Goal: Task Accomplishment & Management: Use online tool/utility

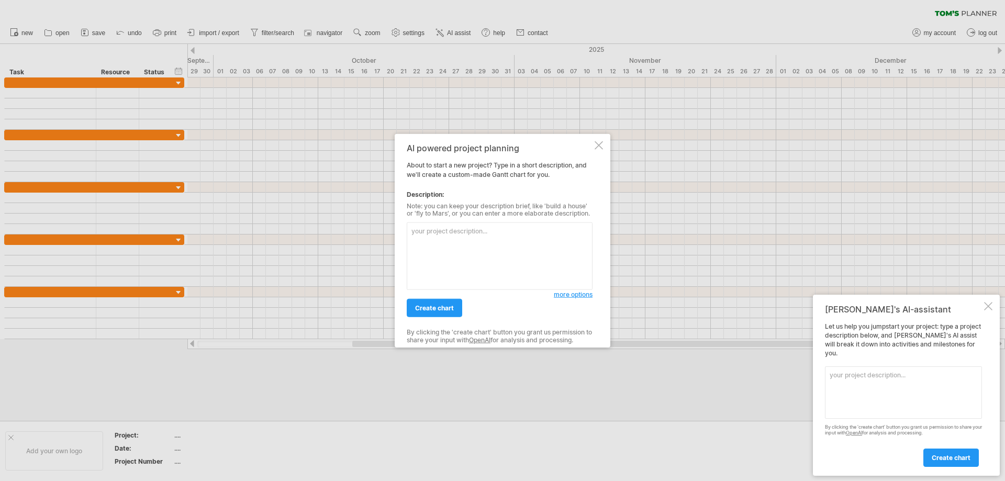
click at [595, 141] on div at bounding box center [599, 145] width 8 height 8
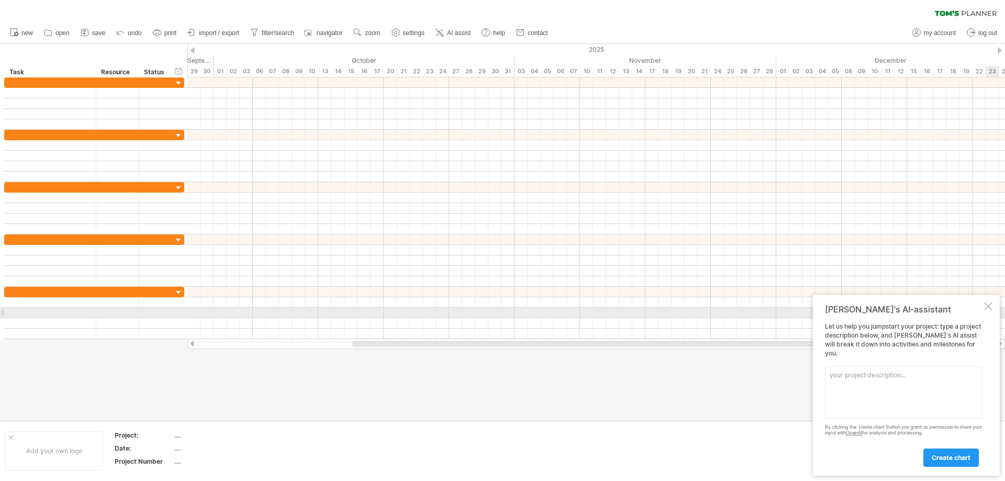
click at [986, 310] on div at bounding box center [988, 306] width 8 height 8
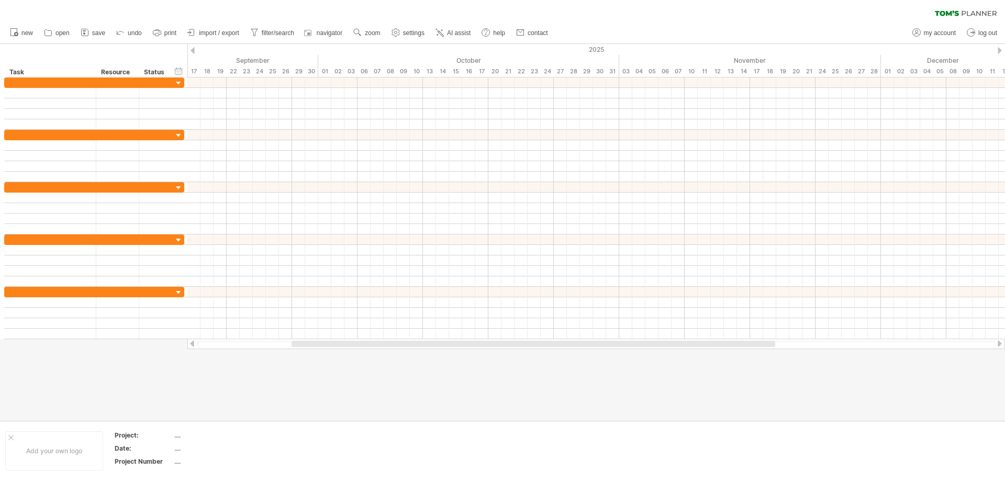
drag, startPoint x: 351, startPoint y: 342, endPoint x: 252, endPoint y: 342, distance: 99.5
click at [292, 342] on div at bounding box center [534, 344] width 484 height 6
drag, startPoint x: 431, startPoint y: 345, endPoint x: 252, endPoint y: 349, distance: 179.1
click at [252, 349] on div at bounding box center [596, 344] width 818 height 10
drag, startPoint x: 346, startPoint y: 347, endPoint x: 660, endPoint y: 347, distance: 314.1
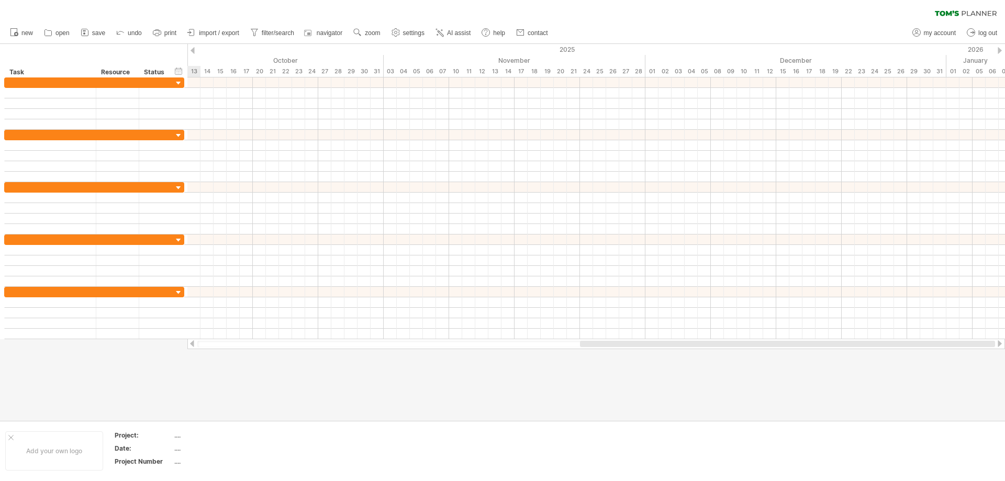
click at [660, 347] on div at bounding box center [596, 344] width 798 height 7
click at [121, 71] on div "Resource" at bounding box center [117, 72] width 32 height 10
click at [121, 71] on input "********" at bounding box center [117, 72] width 32 height 10
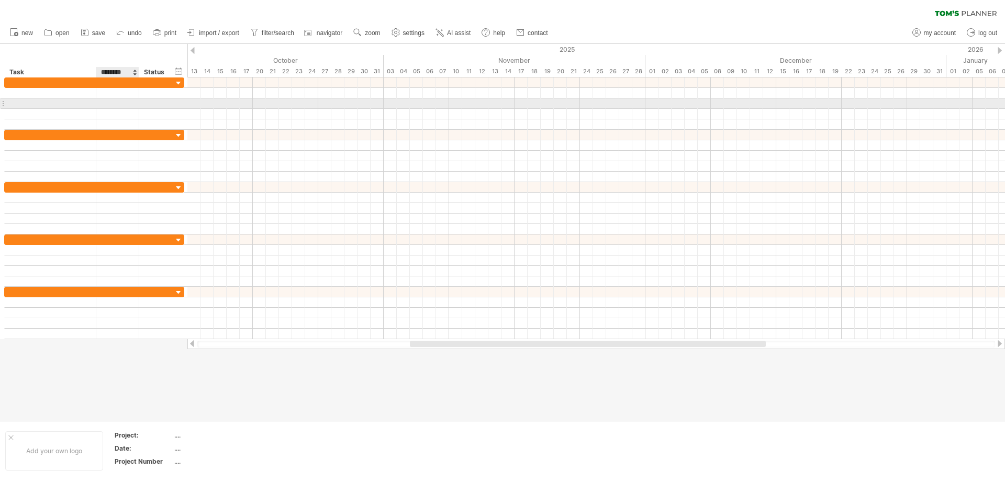
click at [135, 104] on div at bounding box center [117, 103] width 43 height 10
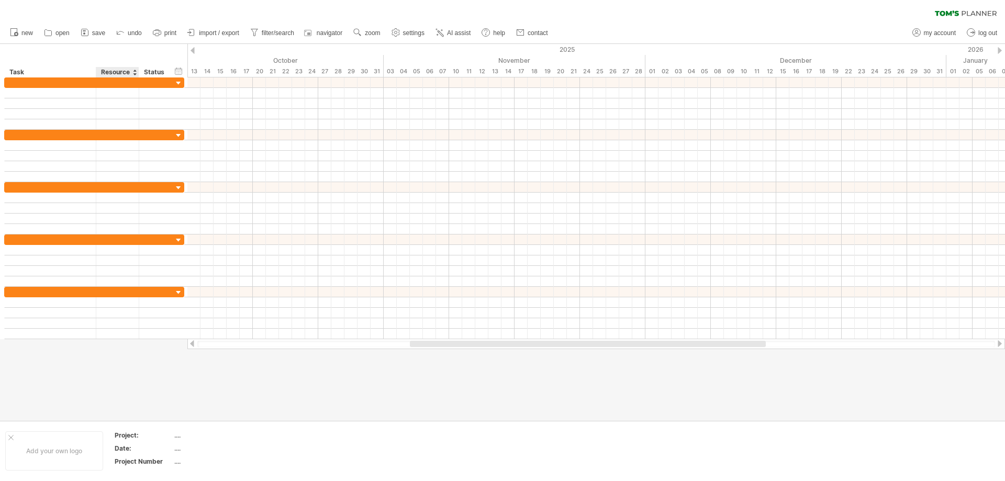
click at [124, 70] on div "Resource" at bounding box center [117, 72] width 32 height 10
click at [0, 0] on input "********" at bounding box center [0, 0] width 0 height 0
click at [163, 71] on div "Status" at bounding box center [155, 72] width 23 height 10
click at [161, 71] on input "******" at bounding box center [155, 72] width 23 height 10
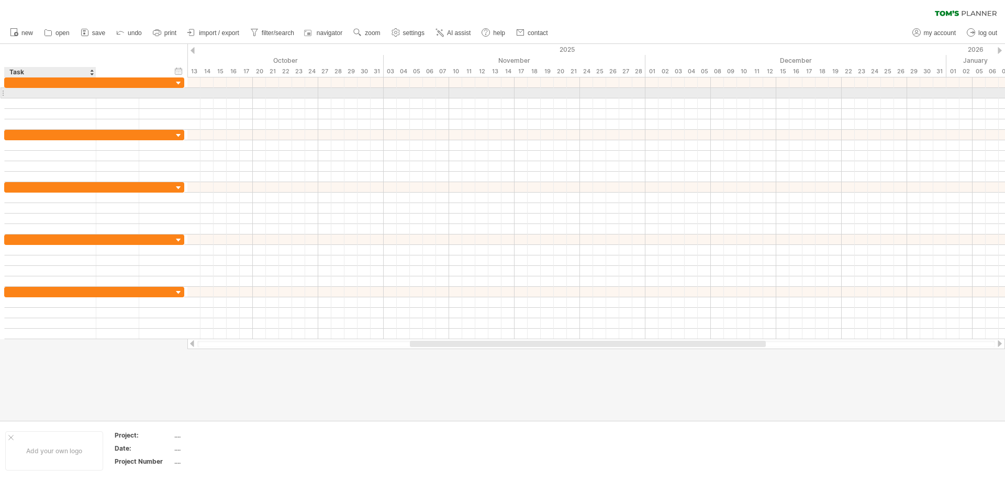
click at [66, 90] on div at bounding box center [50, 93] width 81 height 10
click at [38, 95] on div at bounding box center [50, 93] width 81 height 10
paste input "**********"
type input "**********"
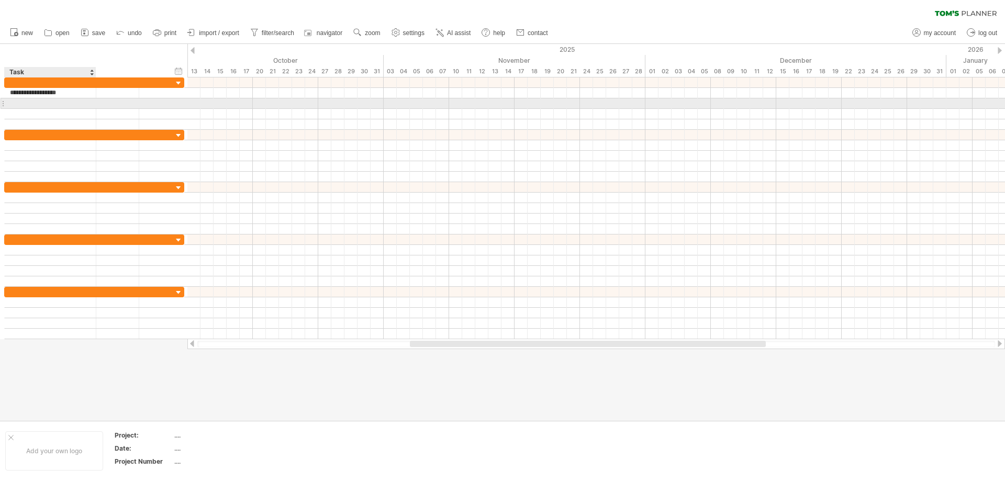
click at [37, 107] on div at bounding box center [50, 103] width 81 height 10
click at [72, 103] on div at bounding box center [50, 103] width 81 height 10
paste input "**********"
type input "**********"
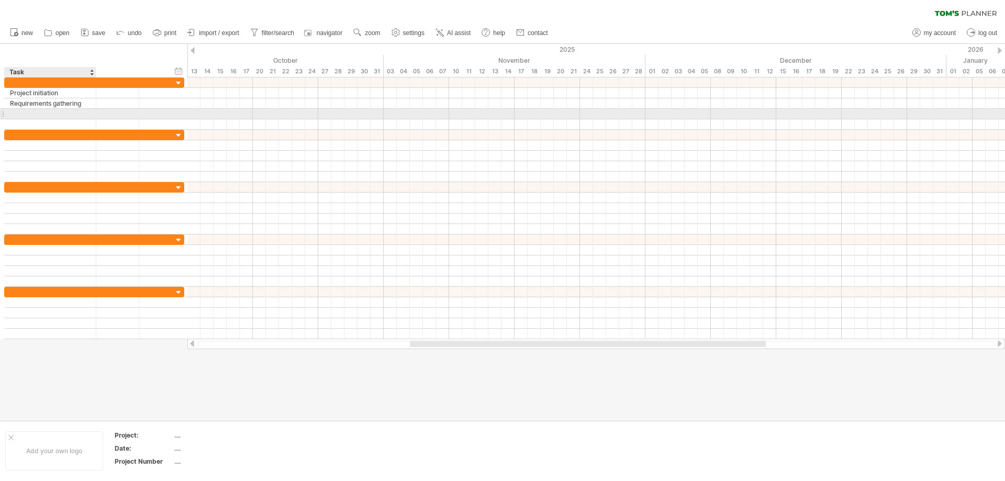
click at [39, 112] on div at bounding box center [50, 114] width 81 height 10
click at [59, 109] on input "text" at bounding box center [50, 114] width 81 height 10
click at [52, 112] on input "text" at bounding box center [50, 114] width 81 height 10
paste input "**********"
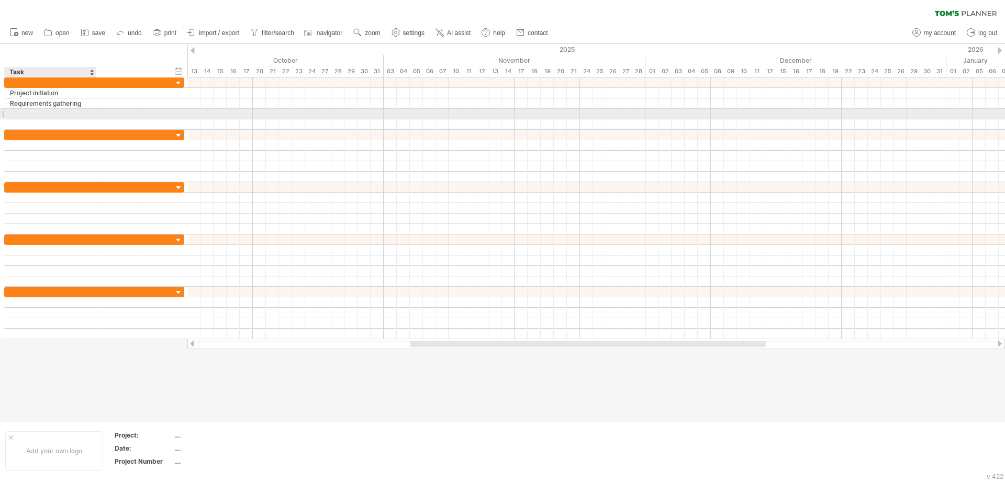
type input "**********"
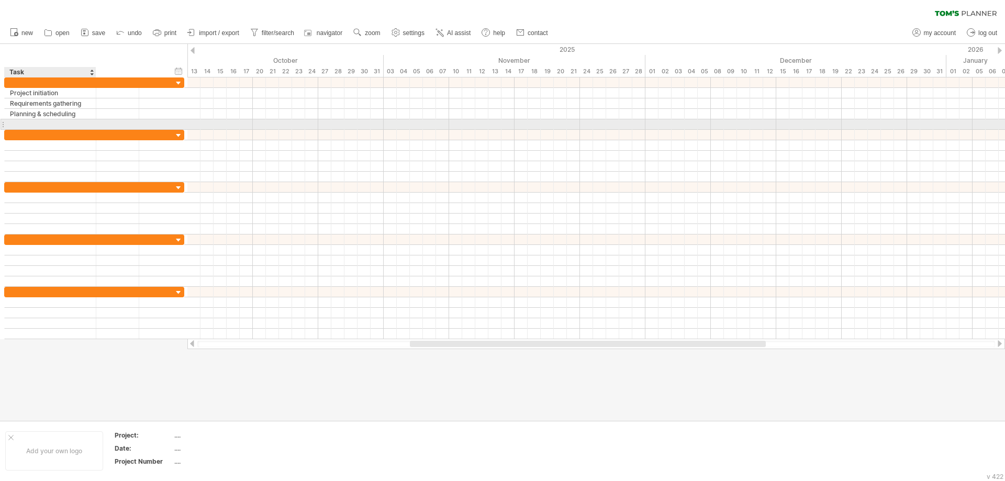
click at [50, 124] on div at bounding box center [50, 124] width 81 height 10
paste input "**********"
type input "**********"
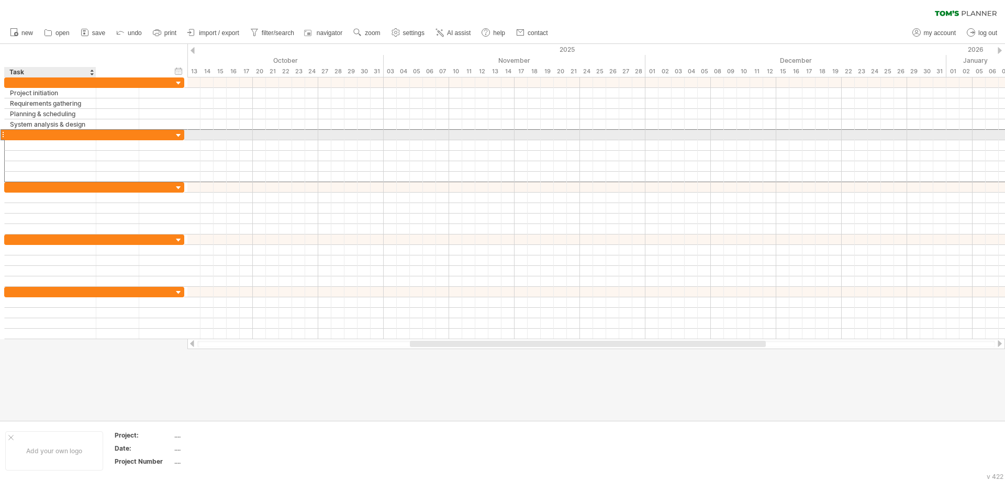
click at [50, 133] on div at bounding box center [50, 135] width 81 height 10
click at [176, 133] on div at bounding box center [179, 136] width 10 height 10
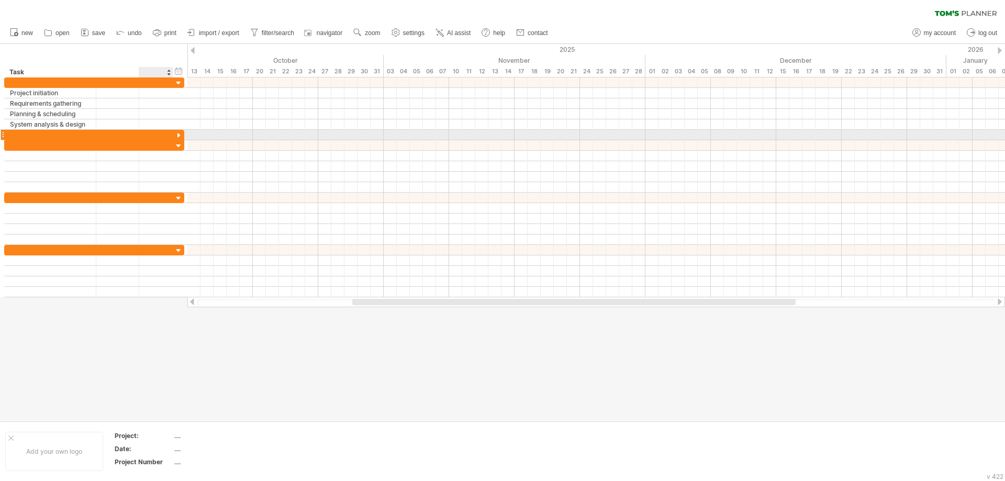
click at [176, 135] on div at bounding box center [179, 136] width 10 height 10
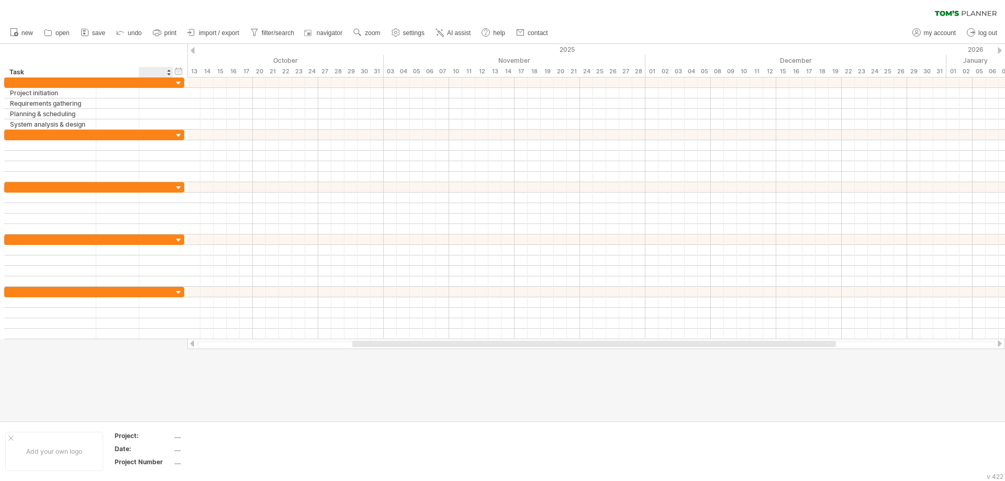
click at [60, 74] on div "Task" at bounding box center [49, 72] width 81 height 10
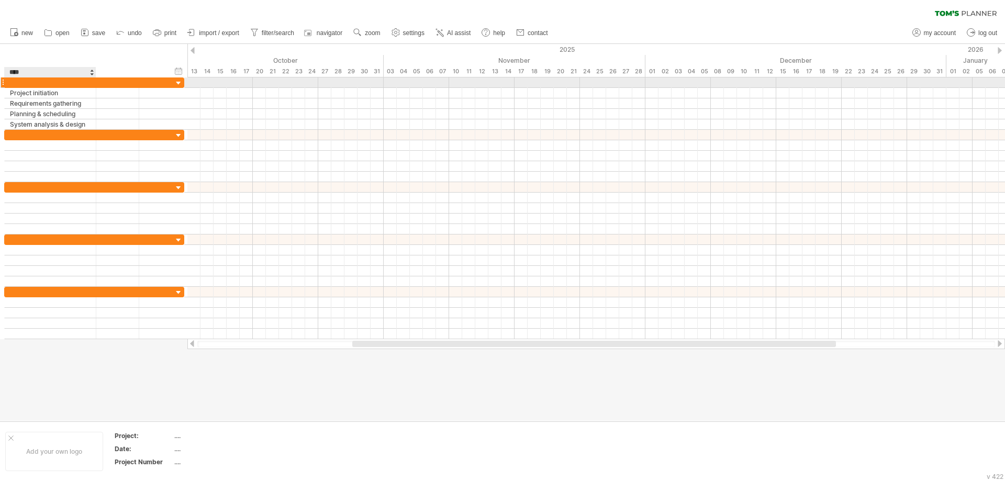
click at [52, 82] on div at bounding box center [50, 82] width 81 height 10
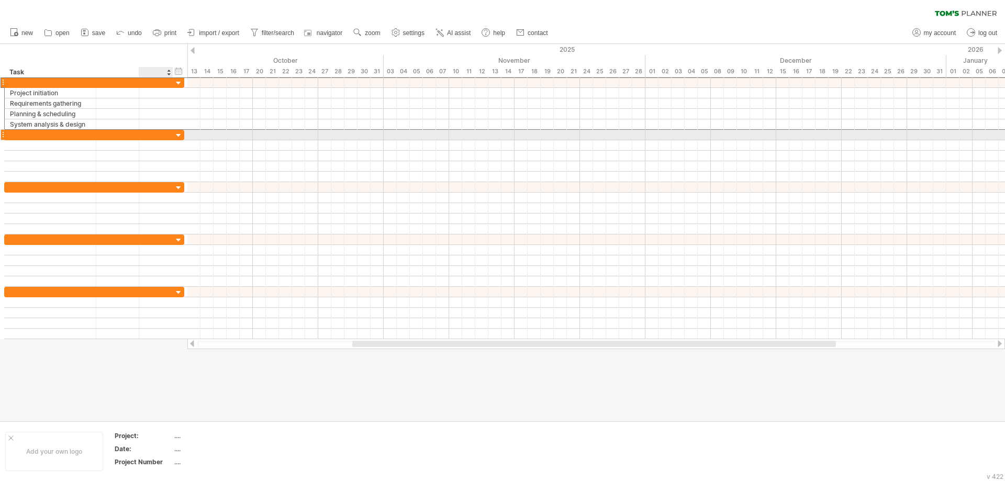
click at [148, 137] on div at bounding box center [155, 135] width 23 height 10
click at [177, 135] on div at bounding box center [179, 136] width 10 height 10
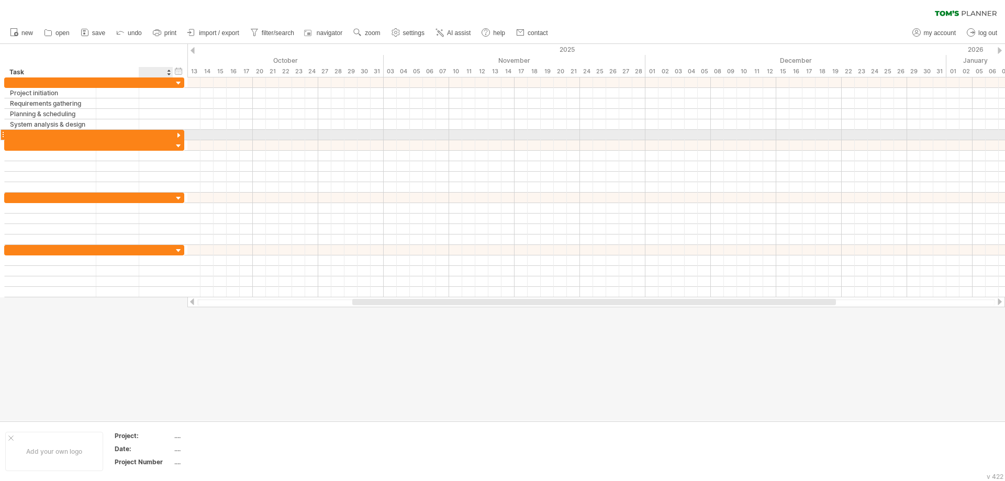
click at [177, 135] on div at bounding box center [179, 136] width 10 height 10
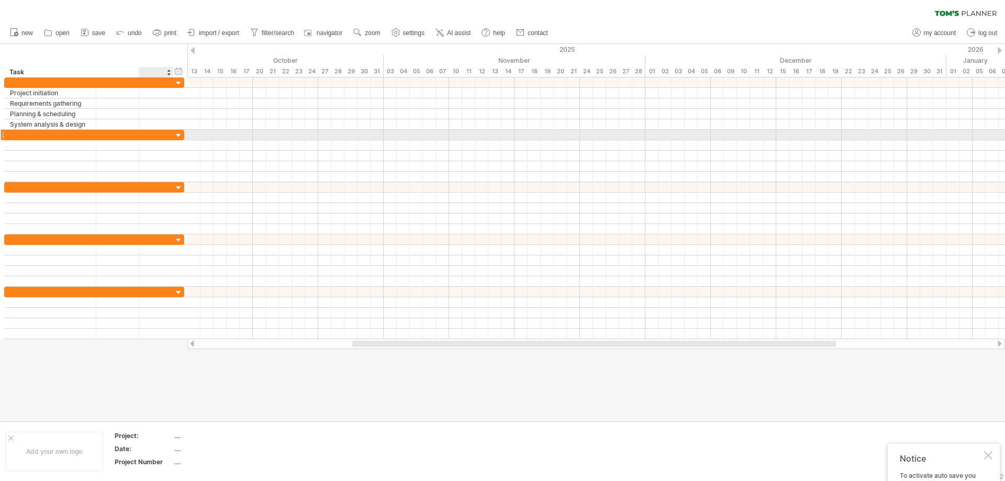
click at [177, 137] on div at bounding box center [179, 136] width 10 height 10
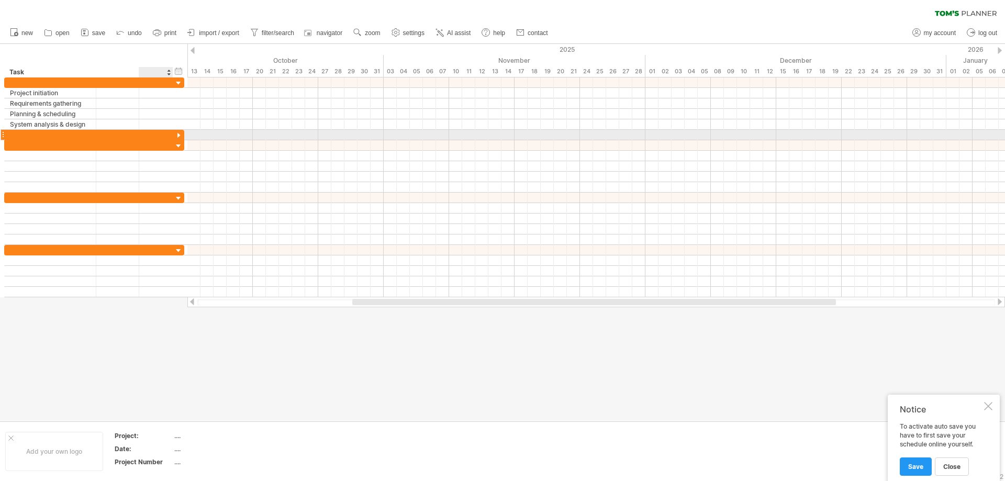
click at [177, 137] on div at bounding box center [179, 136] width 10 height 10
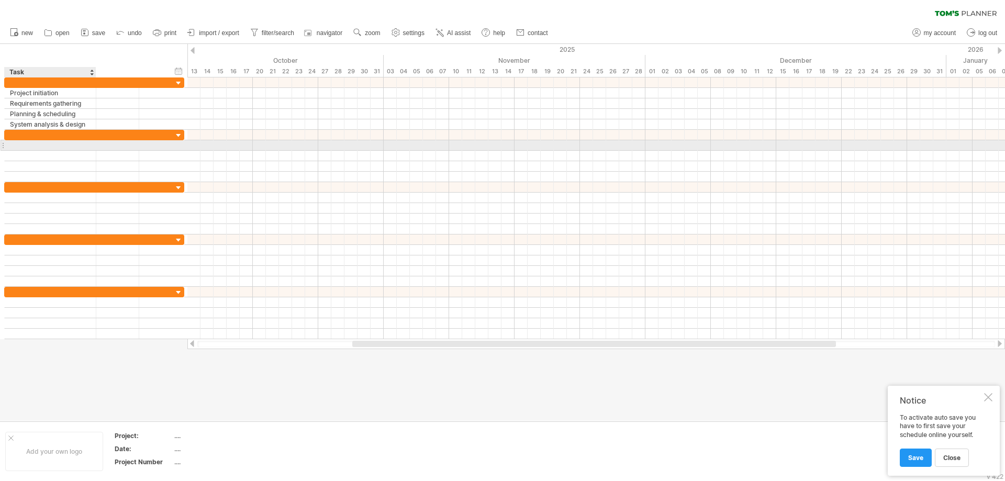
click at [38, 146] on div at bounding box center [50, 145] width 81 height 10
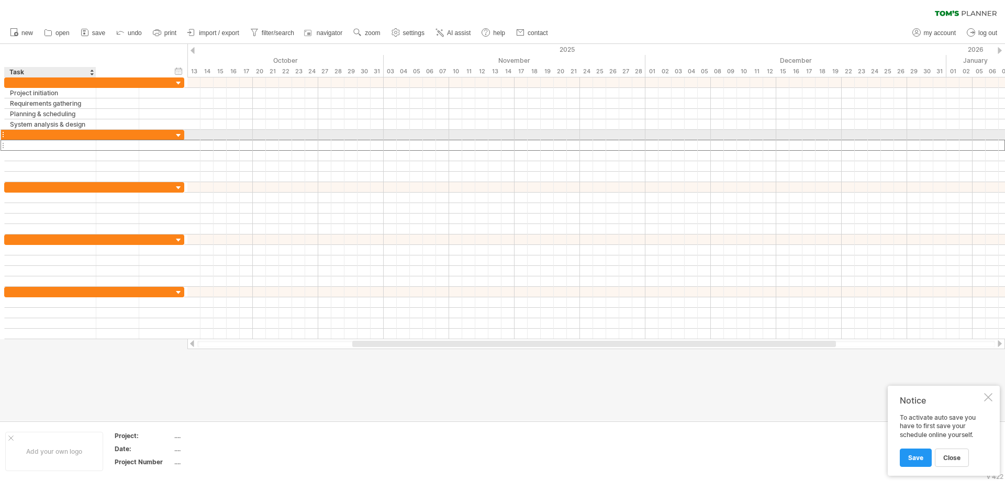
click at [74, 136] on div at bounding box center [50, 135] width 81 height 10
click at [85, 147] on div at bounding box center [50, 145] width 81 height 10
click at [81, 134] on div at bounding box center [50, 135] width 81 height 10
click at [141, 136] on div at bounding box center [156, 135] width 34 height 10
click at [4, 133] on div at bounding box center [3, 134] width 4 height 11
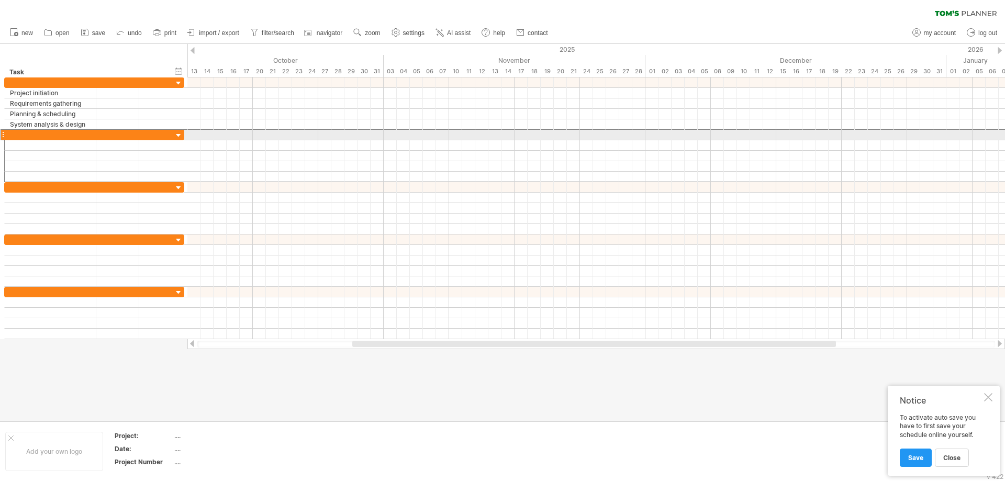
click at [2, 136] on div at bounding box center [3, 134] width 4 height 11
click at [2, 135] on div at bounding box center [3, 134] width 4 height 11
click at [11, 138] on div at bounding box center [50, 135] width 81 height 10
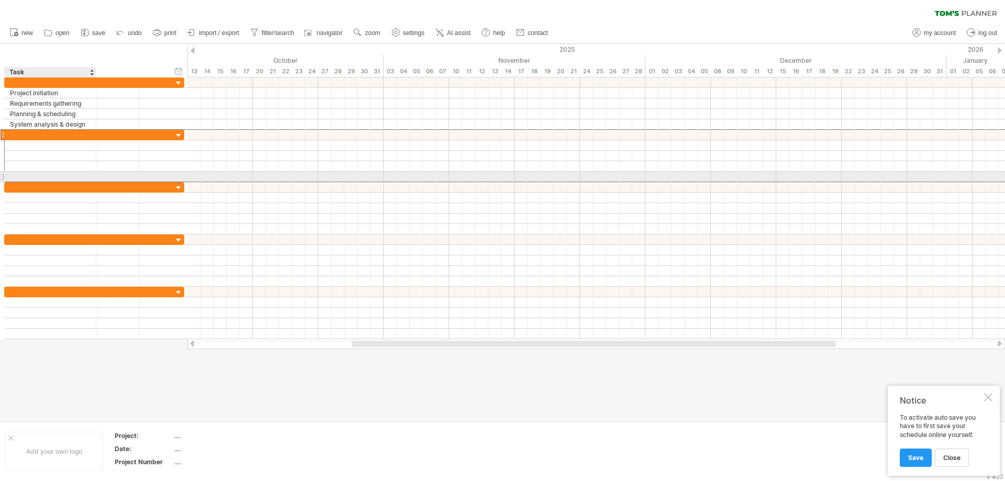
drag, startPoint x: 11, startPoint y: 137, endPoint x: 49, endPoint y: 179, distance: 56.7
click at [49, 179] on div at bounding box center [94, 155] width 180 height 53
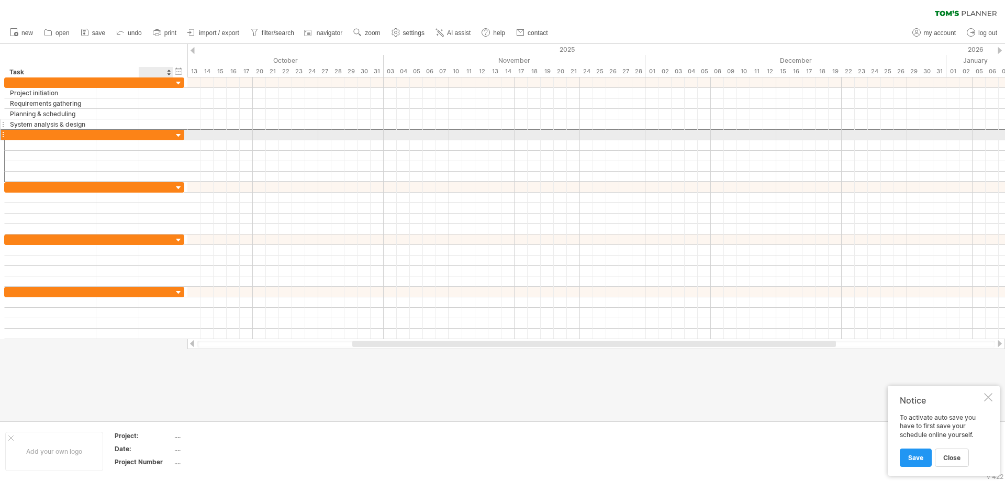
click at [163, 128] on div at bounding box center [155, 124] width 23 height 10
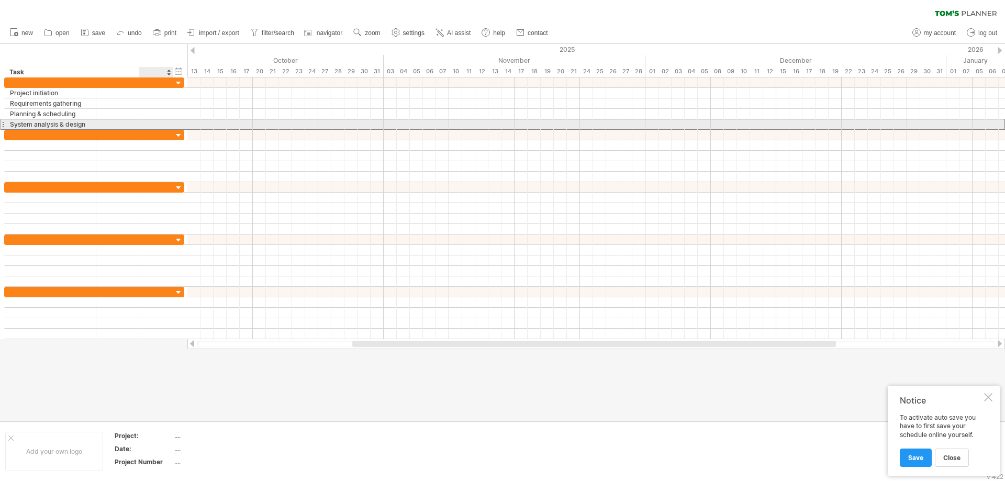
click at [171, 124] on div at bounding box center [171, 124] width 5 height 10
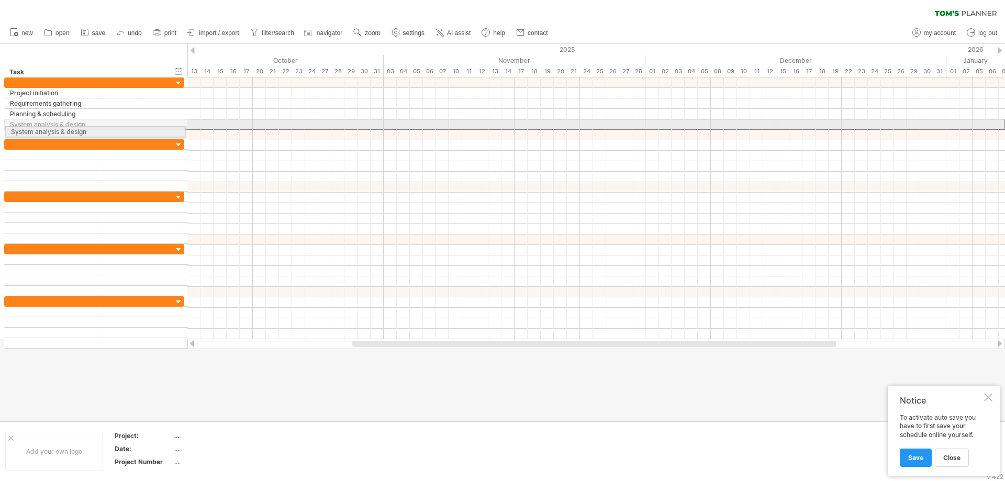
drag, startPoint x: 2, startPoint y: 122, endPoint x: 0, endPoint y: 130, distance: 8.0
click at [0, 130] on div "**********" at bounding box center [92, 212] width 185 height 271
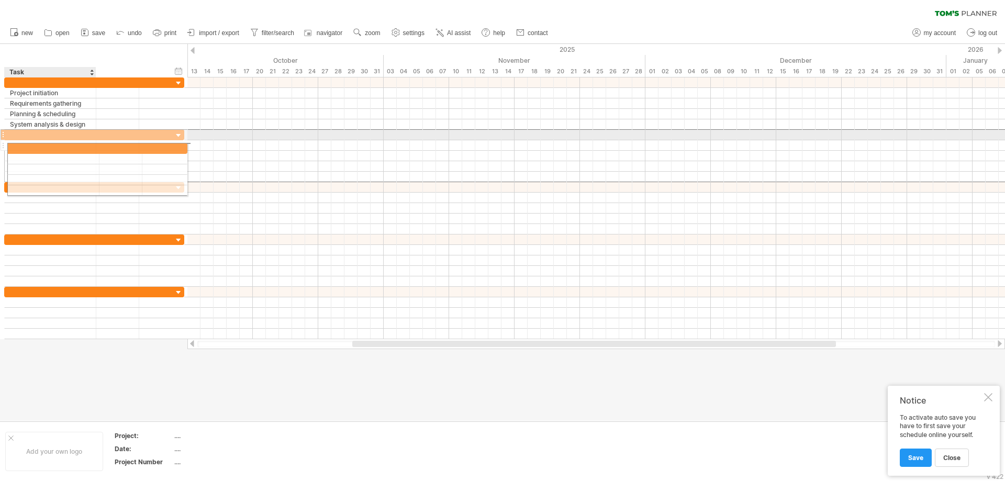
drag, startPoint x: 91, startPoint y: 137, endPoint x: 91, endPoint y: 147, distance: 9.9
click at [91, 147] on div at bounding box center [94, 155] width 180 height 53
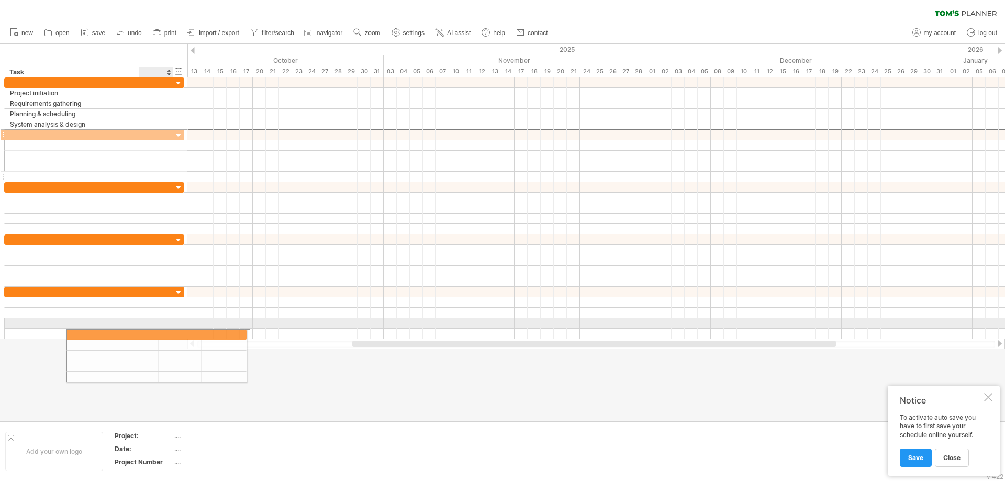
drag, startPoint x: 100, startPoint y: 139, endPoint x: 156, endPoint y: 286, distance: 157.4
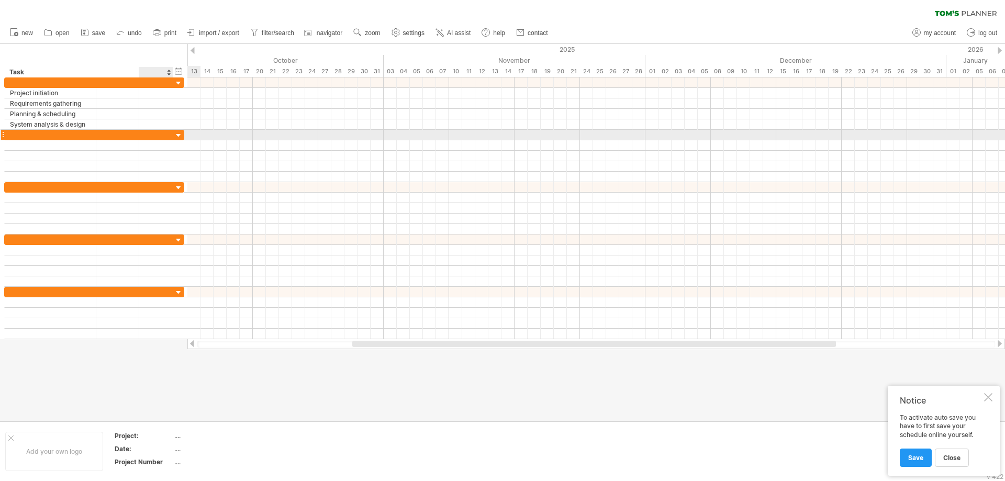
click at [171, 136] on div at bounding box center [171, 135] width 5 height 10
click at [173, 136] on div at bounding box center [156, 135] width 34 height 10
click at [180, 135] on div at bounding box center [179, 136] width 10 height 10
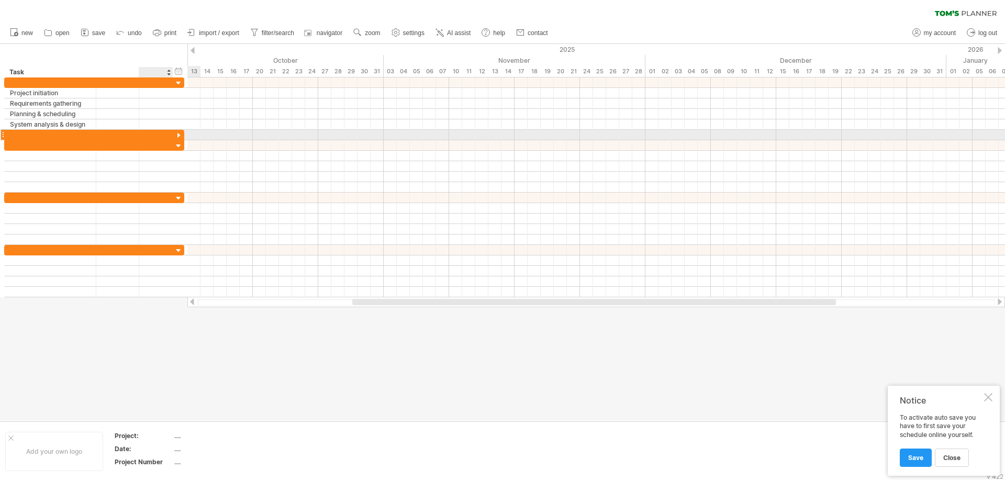
click at [180, 135] on div at bounding box center [179, 136] width 10 height 10
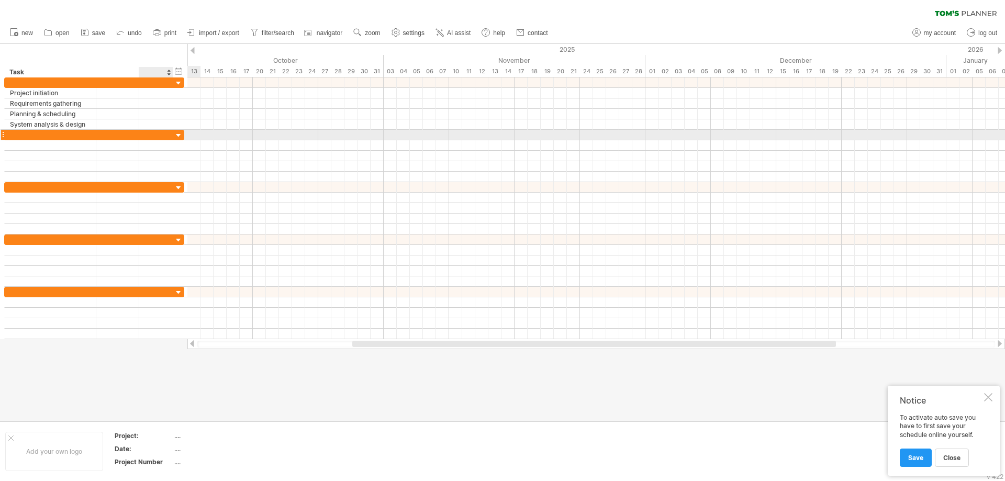
click at [180, 135] on div at bounding box center [179, 136] width 10 height 10
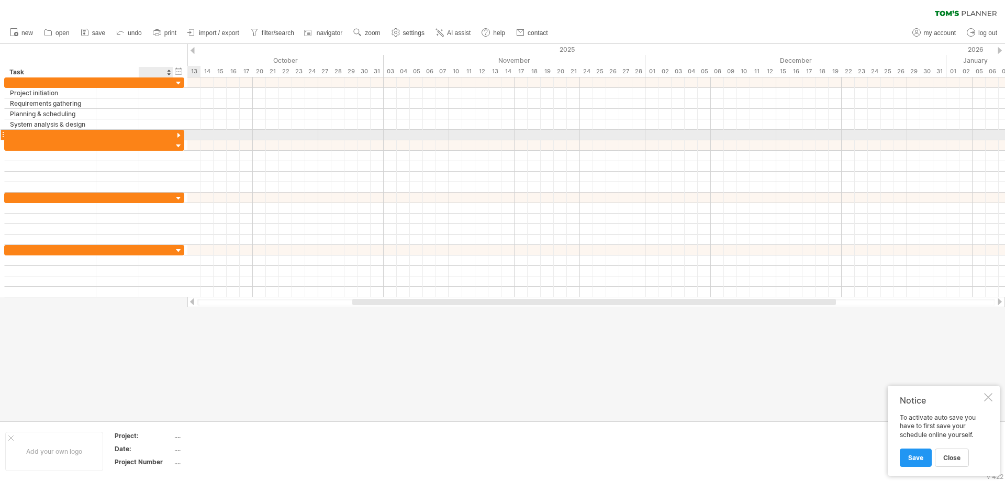
click at [173, 135] on div at bounding box center [156, 135] width 34 height 10
click at [173, 135] on div at bounding box center [94, 134] width 180 height 11
click at [177, 135] on div at bounding box center [179, 136] width 10 height 10
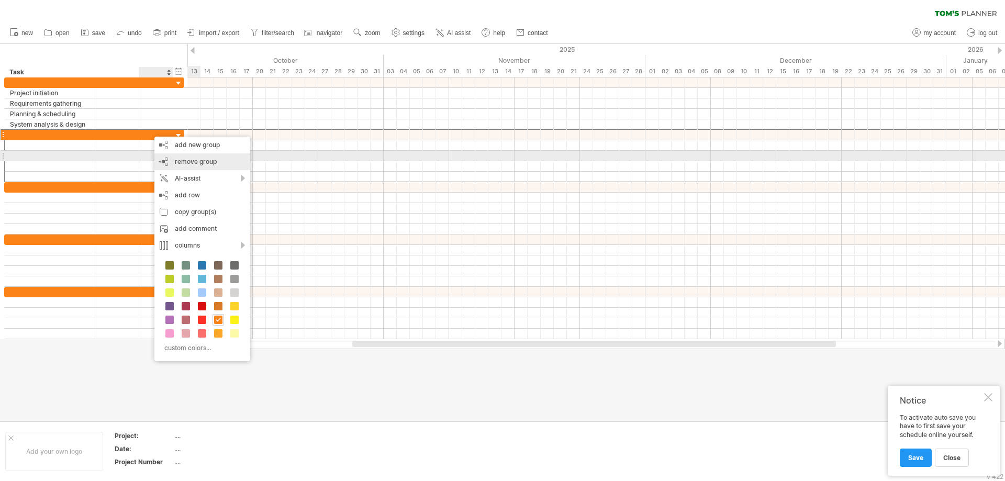
click at [211, 161] on span "remove group" at bounding box center [196, 162] width 42 height 8
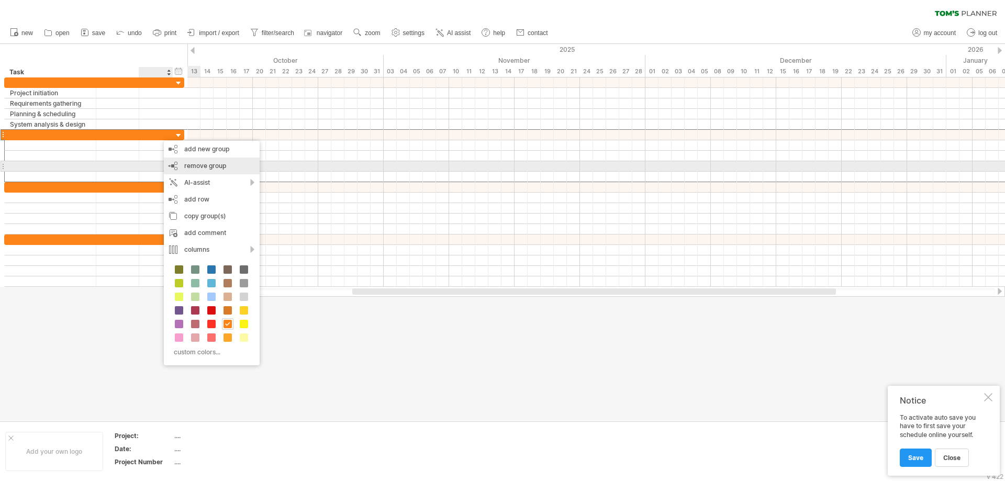
click at [177, 163] on div "remove group remove selected groups" at bounding box center [212, 166] width 96 height 17
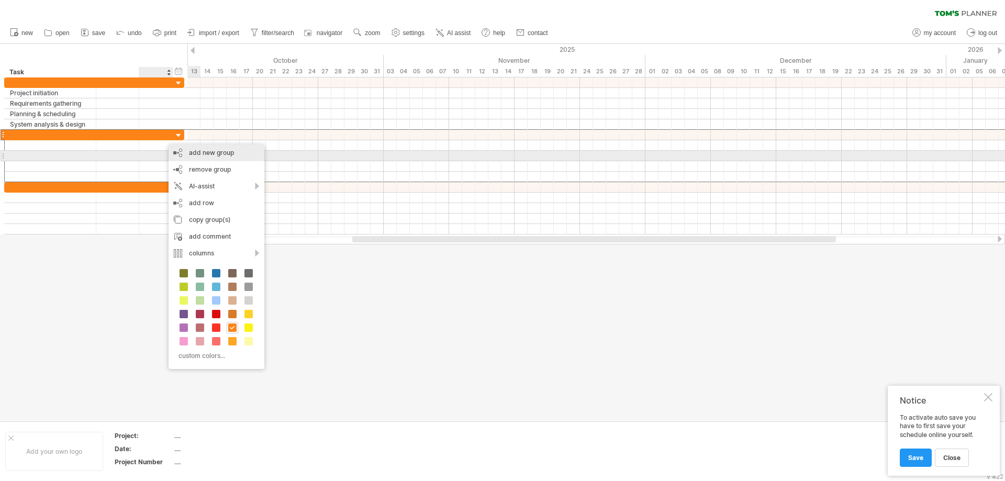
click at [193, 155] on div "add new group" at bounding box center [217, 152] width 96 height 17
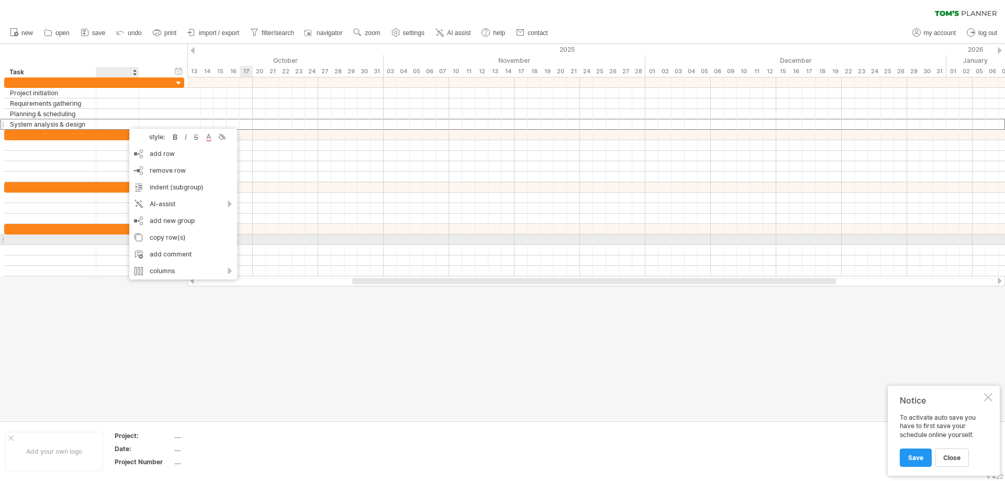
drag, startPoint x: 157, startPoint y: 152, endPoint x: 199, endPoint y: 230, distance: 88.3
click at [216, 240] on div "style: bold italic strikethrough text color background color add row Ctrl+Enter…" at bounding box center [183, 204] width 108 height 151
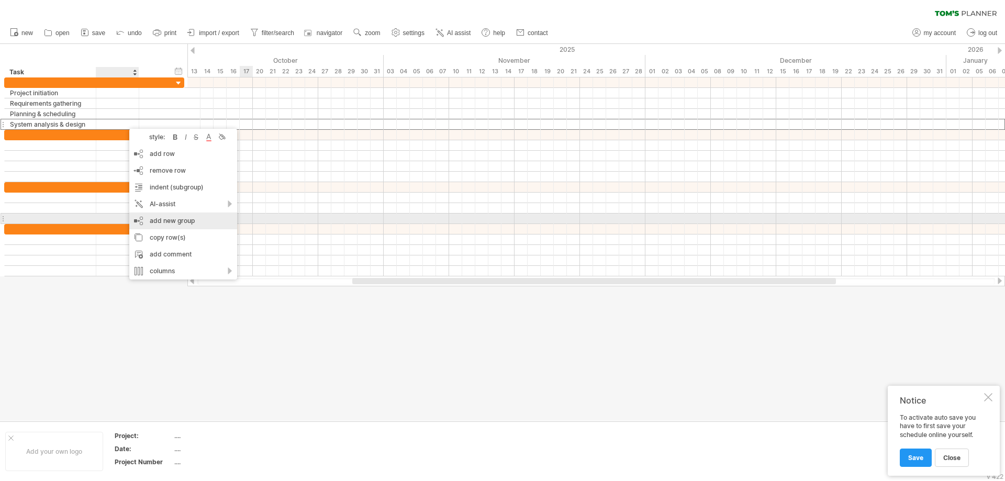
click at [195, 222] on div "add new group" at bounding box center [183, 221] width 108 height 17
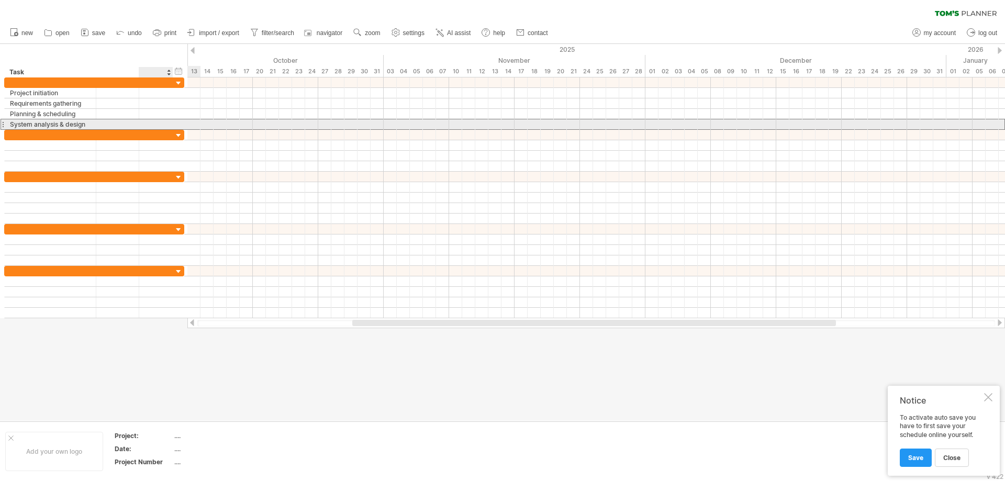
click at [153, 120] on div at bounding box center [155, 124] width 23 height 10
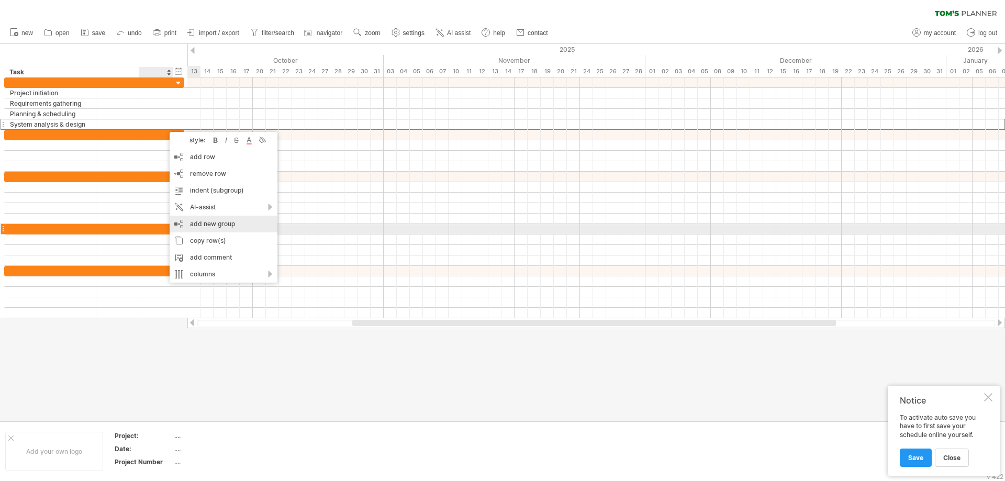
click at [210, 226] on div "add new group" at bounding box center [224, 224] width 108 height 17
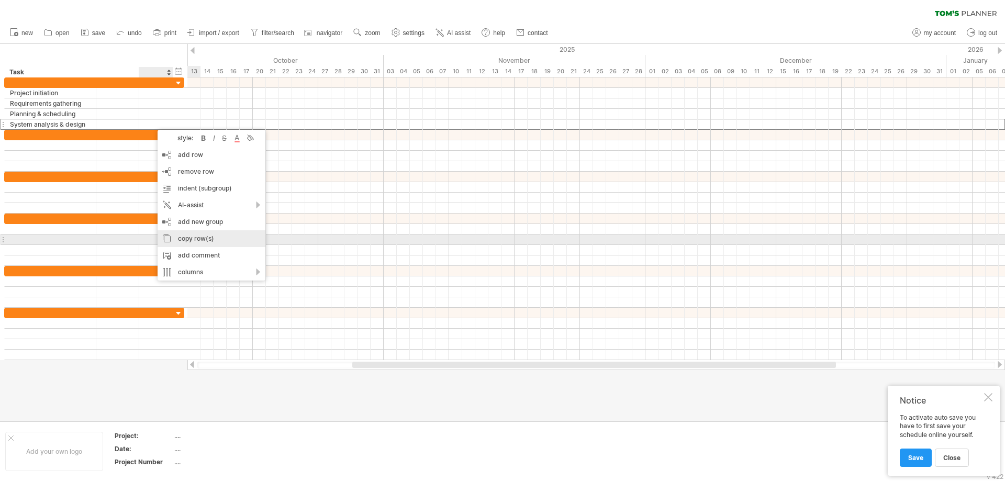
click at [191, 238] on div "copy row(s)" at bounding box center [212, 238] width 108 height 17
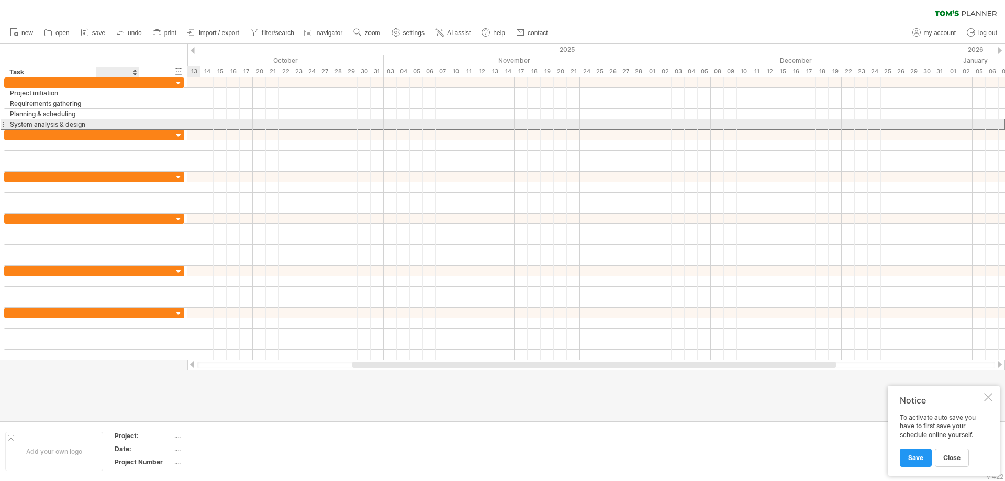
click at [118, 124] on div at bounding box center [118, 124] width 32 height 10
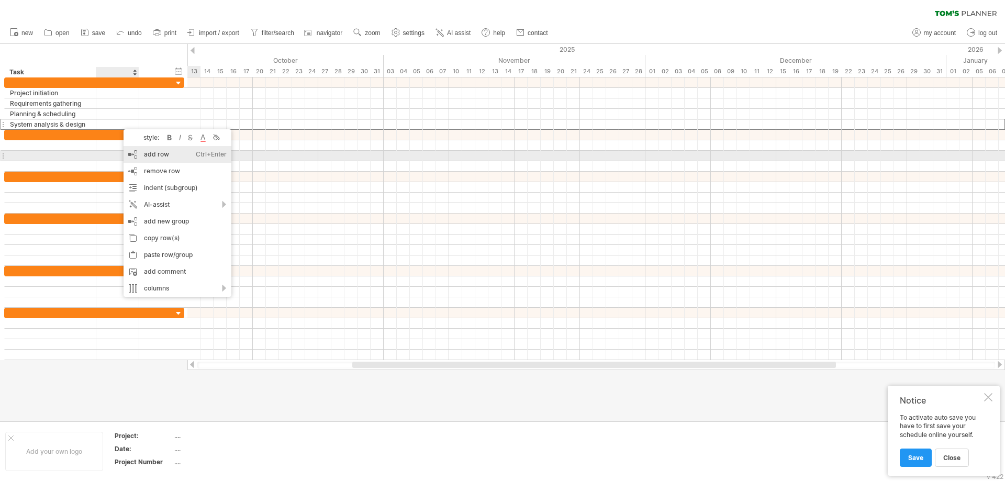
click at [170, 152] on div "add row Ctrl+Enter Cmd+Enter" at bounding box center [178, 154] width 108 height 17
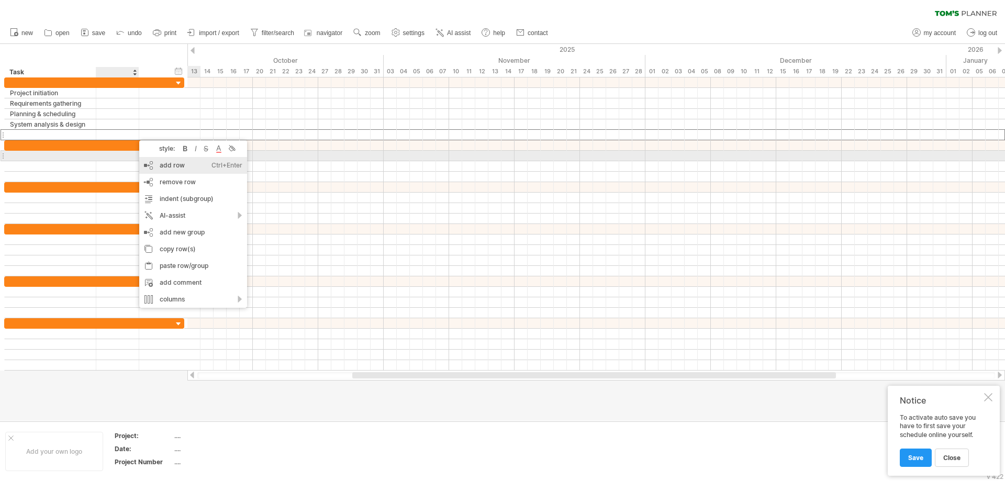
click at [151, 159] on div "add row Ctrl+Enter Cmd+Enter" at bounding box center [193, 165] width 108 height 17
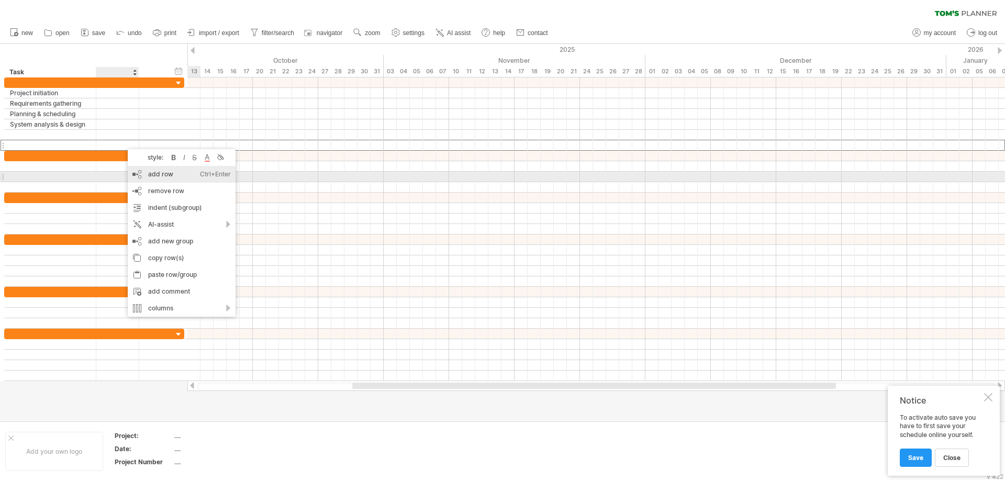
click at [143, 173] on div "add row Ctrl+Enter Cmd+Enter" at bounding box center [182, 174] width 108 height 17
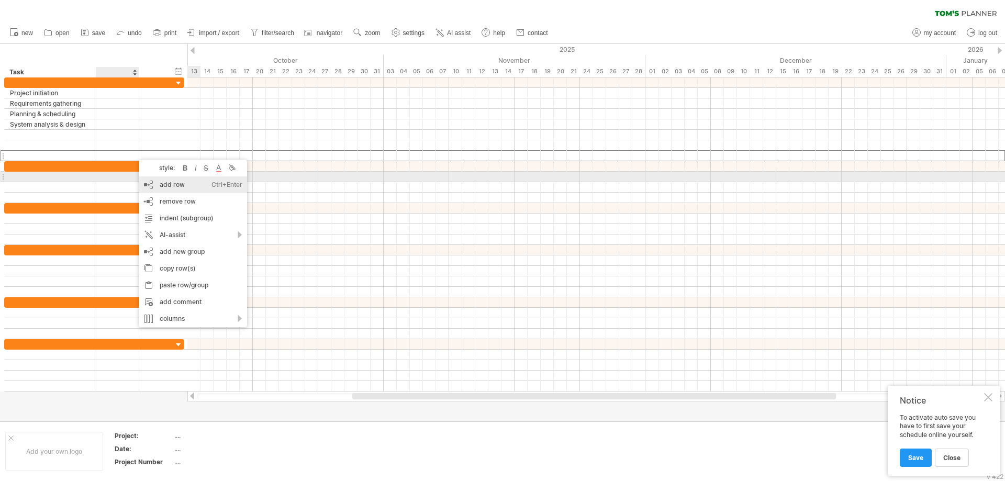
click at [151, 181] on div "add row Ctrl+Enter Cmd+Enter" at bounding box center [193, 184] width 108 height 17
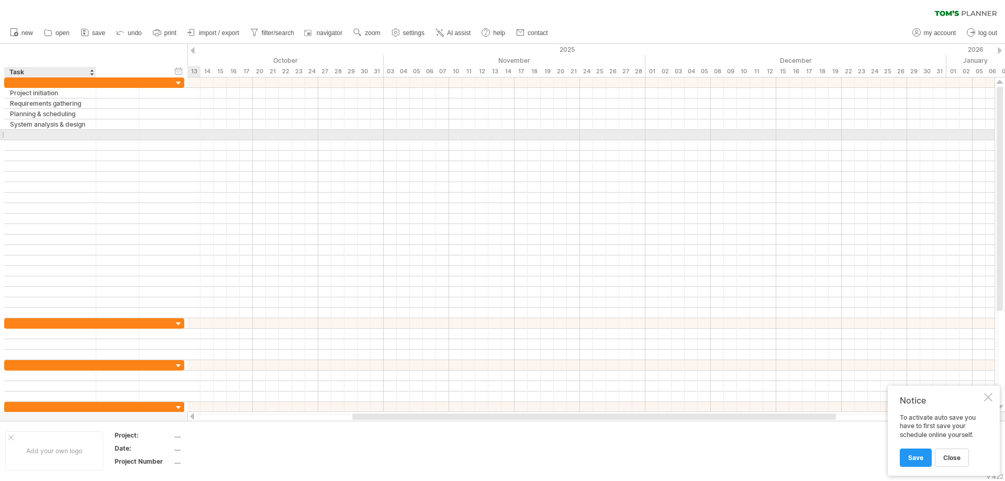
click at [25, 133] on div at bounding box center [50, 135] width 81 height 10
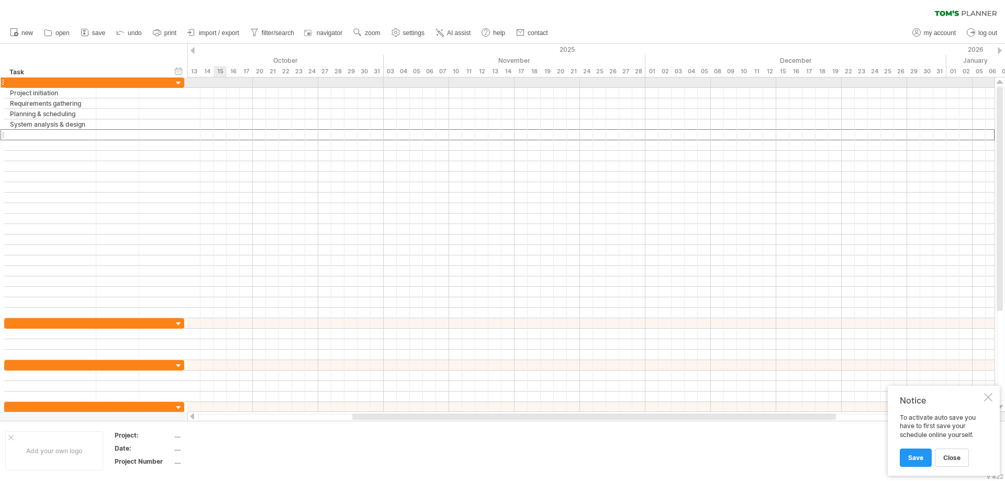
click at [226, 85] on div at bounding box center [590, 82] width 807 height 10
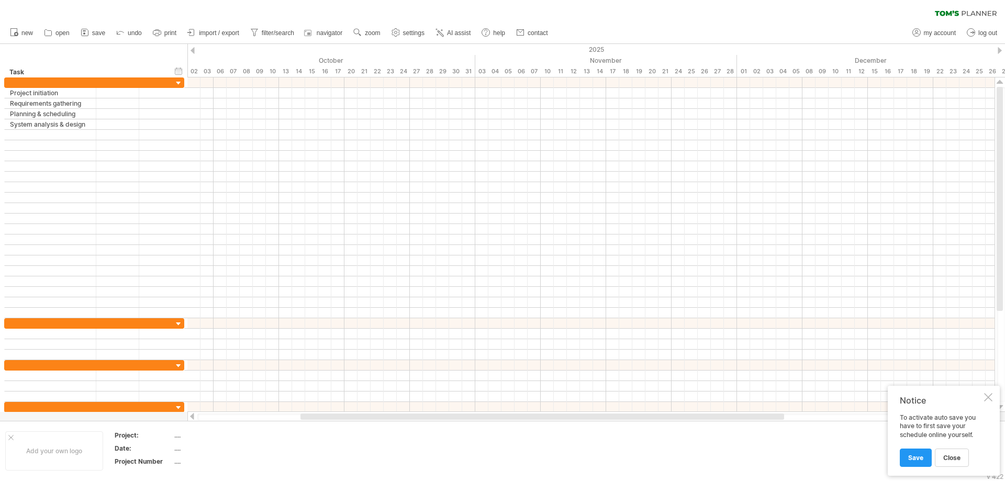
drag, startPoint x: 400, startPoint y: 418, endPoint x: 349, endPoint y: 417, distance: 51.8
click at [349, 417] on div at bounding box center [543, 417] width 484 height 6
drag, startPoint x: 373, startPoint y: 419, endPoint x: 362, endPoint y: 418, distance: 10.5
click at [363, 419] on div at bounding box center [576, 417] width 484 height 6
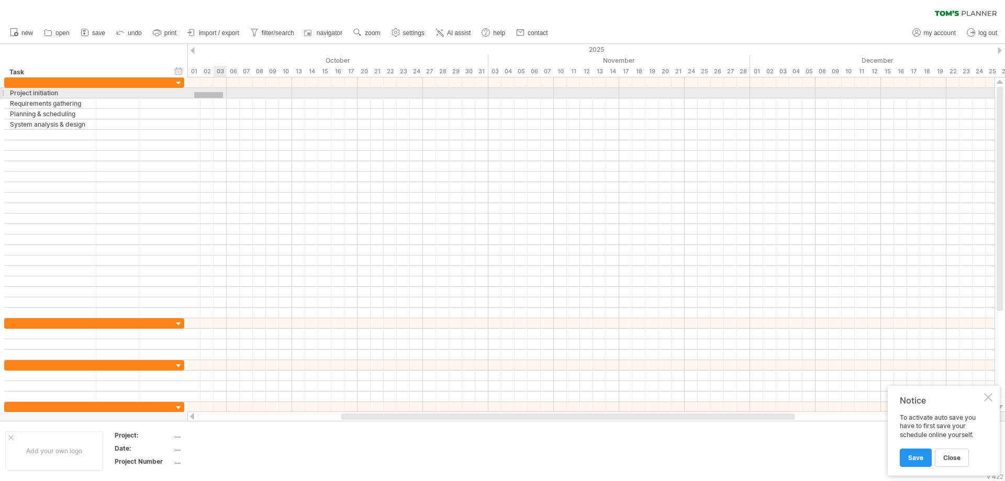
drag, startPoint x: 194, startPoint y: 92, endPoint x: 223, endPoint y: 98, distance: 29.4
click at [223, 98] on div at bounding box center [590, 93] width 807 height 10
click at [218, 92] on div at bounding box center [590, 93] width 807 height 10
click at [210, 92] on div at bounding box center [590, 93] width 807 height 10
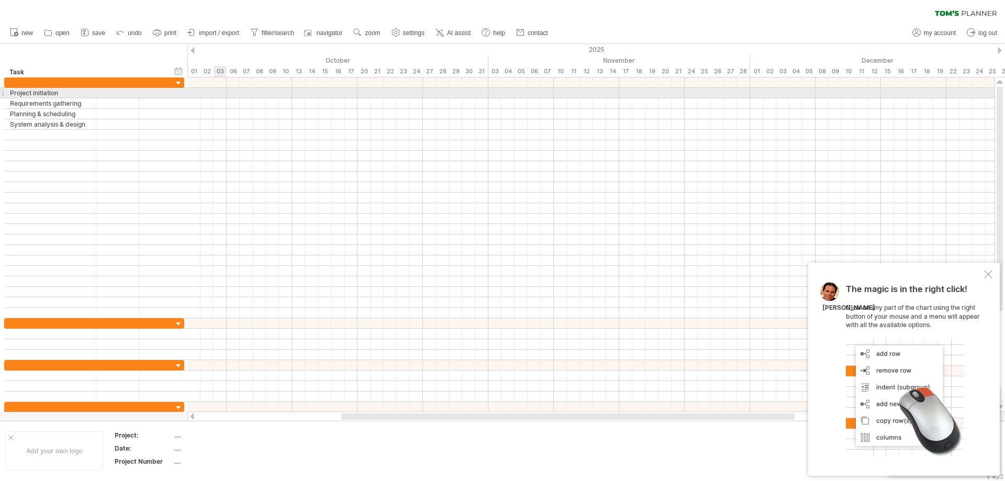
drag, startPoint x: 192, startPoint y: 92, endPoint x: 221, endPoint y: 94, distance: 29.4
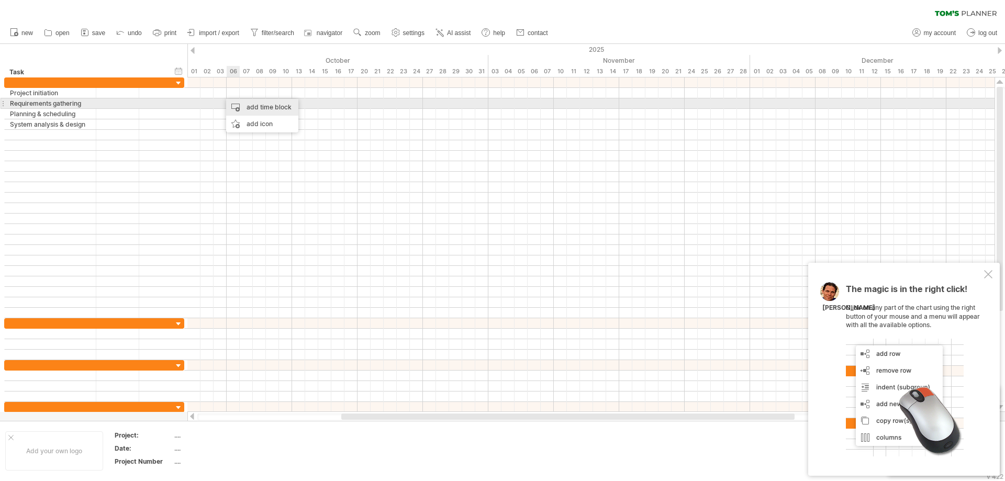
click at [252, 107] on div "add time block" at bounding box center [262, 107] width 72 height 17
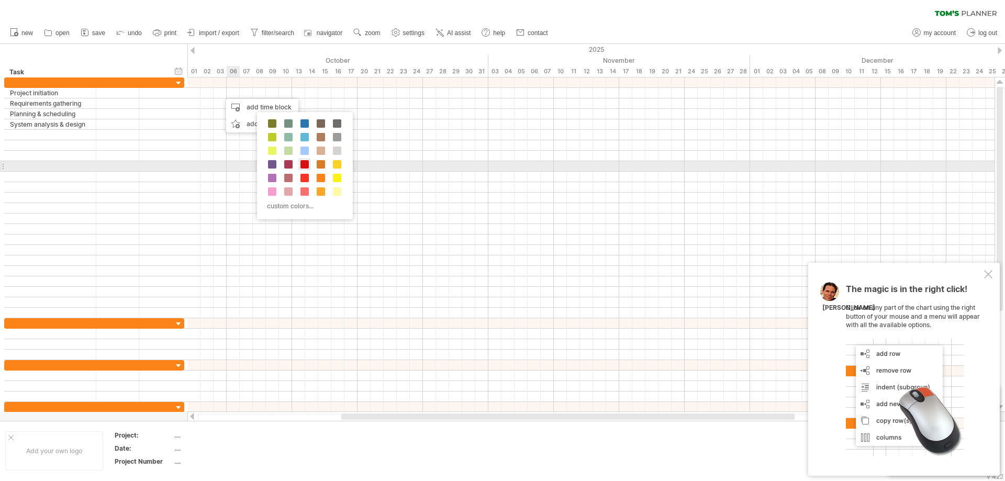
click at [309, 164] on div at bounding box center [305, 165] width 12 height 12
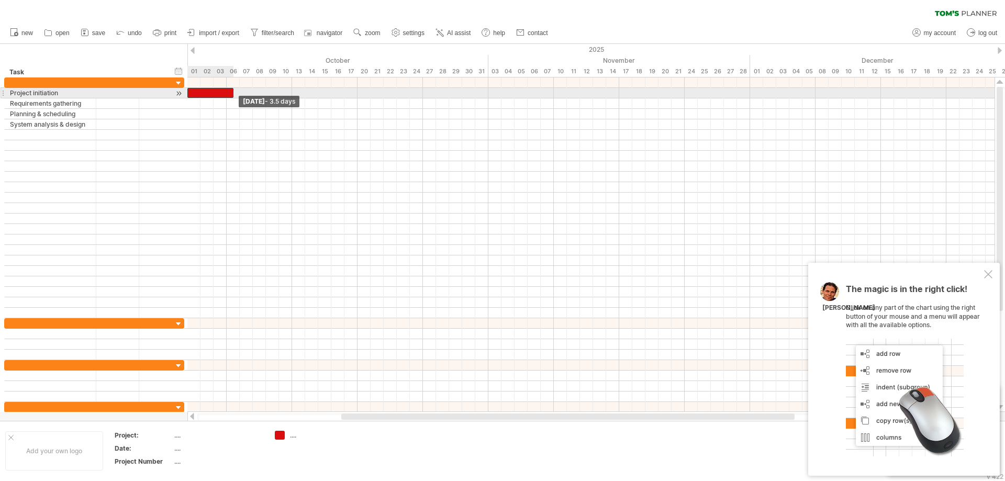
drag, startPoint x: 221, startPoint y: 95, endPoint x: 190, endPoint y: 93, distance: 31.5
click at [190, 93] on div at bounding box center [210, 93] width 46 height 10
click at [229, 93] on div "[DATE] - 3.0 days [DATE] - 3.5 days" at bounding box center [590, 244] width 807 height 335
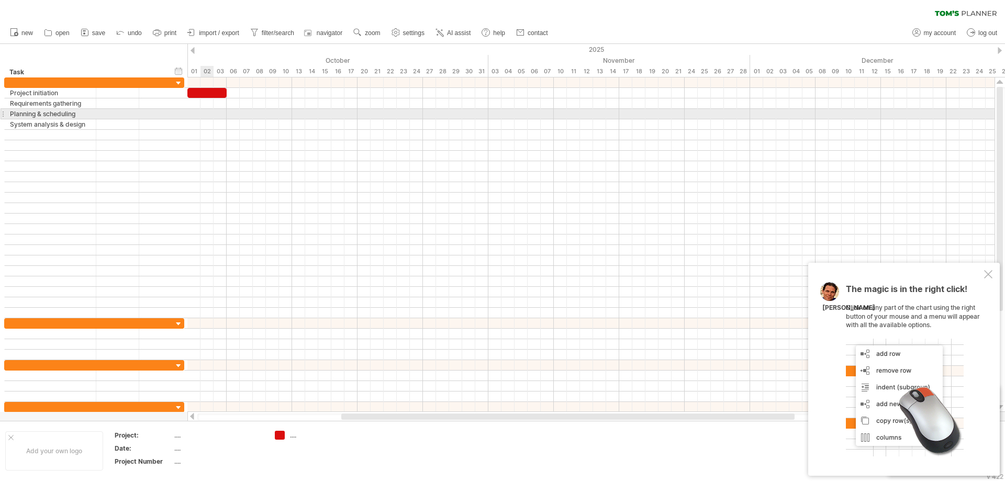
click at [207, 109] on div at bounding box center [590, 114] width 807 height 10
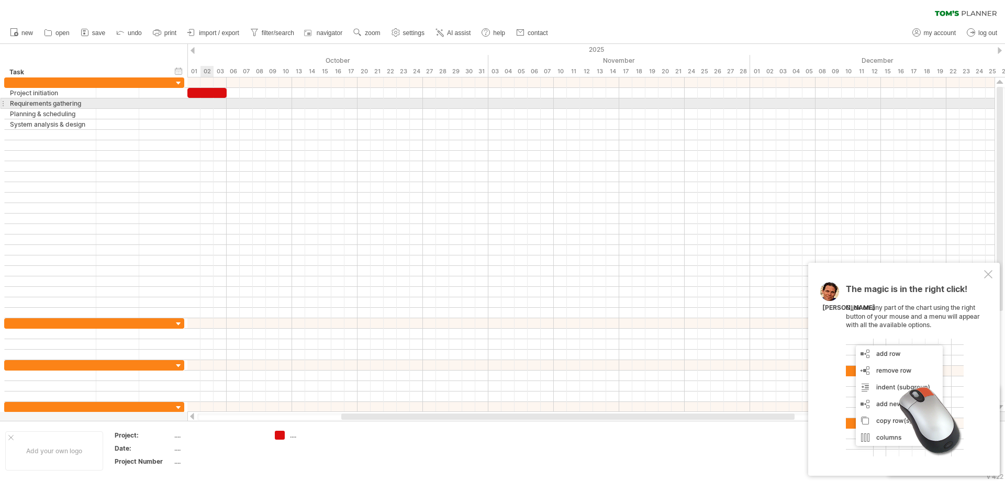
click at [208, 105] on div at bounding box center [590, 103] width 807 height 10
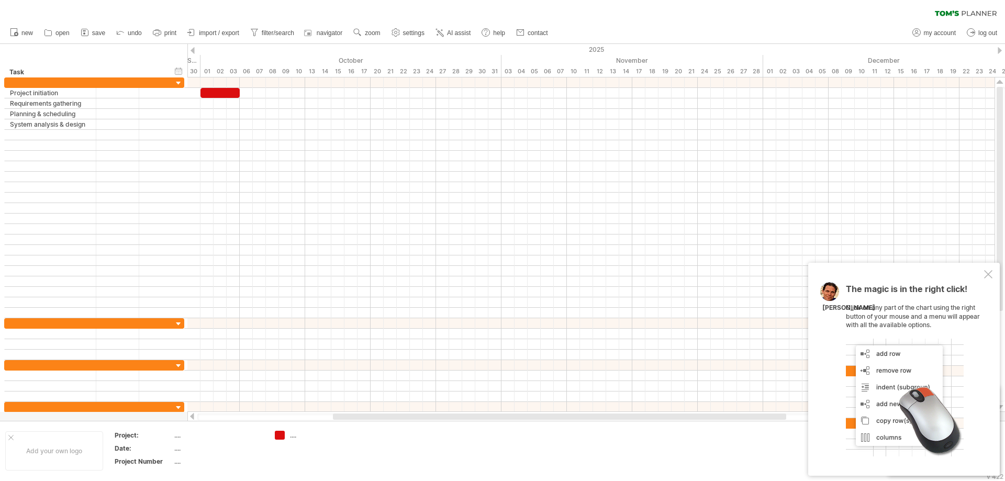
drag, startPoint x: 353, startPoint y: 416, endPoint x: 345, endPoint y: 416, distance: 8.4
click at [345, 416] on div at bounding box center [559, 417] width 453 height 6
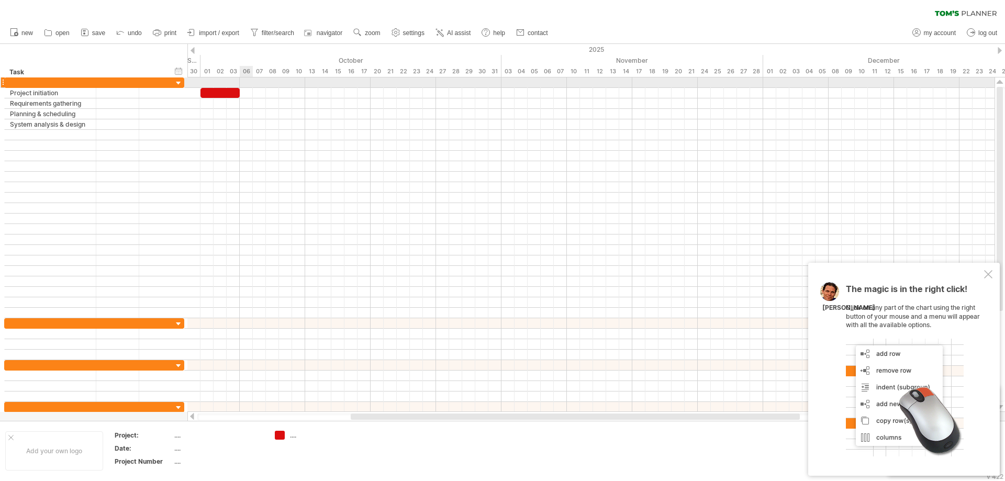
click at [250, 87] on div at bounding box center [590, 82] width 807 height 10
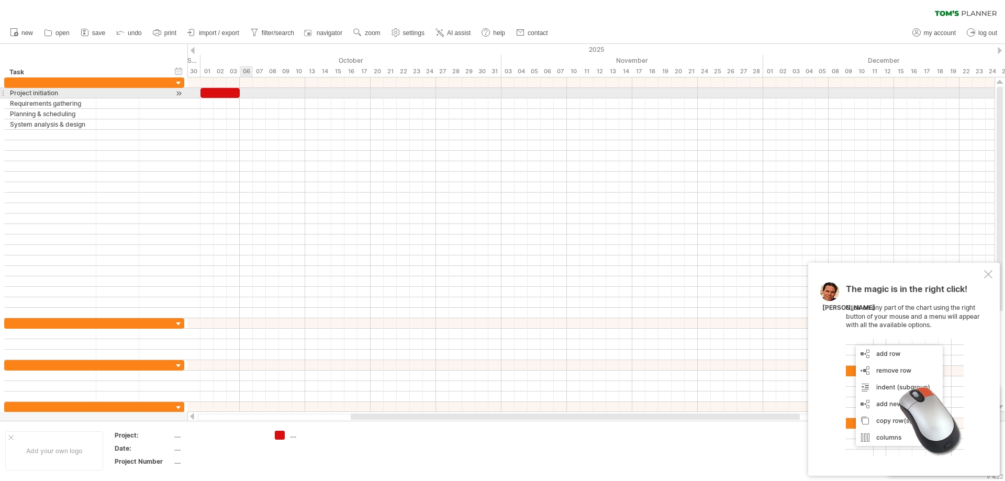
click at [244, 94] on div at bounding box center [590, 93] width 807 height 10
click at [242, 93] on div at bounding box center [590, 93] width 807 height 10
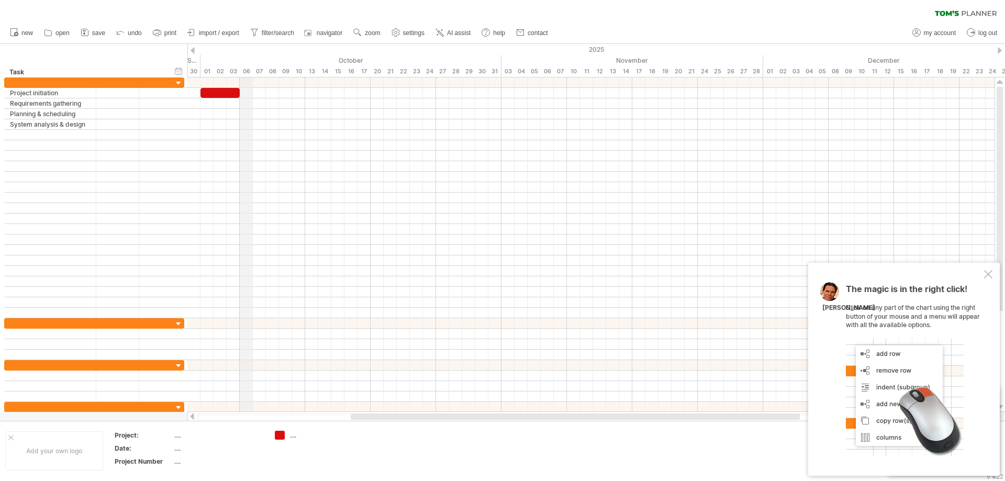
click at [243, 69] on div "06" at bounding box center [246, 71] width 13 height 11
click at [250, 71] on div "06" at bounding box center [246, 71] width 13 height 11
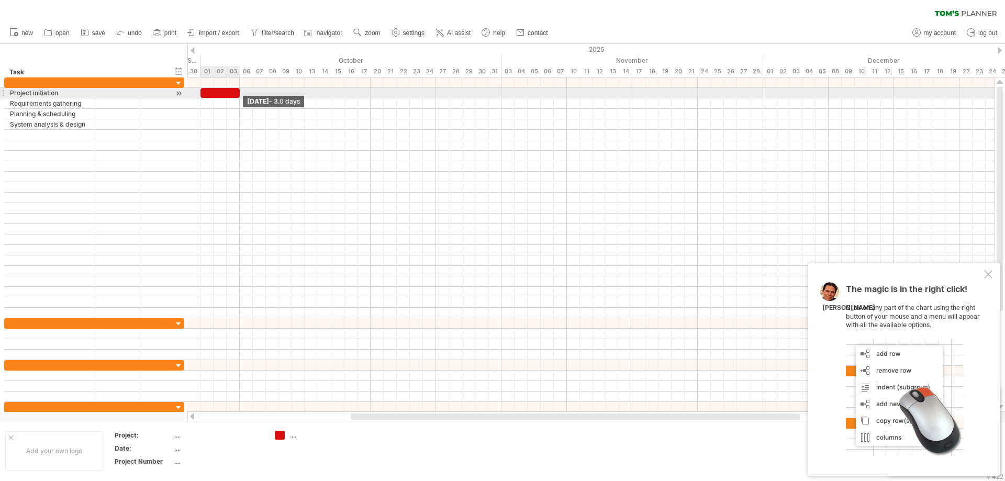
click at [242, 94] on div "[DATE] - 3.0 days [DATE] - 3.5 days" at bounding box center [590, 244] width 807 height 335
click at [243, 93] on div at bounding box center [590, 93] width 807 height 10
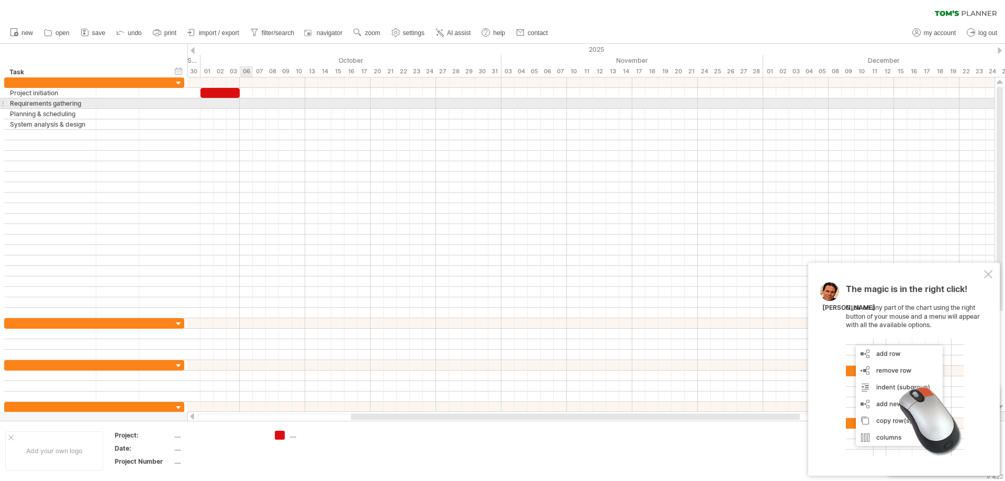
click at [242, 105] on div at bounding box center [590, 103] width 807 height 10
drag, startPoint x: 242, startPoint y: 105, endPoint x: 303, endPoint y: 105, distance: 60.7
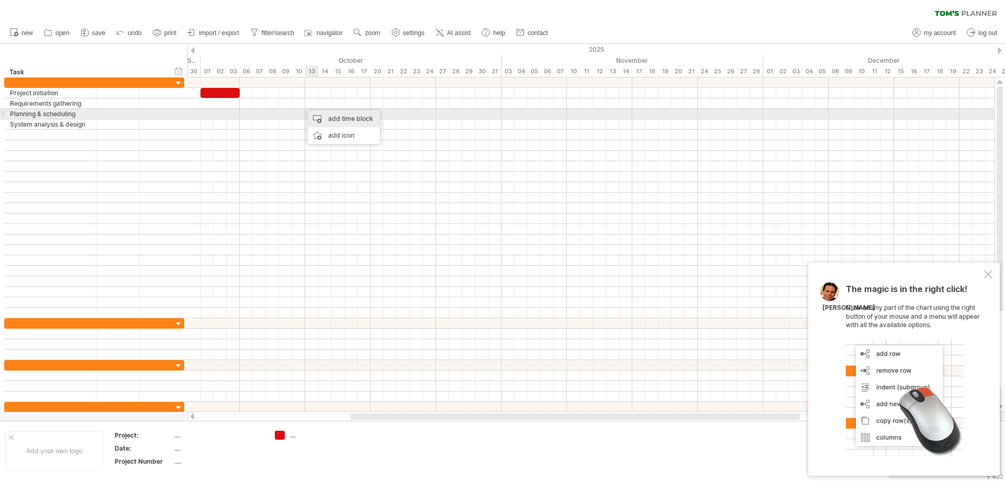
click at [326, 119] on div "add time block" at bounding box center [344, 118] width 72 height 17
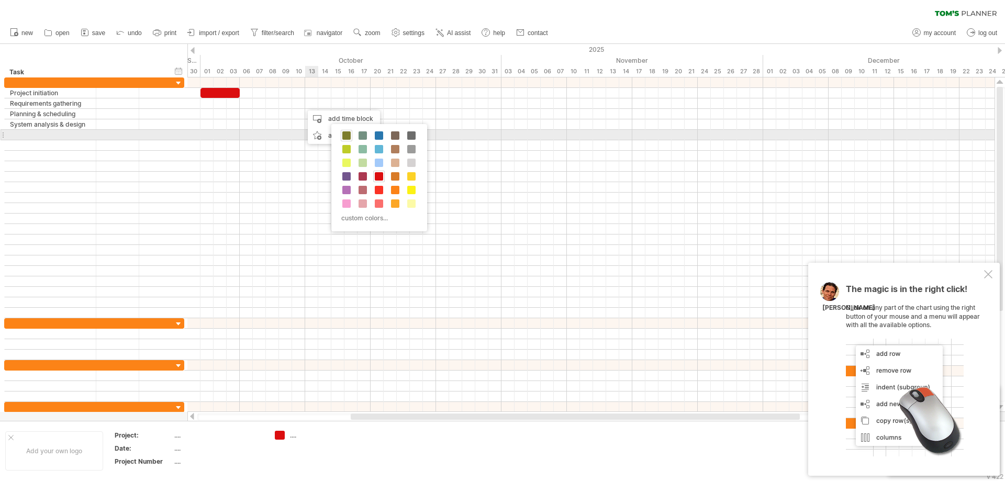
click at [350, 137] on span at bounding box center [346, 135] width 8 height 8
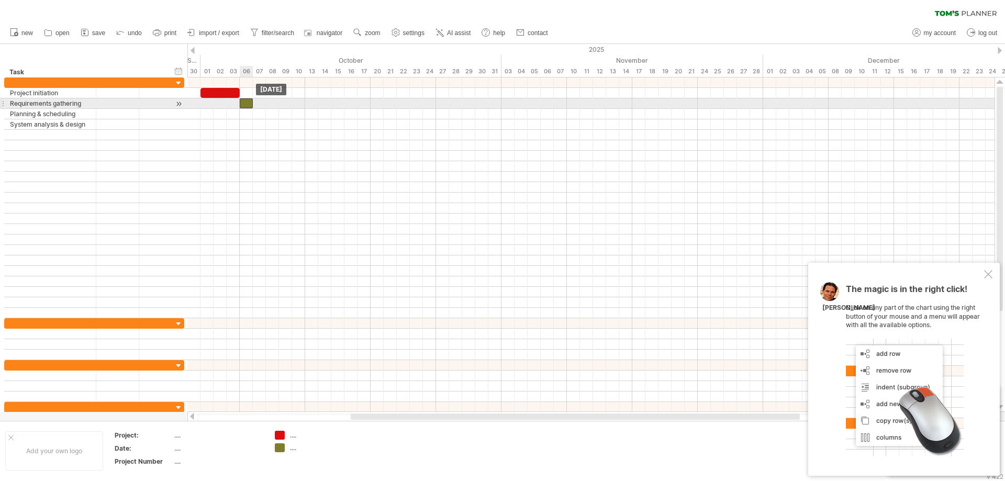
drag, startPoint x: 308, startPoint y: 105, endPoint x: 242, endPoint y: 106, distance: 65.4
click at [242, 106] on div at bounding box center [246, 103] width 13 height 10
drag, startPoint x: 253, startPoint y: 104, endPoint x: 303, endPoint y: 103, distance: 49.7
click at [303, 103] on span at bounding box center [305, 103] width 4 height 10
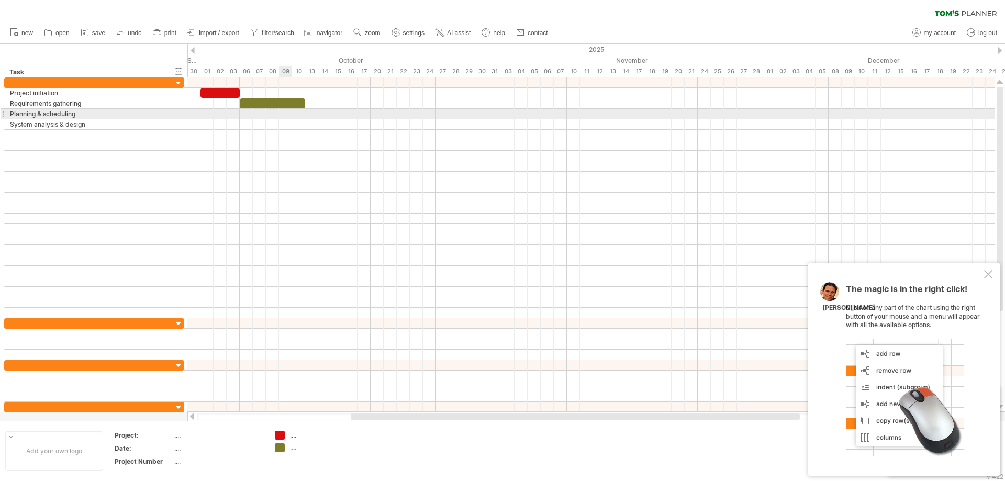
click at [287, 116] on div at bounding box center [590, 114] width 807 height 10
click at [314, 113] on div at bounding box center [590, 114] width 807 height 10
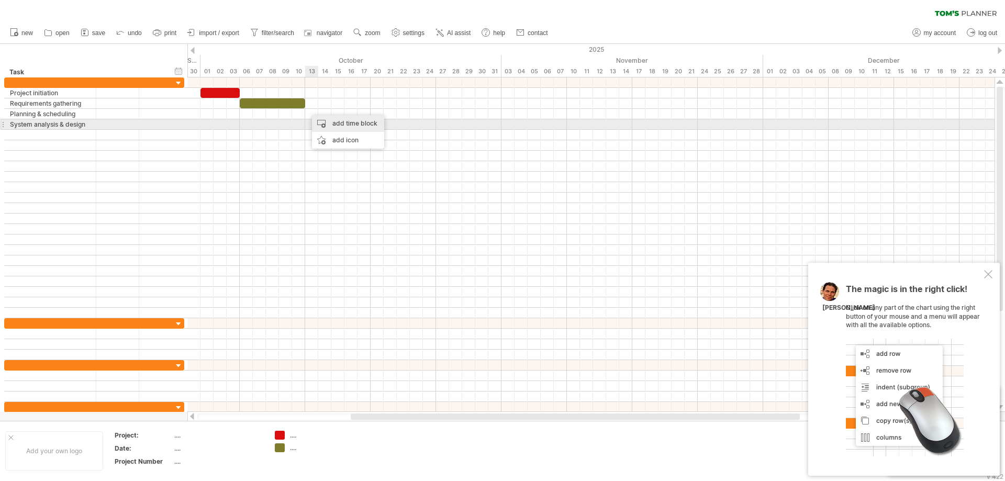
click at [328, 127] on div "add time block" at bounding box center [348, 123] width 72 height 17
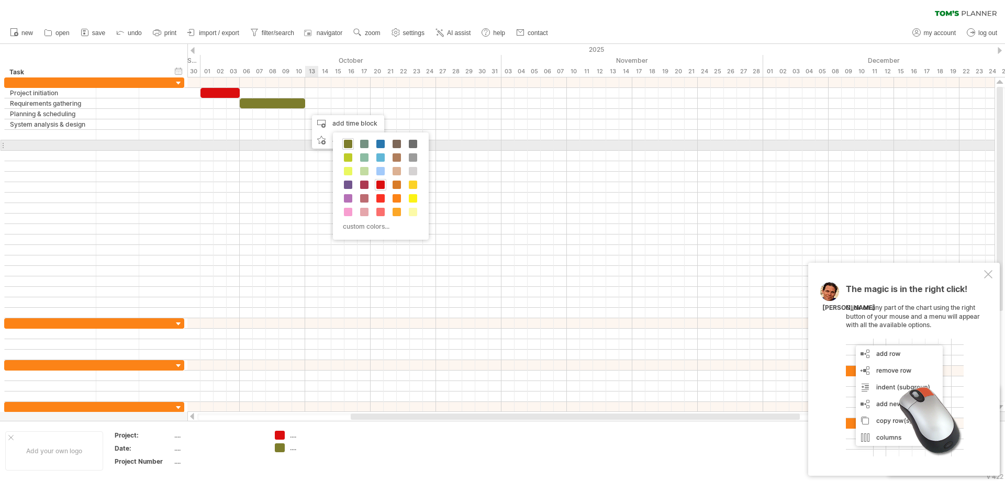
click at [386, 146] on div "custom colors..." at bounding box center [381, 185] width 96 height 107
click at [379, 142] on span at bounding box center [380, 144] width 8 height 8
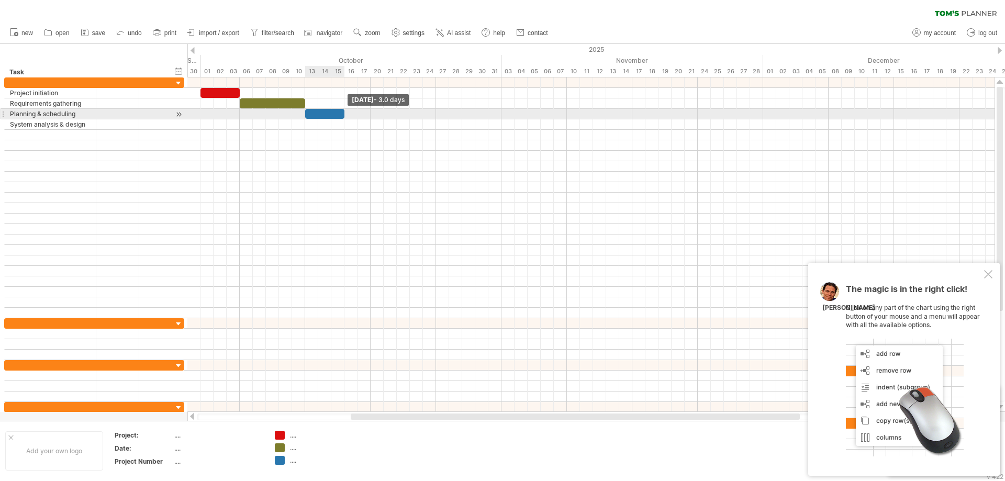
drag, startPoint x: 319, startPoint y: 113, endPoint x: 342, endPoint y: 117, distance: 23.9
click at [342, 117] on span at bounding box center [344, 114] width 4 height 10
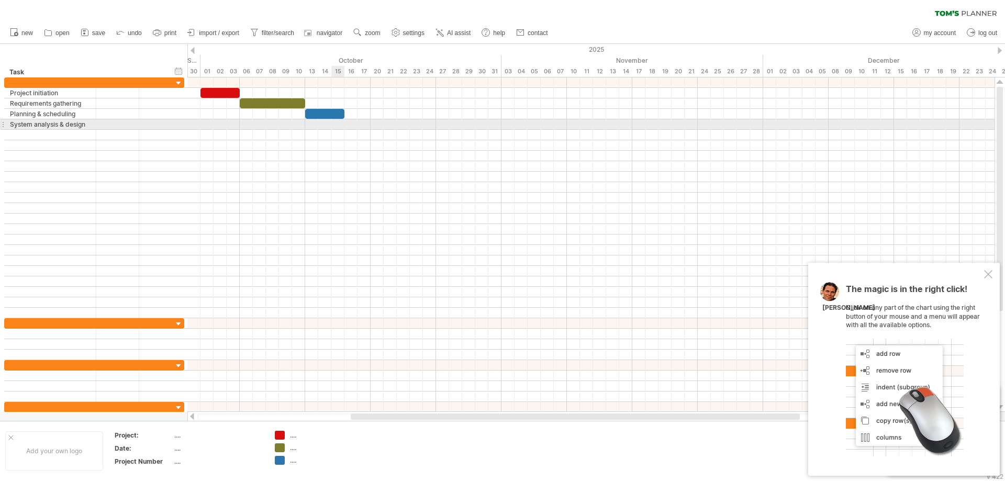
click at [335, 124] on div at bounding box center [590, 124] width 807 height 10
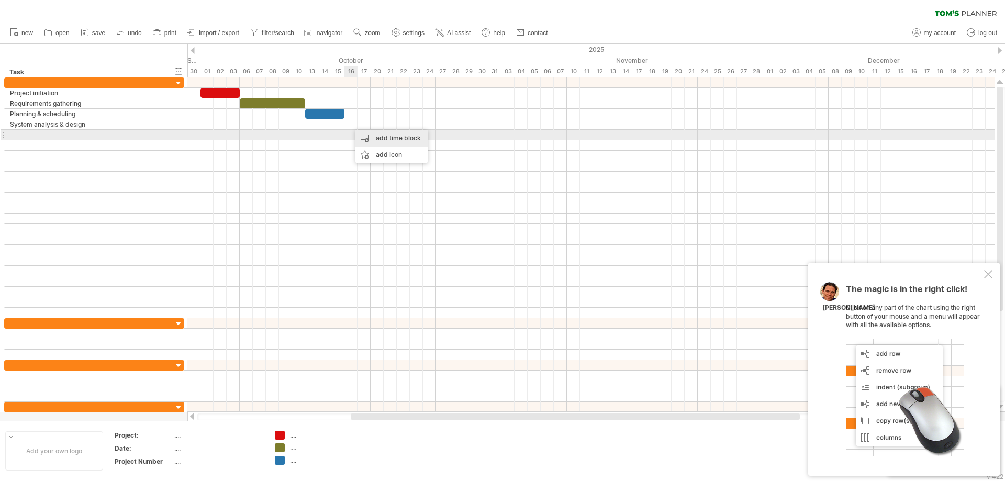
click at [378, 137] on div "add time block" at bounding box center [391, 138] width 72 height 17
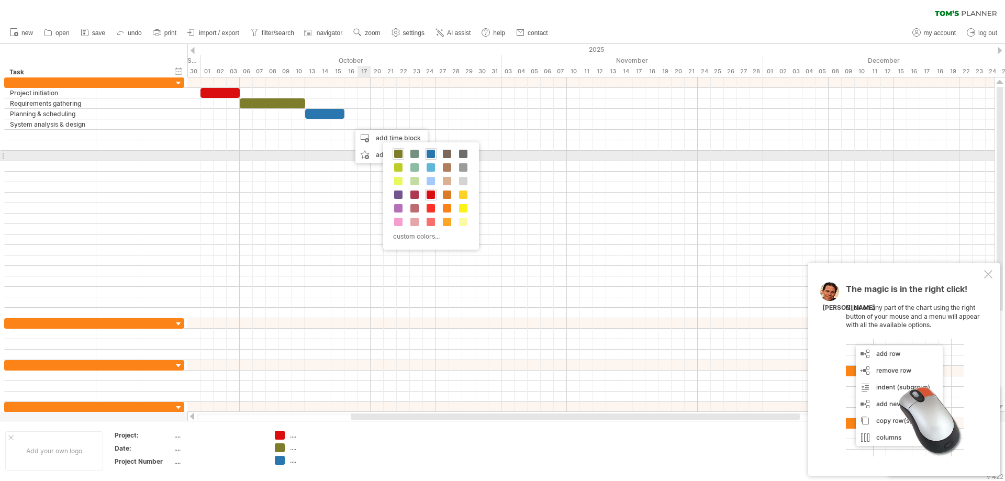
click at [453, 154] on div "custom colors..." at bounding box center [431, 195] width 96 height 107
click at [462, 154] on span at bounding box center [463, 154] width 8 height 8
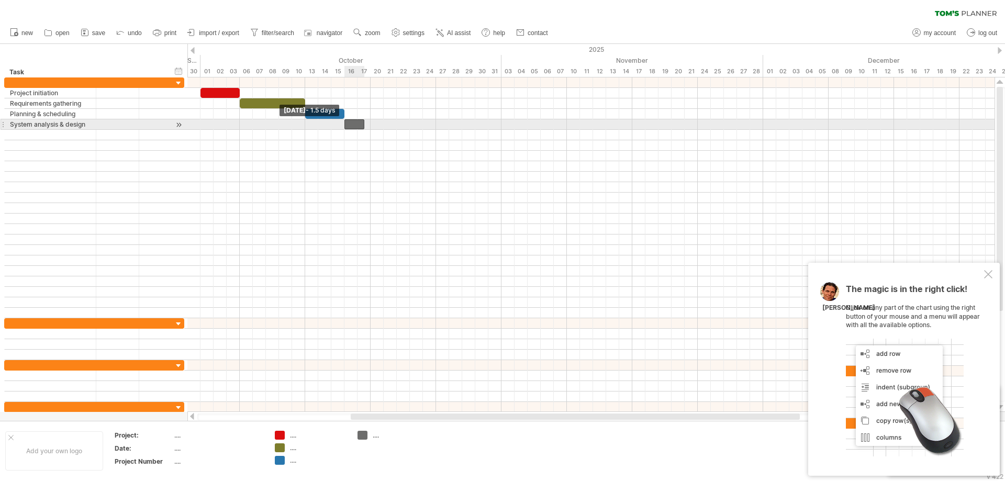
click at [344, 123] on span at bounding box center [344, 124] width 4 height 10
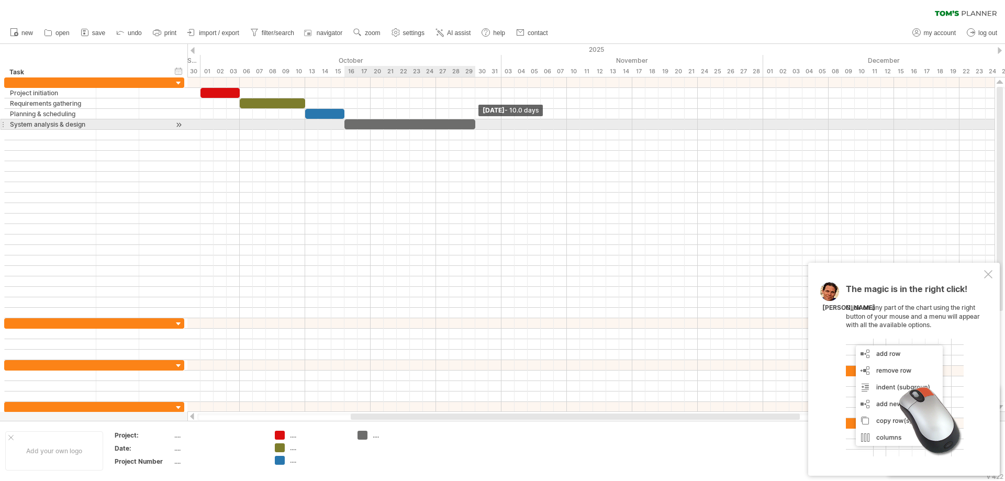
drag, startPoint x: 364, startPoint y: 125, endPoint x: 474, endPoint y: 127, distance: 109.4
click at [474, 127] on span at bounding box center [475, 124] width 4 height 10
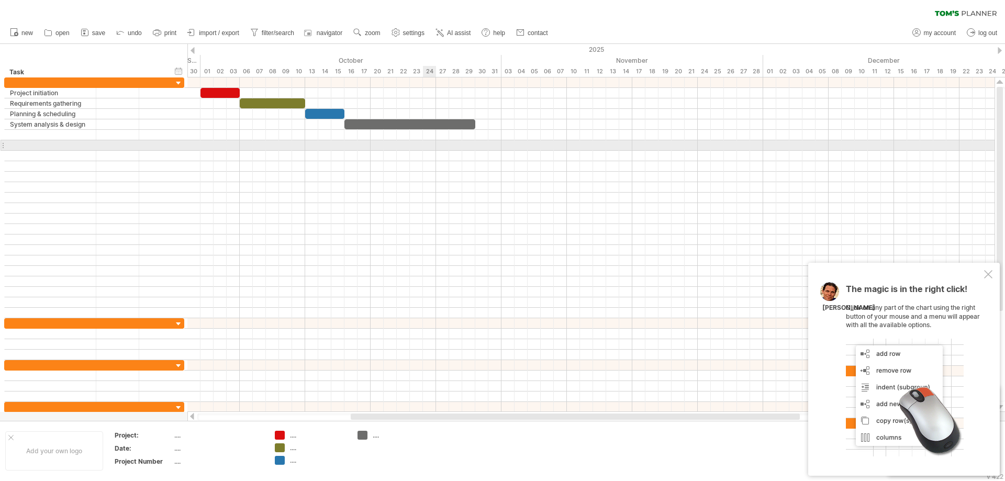
click at [432, 147] on div at bounding box center [590, 145] width 807 height 10
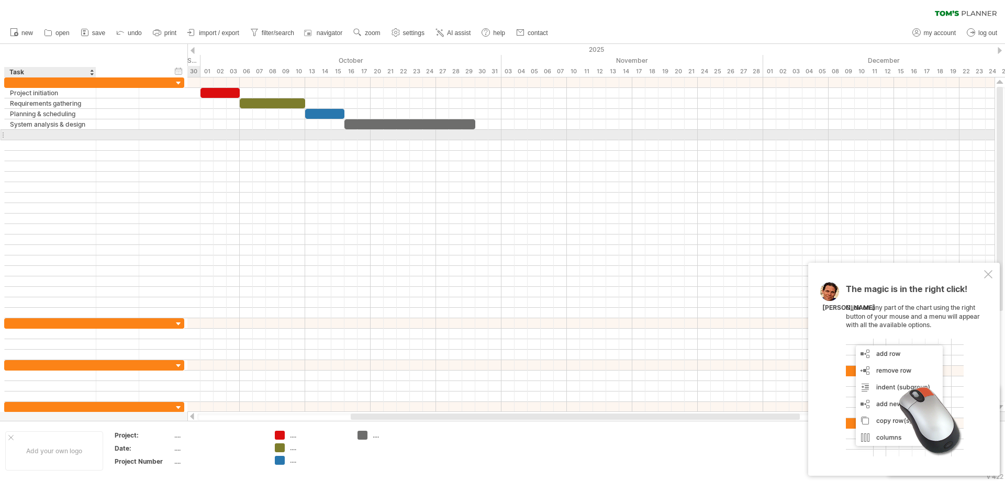
click at [53, 131] on div at bounding box center [50, 135] width 81 height 10
click at [24, 134] on div at bounding box center [50, 135] width 81 height 10
paste input "**********"
type input "**********"
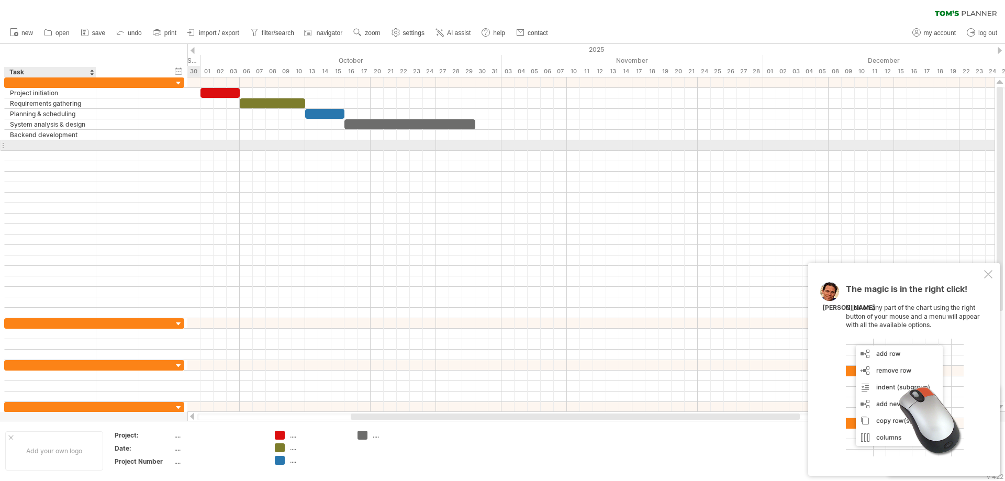
click at [35, 141] on div at bounding box center [50, 145] width 81 height 10
paste input "**********"
type input "**********"
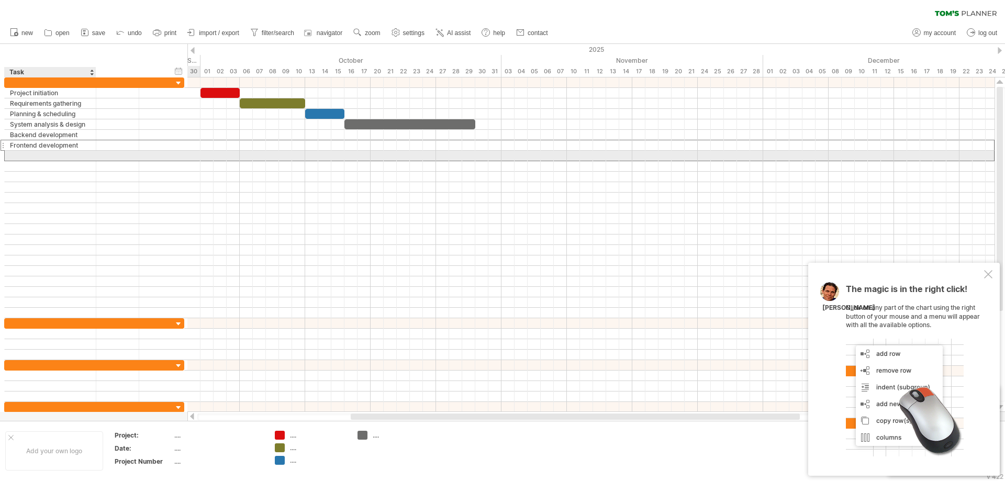
click at [21, 155] on div at bounding box center [50, 156] width 81 height 10
paste input "**********"
type input "**********"
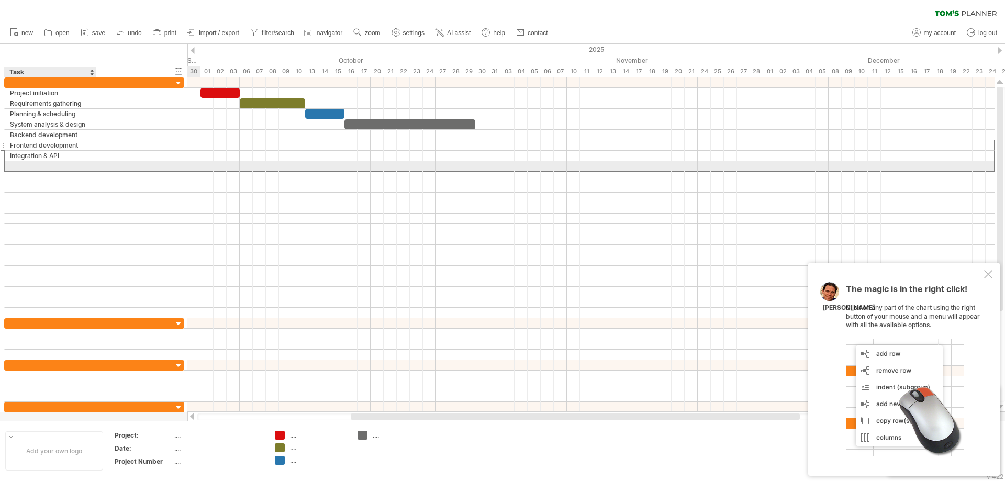
click at [23, 168] on div at bounding box center [50, 166] width 81 height 10
paste input "**********"
type input "**********"
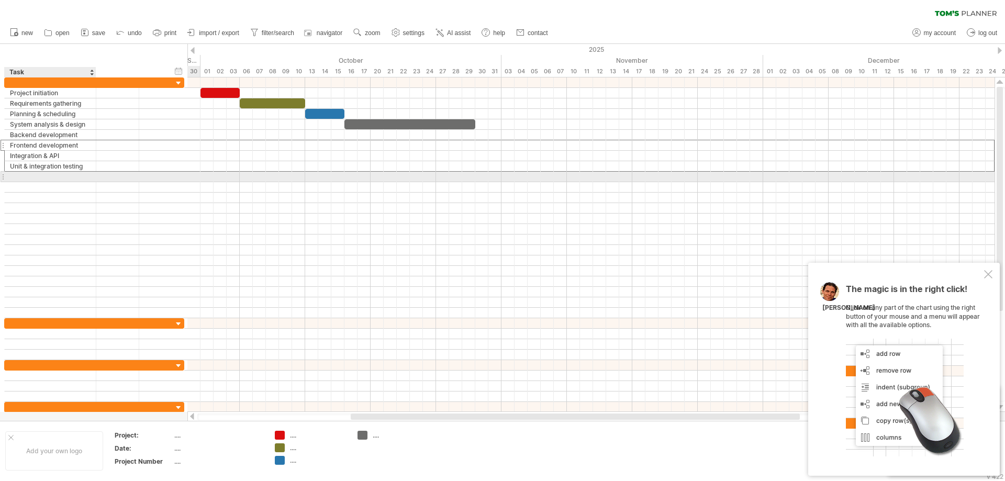
click at [30, 180] on div at bounding box center [50, 177] width 81 height 10
paste input "**********"
type input "**********"
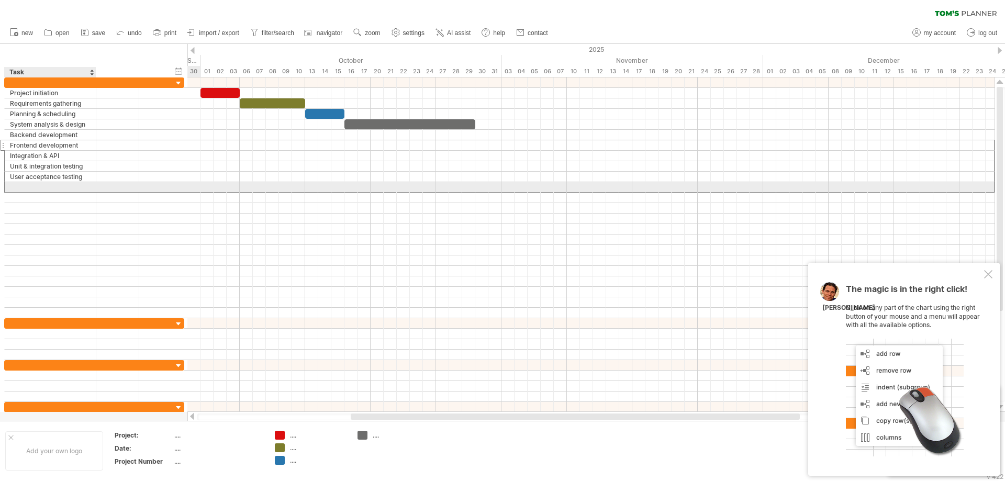
click at [24, 186] on div at bounding box center [50, 187] width 81 height 10
paste input "**********"
type input "**********"
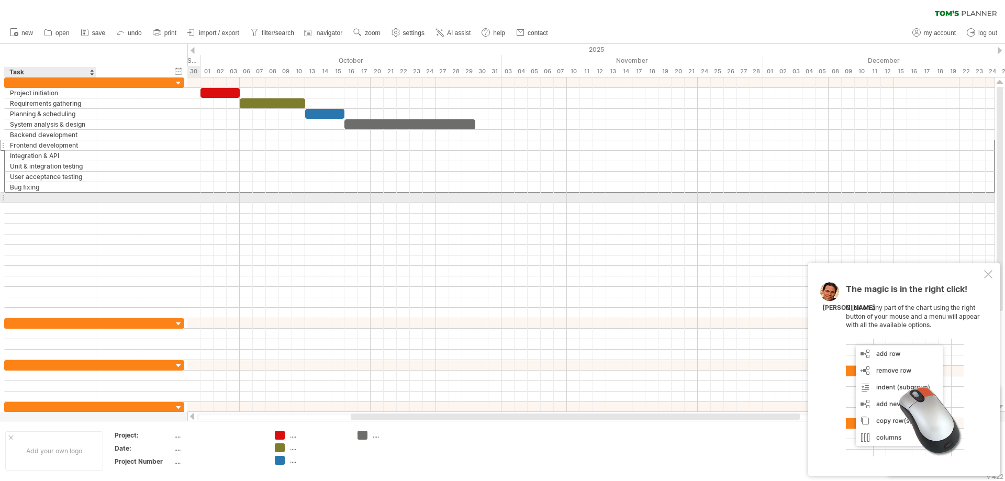
click at [26, 202] on div at bounding box center [50, 198] width 81 height 10
paste input "**********"
type input "**********"
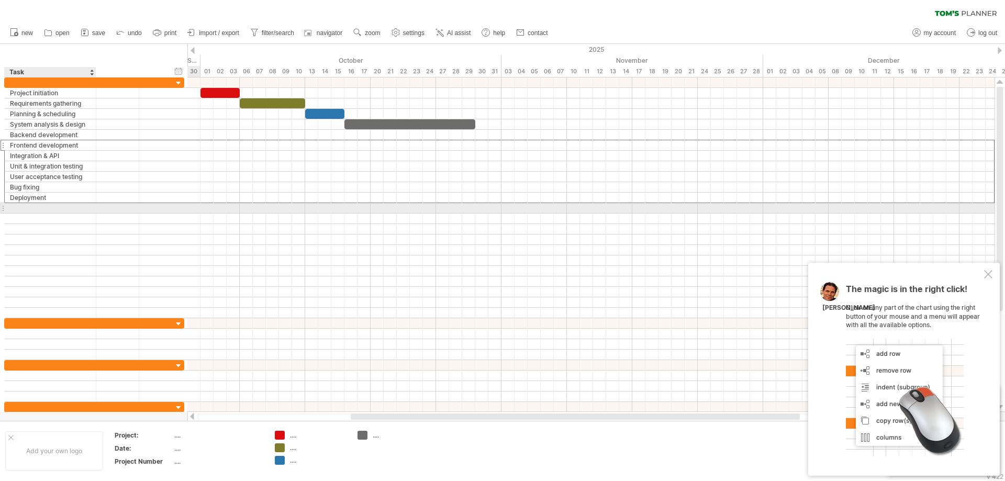
click at [20, 207] on div at bounding box center [50, 208] width 81 height 10
paste input "**********"
type input "**********"
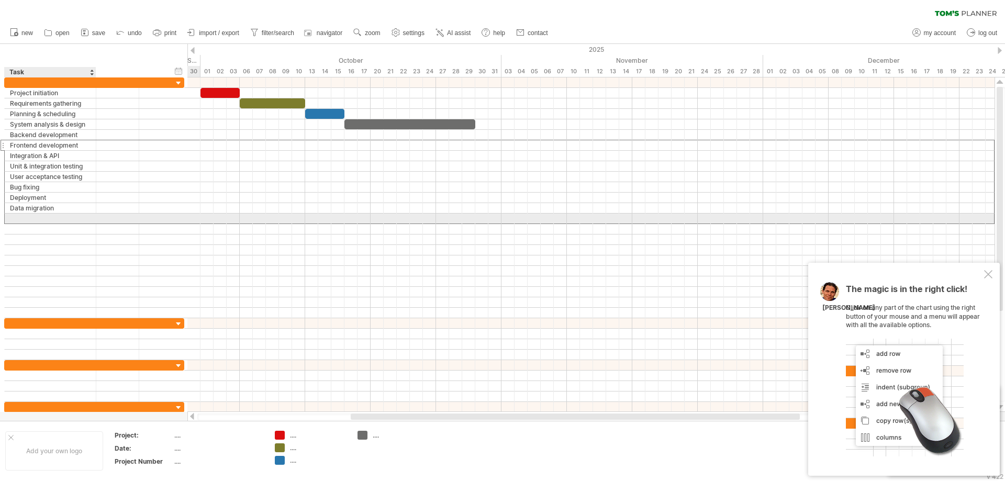
click at [35, 218] on div at bounding box center [50, 219] width 81 height 10
paste input "**********"
type input "**********"
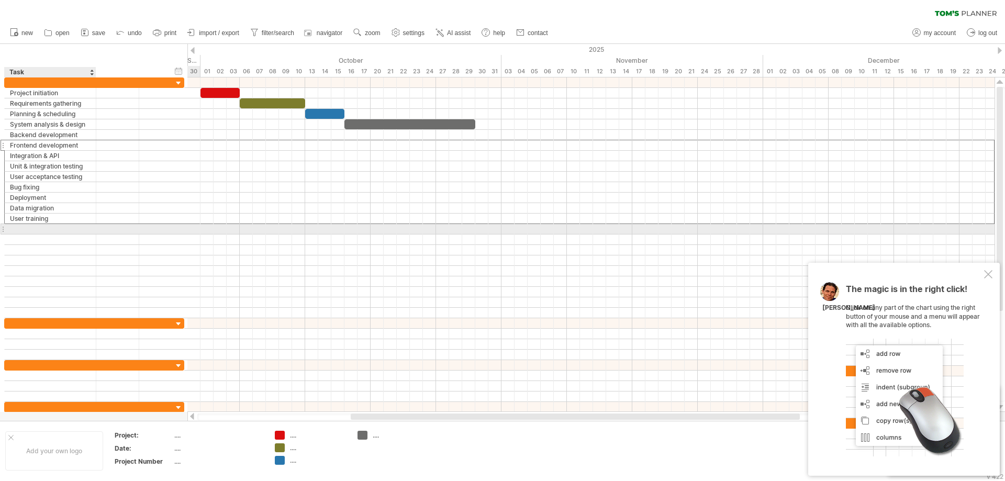
click at [27, 223] on div "User training" at bounding box center [50, 219] width 81 height 10
click at [17, 228] on div at bounding box center [50, 229] width 81 height 10
paste input "**********"
type input "**********"
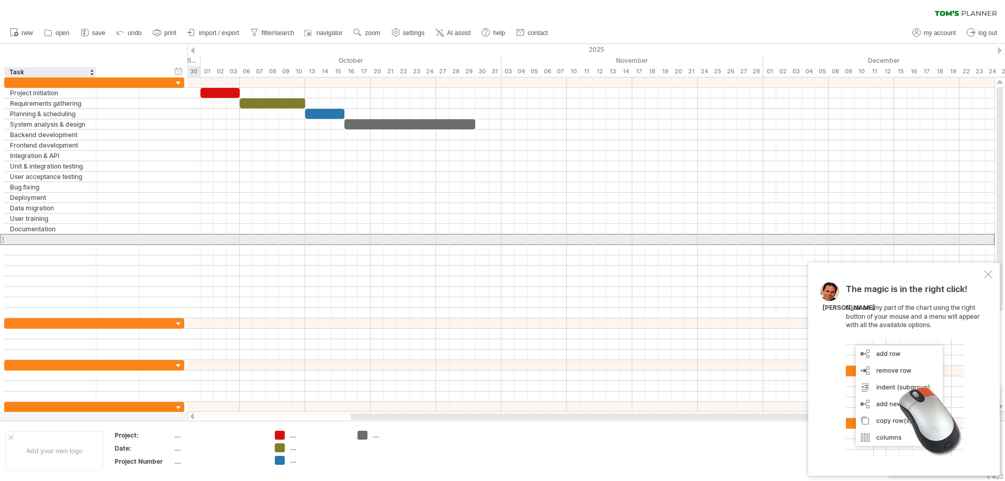
click at [17, 241] on div at bounding box center [50, 240] width 81 height 10
paste input "**********"
type input "**********"
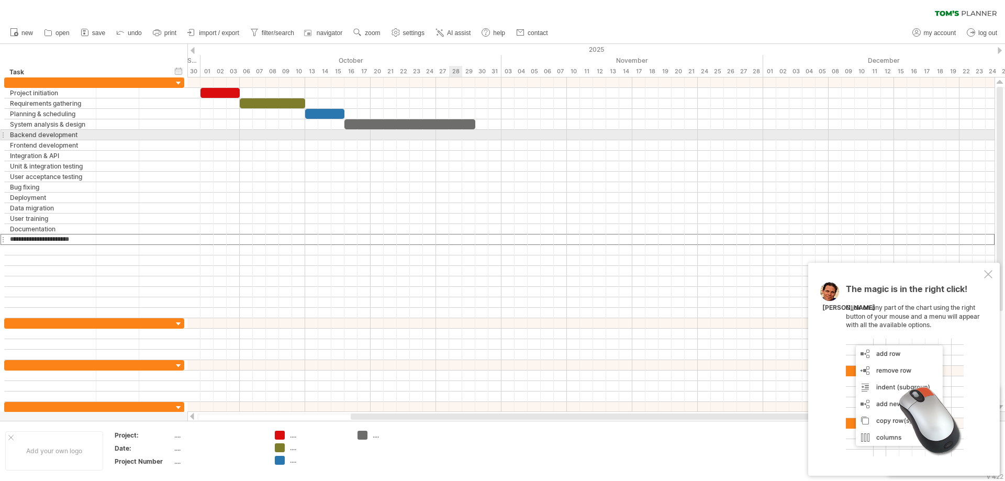
click at [462, 136] on div at bounding box center [590, 135] width 807 height 10
click at [478, 135] on div at bounding box center [590, 135] width 807 height 10
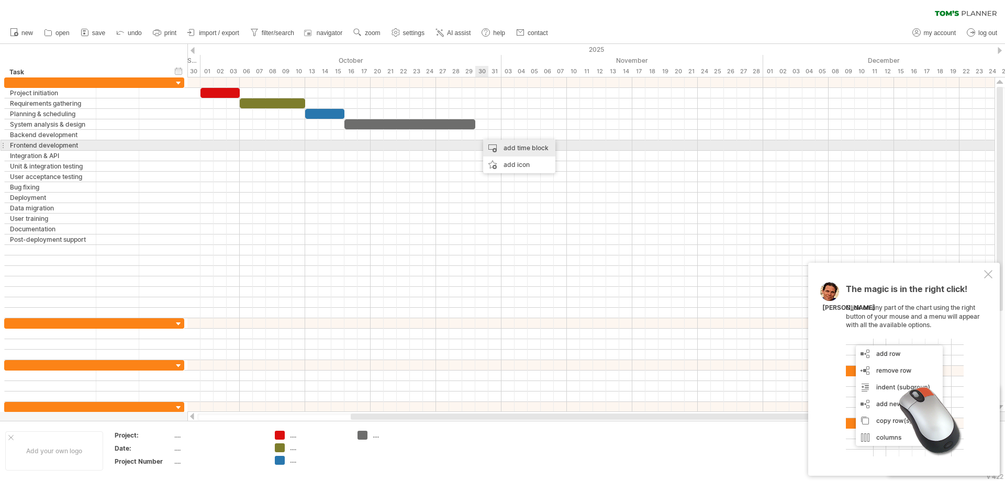
click at [510, 144] on div "add time block" at bounding box center [519, 148] width 72 height 17
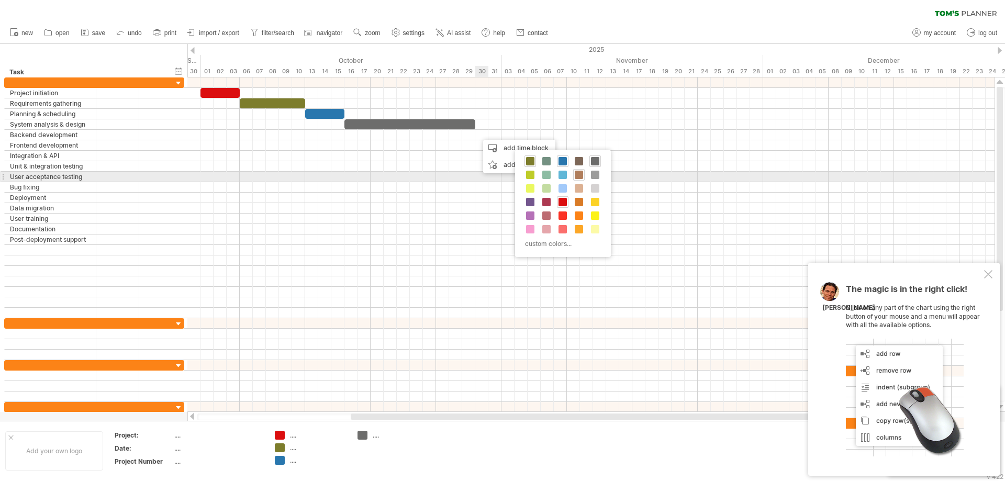
click at [576, 172] on span at bounding box center [579, 175] width 8 height 8
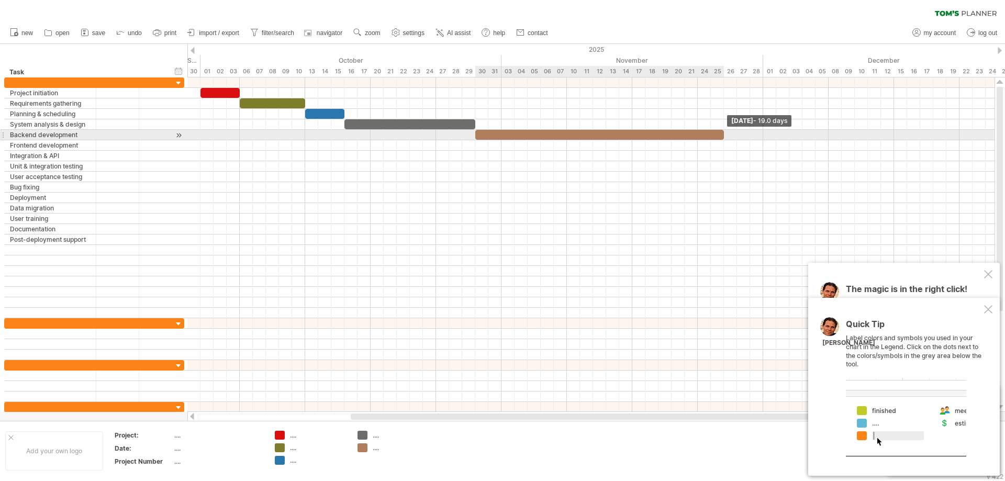
drag, startPoint x: 489, startPoint y: 136, endPoint x: 723, endPoint y: 137, distance: 233.5
click at [723, 137] on span at bounding box center [724, 135] width 4 height 10
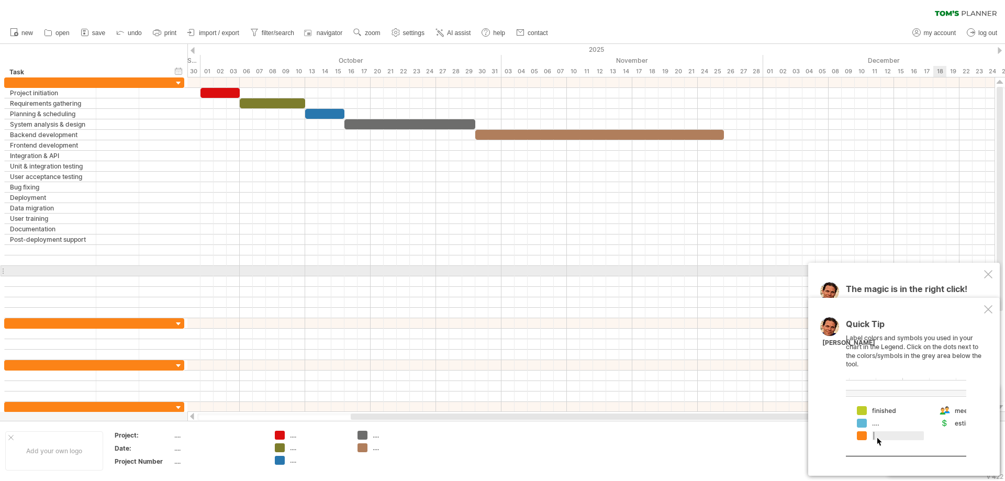
click at [987, 272] on div at bounding box center [988, 274] width 8 height 8
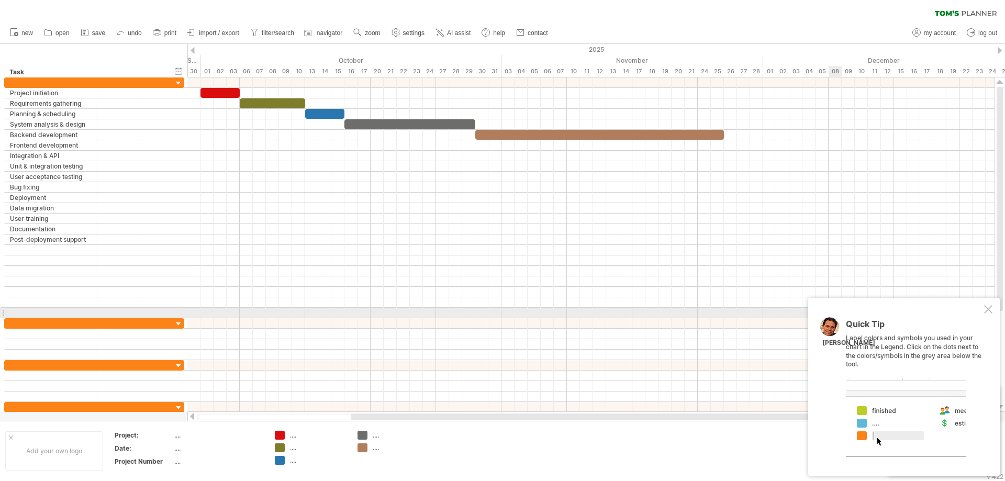
click at [986, 309] on div at bounding box center [988, 309] width 8 height 8
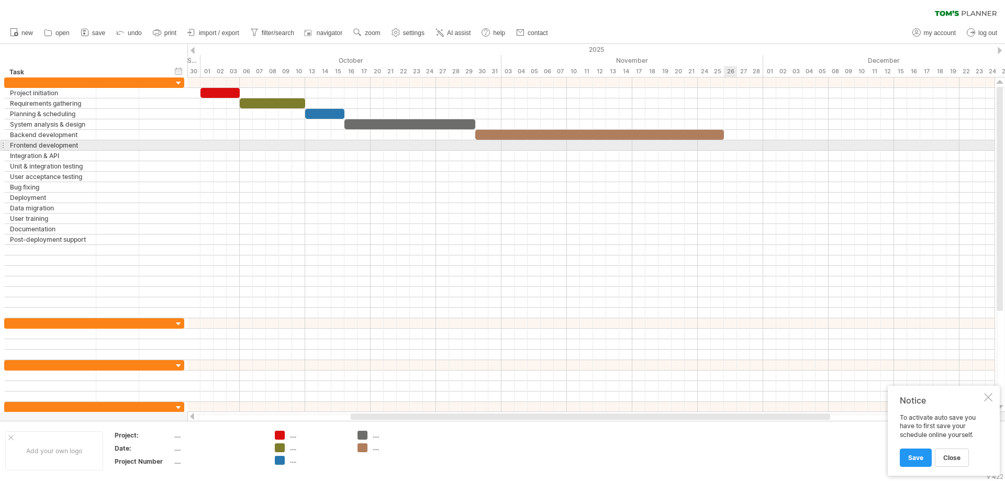
click at [728, 147] on div at bounding box center [590, 145] width 807 height 10
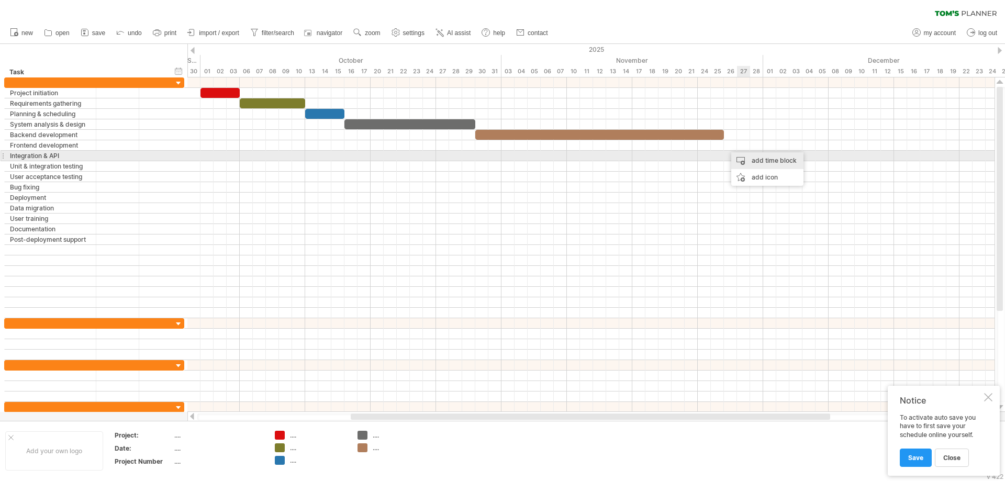
drag, startPoint x: 765, startPoint y: 157, endPoint x: 759, endPoint y: 157, distance: 5.8
click at [765, 158] on div "add time block" at bounding box center [767, 160] width 72 height 17
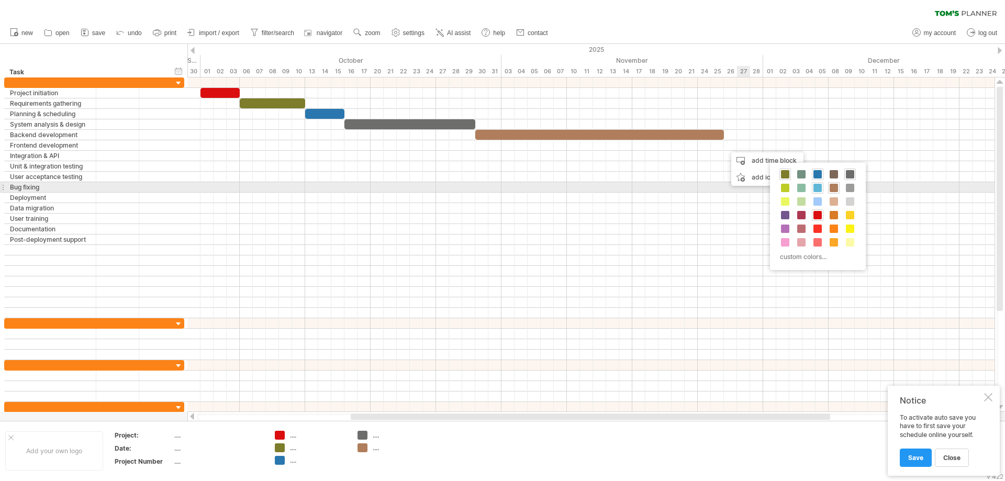
click at [814, 191] on span at bounding box center [818, 188] width 8 height 8
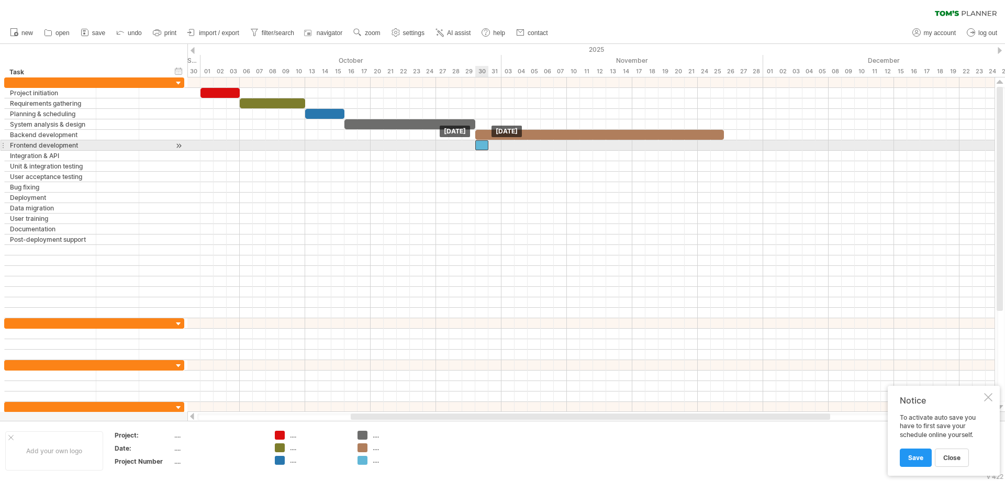
drag, startPoint x: 731, startPoint y: 142, endPoint x: 484, endPoint y: 145, distance: 246.6
click at [484, 145] on div at bounding box center [481, 145] width 13 height 10
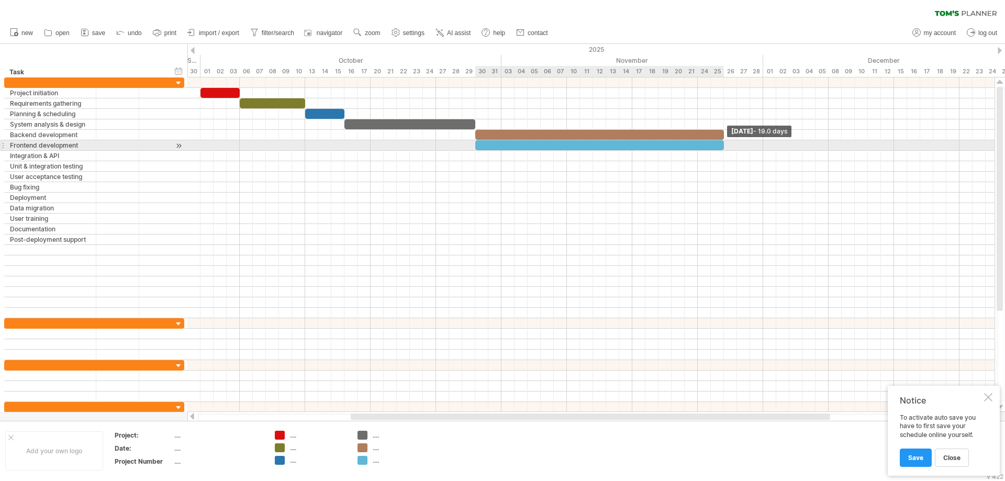
drag, startPoint x: 489, startPoint y: 144, endPoint x: 723, endPoint y: 143, distance: 234.0
click at [723, 143] on span at bounding box center [724, 145] width 4 height 10
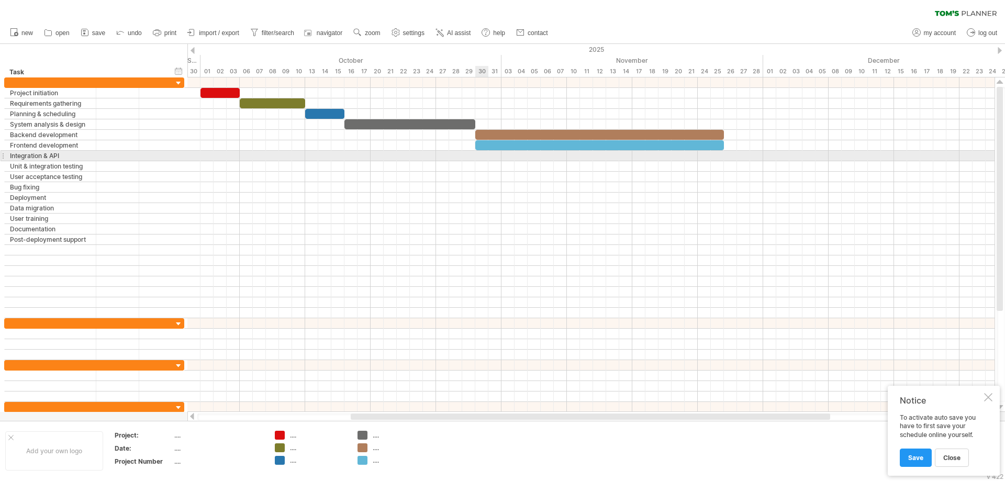
click at [486, 154] on div at bounding box center [590, 156] width 807 height 10
click at [727, 155] on div at bounding box center [590, 156] width 807 height 10
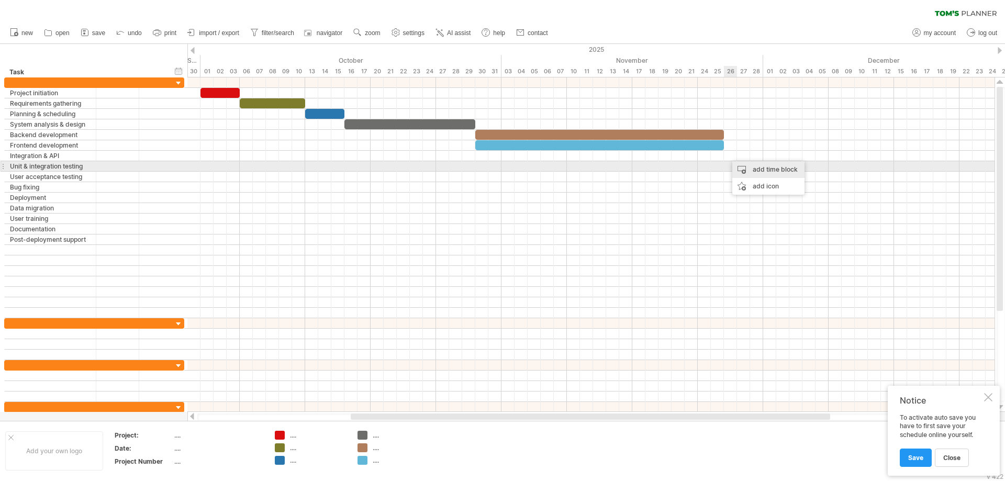
click at [756, 169] on div "add time block" at bounding box center [768, 169] width 72 height 17
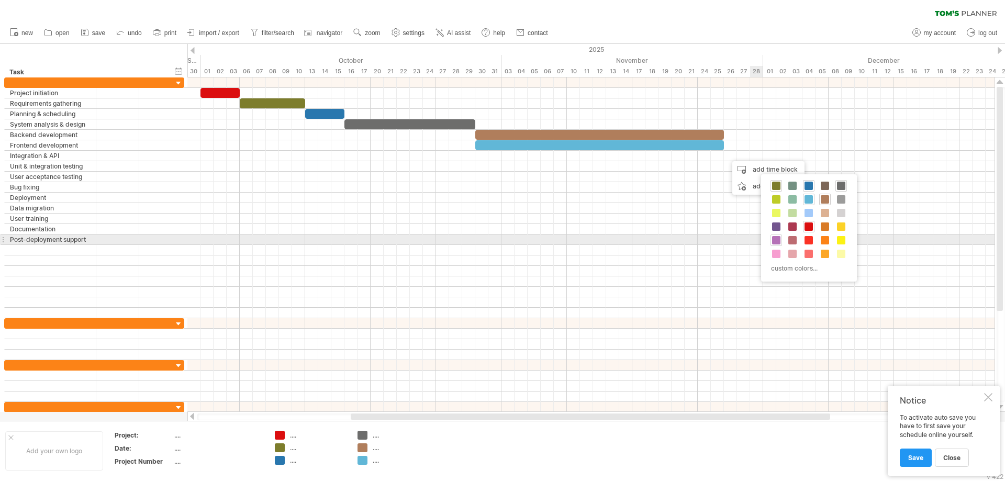
click at [778, 252] on span at bounding box center [776, 254] width 8 height 8
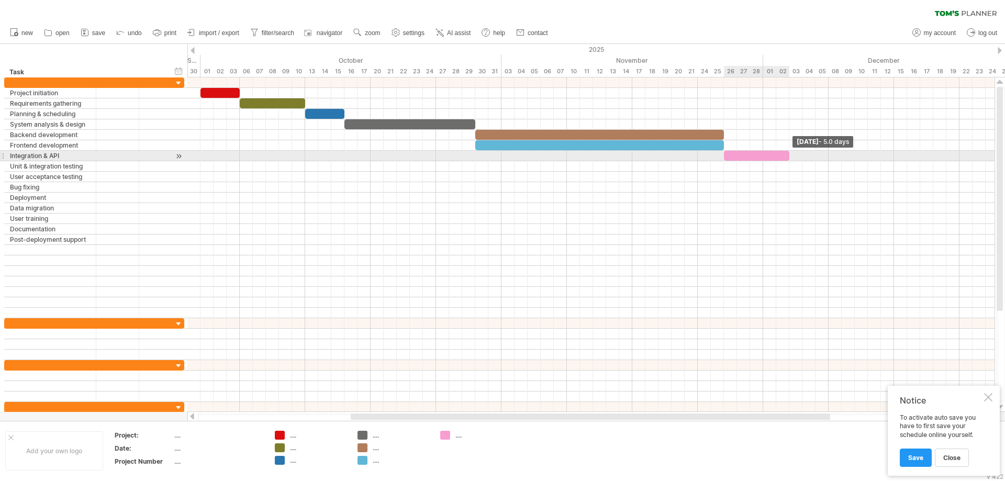
drag, startPoint x: 737, startPoint y: 156, endPoint x: 788, endPoint y: 155, distance: 51.3
click at [788, 155] on span at bounding box center [789, 156] width 4 height 10
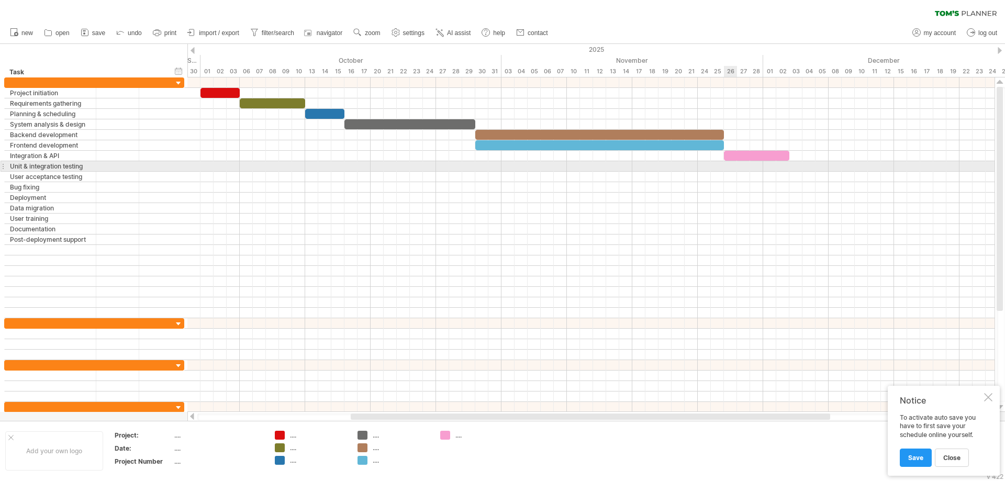
click at [731, 165] on div at bounding box center [590, 166] width 807 height 10
click at [787, 167] on div at bounding box center [590, 166] width 807 height 10
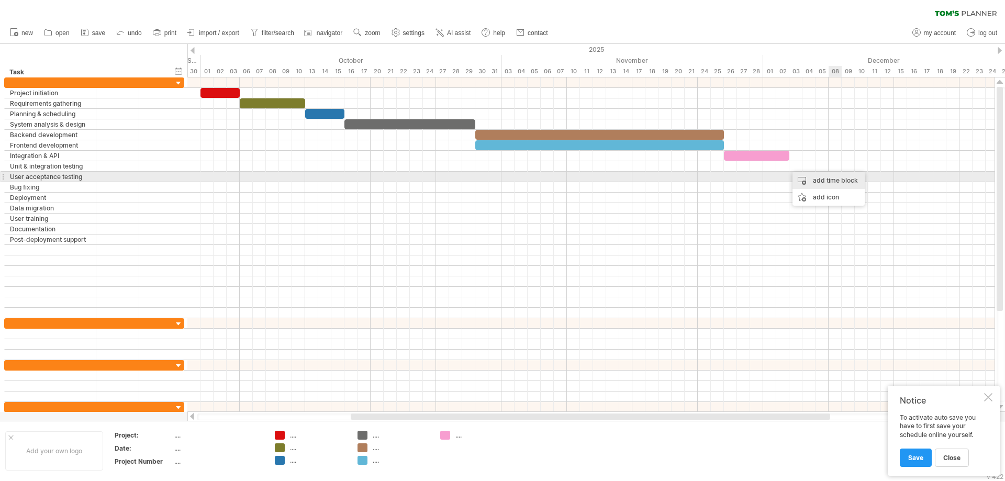
click at [825, 177] on div "add time block" at bounding box center [829, 180] width 72 height 17
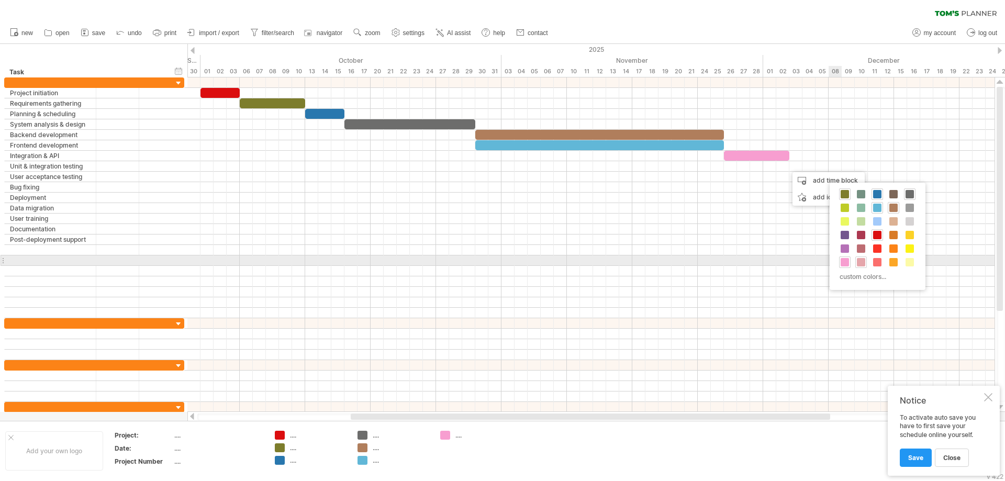
click at [862, 263] on span at bounding box center [861, 262] width 8 height 8
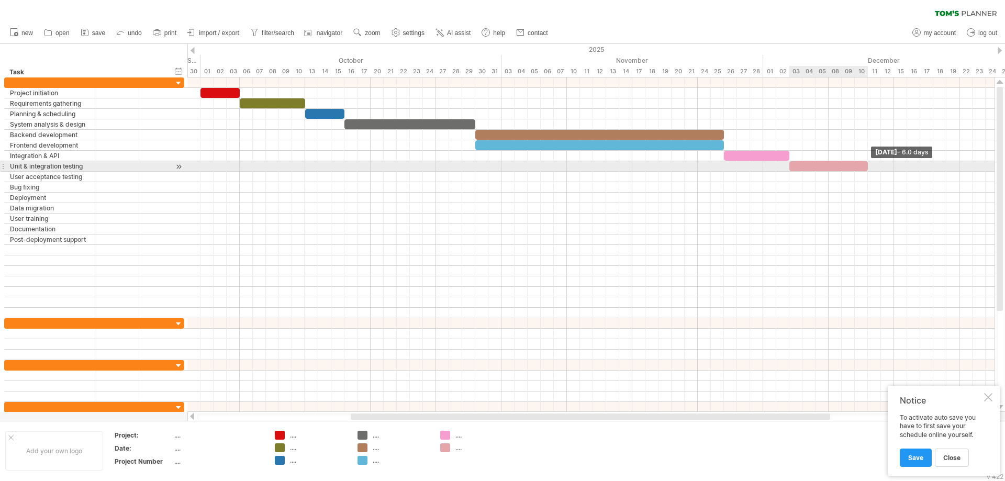
drag, startPoint x: 803, startPoint y: 168, endPoint x: 867, endPoint y: 170, distance: 63.9
click at [867, 170] on span at bounding box center [868, 166] width 4 height 10
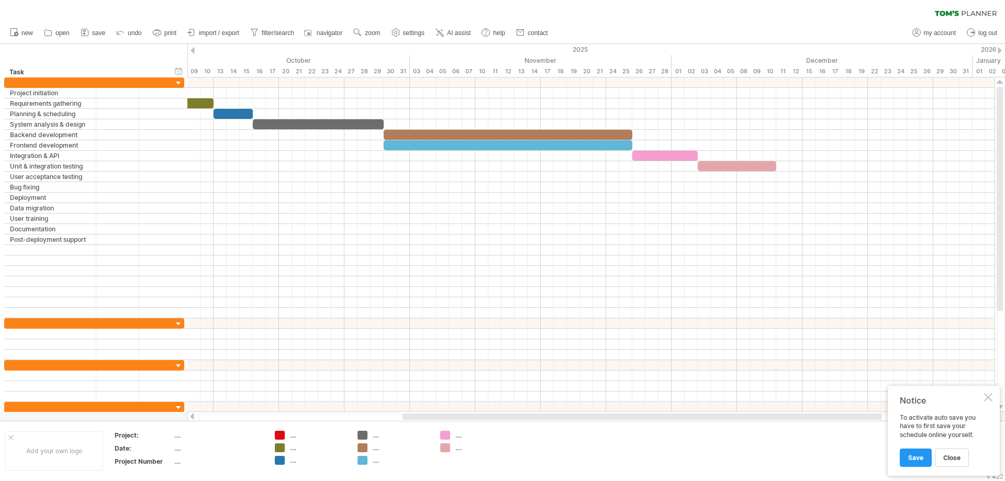
drag, startPoint x: 761, startPoint y: 418, endPoint x: 829, endPoint y: 421, distance: 68.6
click at [821, 420] on div at bounding box center [591, 416] width 808 height 10
click at [949, 458] on span "close" at bounding box center [951, 458] width 17 height 8
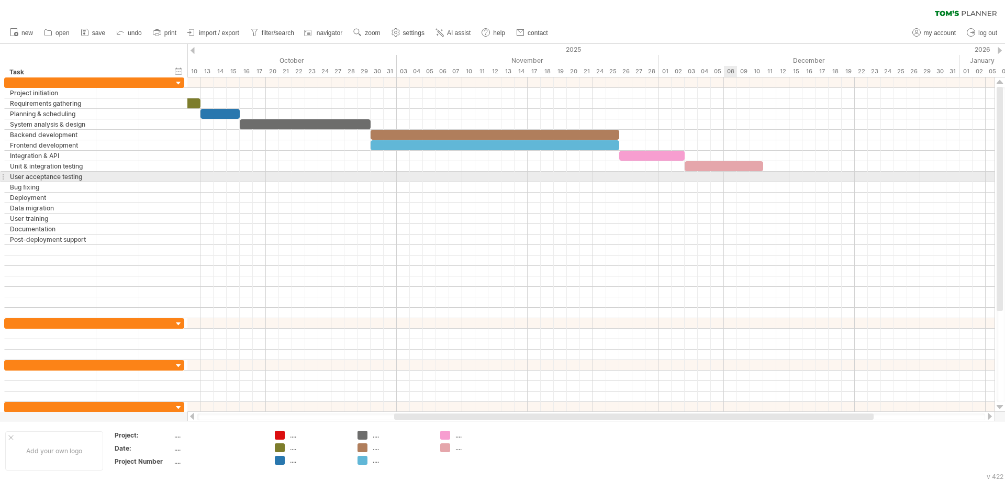
click at [726, 179] on div at bounding box center [590, 177] width 807 height 10
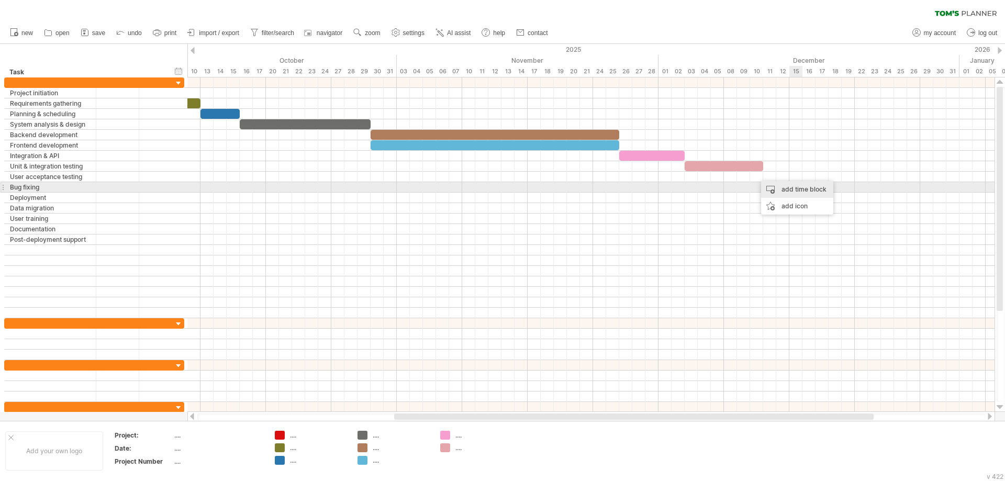
click at [802, 192] on div "add time block" at bounding box center [797, 189] width 72 height 17
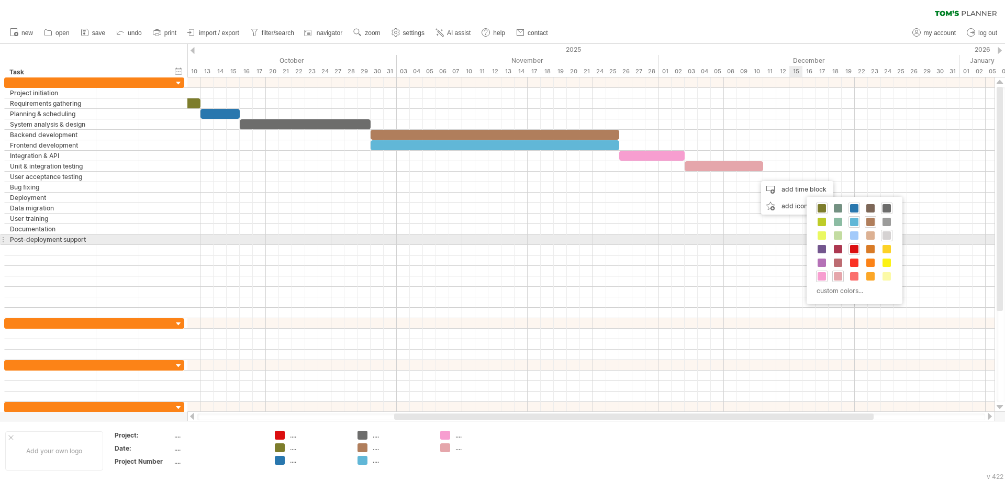
click at [886, 236] on span at bounding box center [887, 235] width 8 height 8
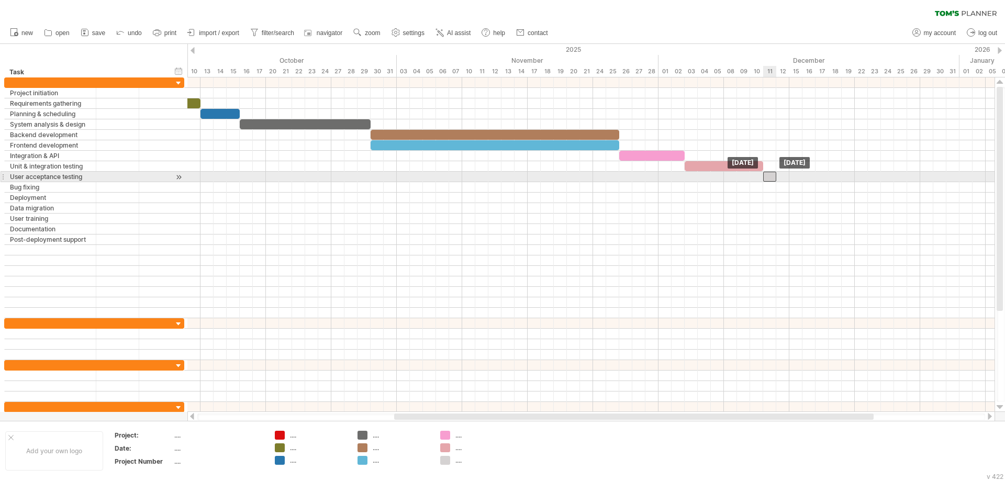
drag, startPoint x: 761, startPoint y: 177, endPoint x: 766, endPoint y: 178, distance: 5.3
click at [766, 178] on div at bounding box center [769, 177] width 13 height 10
click at [776, 176] on div at bounding box center [769, 177] width 13 height 10
click at [781, 175] on div at bounding box center [773, 177] width 20 height 10
click at [784, 174] on span at bounding box center [783, 177] width 4 height 10
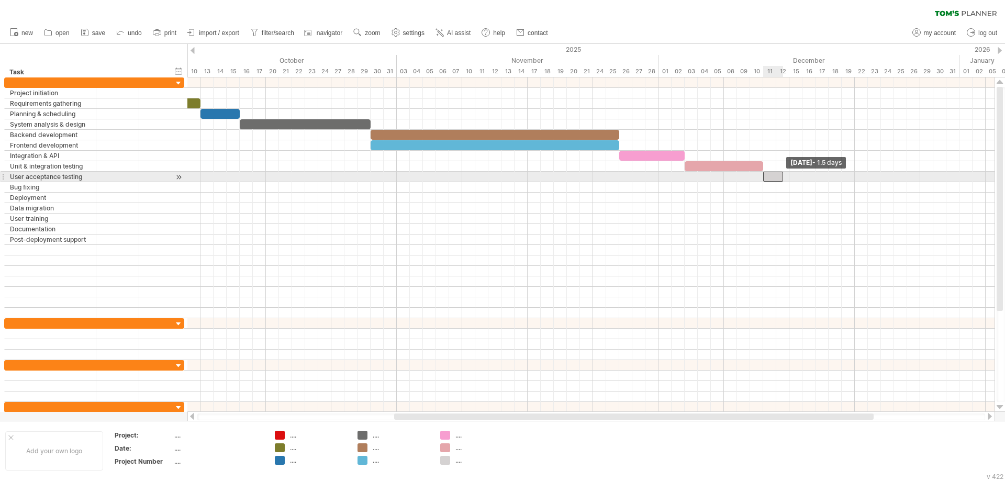
drag, startPoint x: 784, startPoint y: 175, endPoint x: 791, endPoint y: 175, distance: 6.3
click at [785, 175] on span at bounding box center [783, 177] width 4 height 10
drag, startPoint x: 791, startPoint y: 175, endPoint x: 819, endPoint y: 174, distance: 28.3
click at [819, 174] on div "[DATE] - 4.0 days [DATE]" at bounding box center [590, 244] width 807 height 335
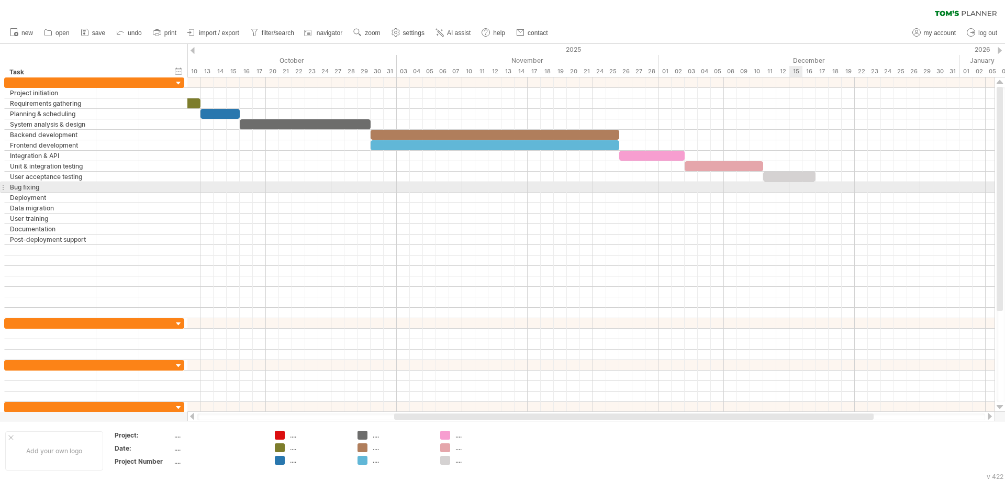
click at [794, 186] on div at bounding box center [590, 187] width 807 height 10
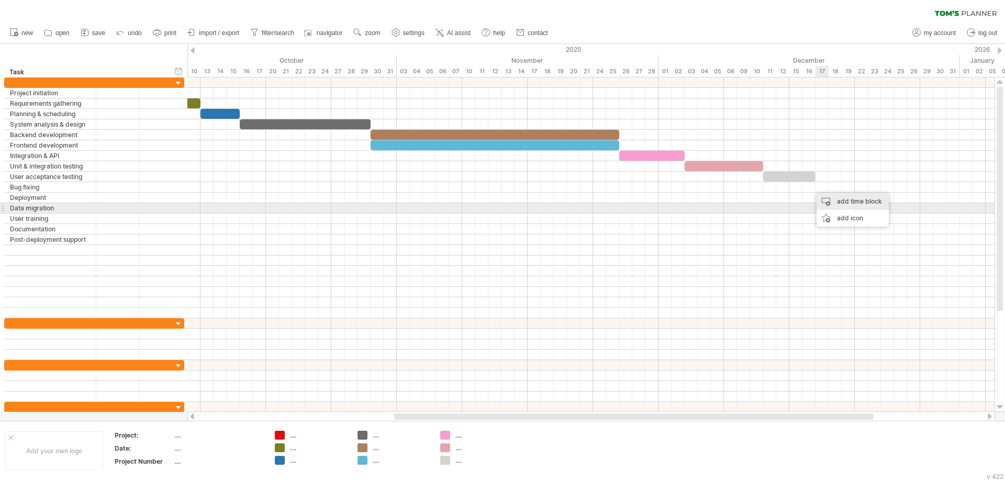
click at [849, 204] on div "add time block" at bounding box center [853, 201] width 72 height 17
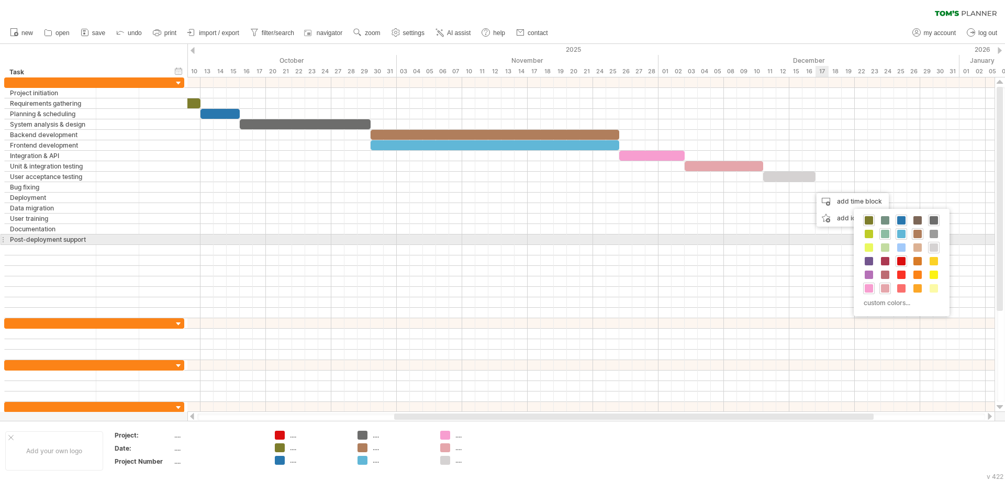
click at [885, 237] on span at bounding box center [885, 234] width 8 height 8
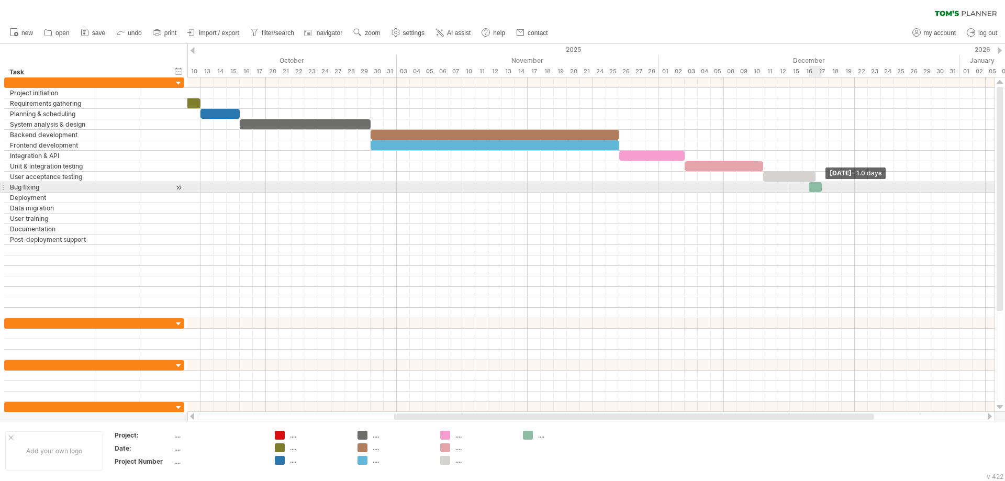
click at [825, 189] on div "[DATE] - 1.0 days [DATE]" at bounding box center [590, 244] width 807 height 335
click at [819, 186] on div at bounding box center [822, 187] width 13 height 10
drag, startPoint x: 829, startPoint y: 186, endPoint x: 853, endPoint y: 185, distance: 23.6
click at [853, 185] on span at bounding box center [855, 187] width 4 height 10
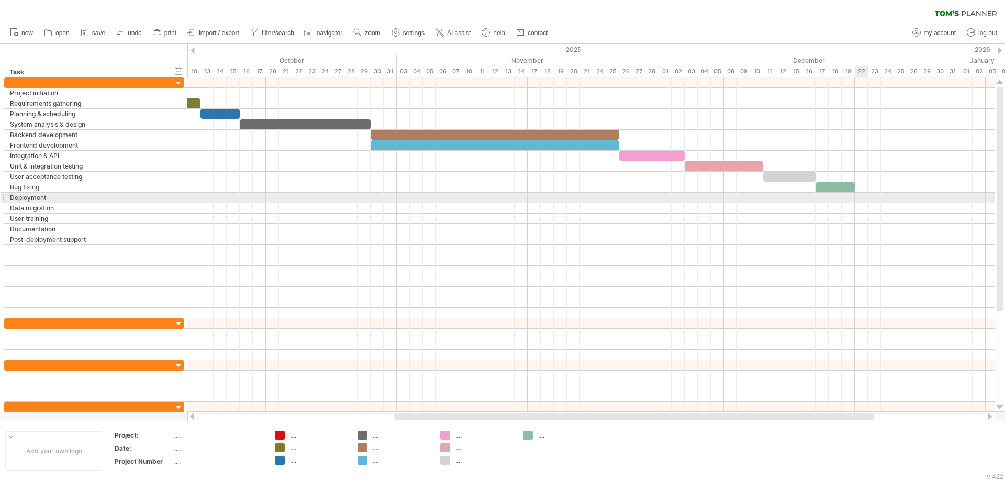
click at [859, 199] on div at bounding box center [590, 198] width 807 height 10
drag, startPoint x: 886, startPoint y: 202, endPoint x: 888, endPoint y: 213, distance: 10.6
click at [886, 203] on div at bounding box center [590, 197] width 807 height 241
drag, startPoint x: 862, startPoint y: 194, endPoint x: 867, endPoint y: 197, distance: 5.7
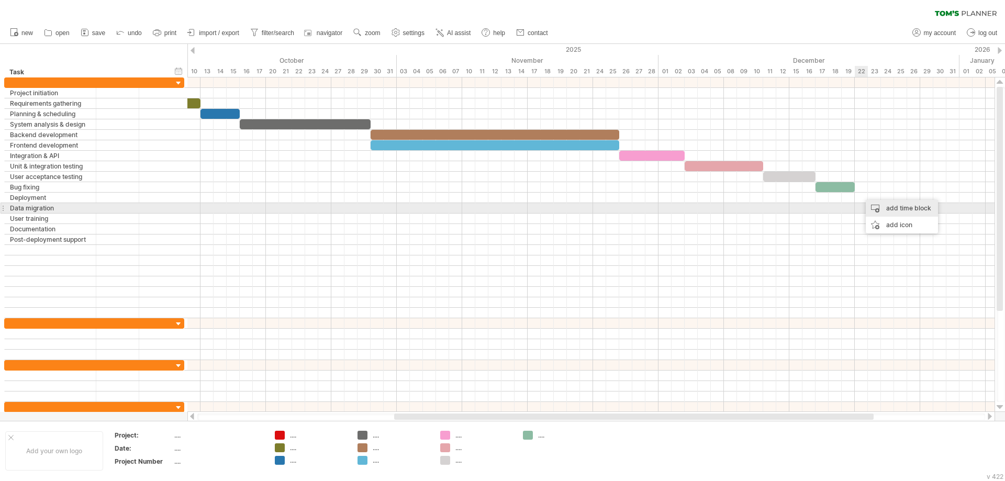
click at [897, 204] on div "add time block" at bounding box center [902, 208] width 72 height 17
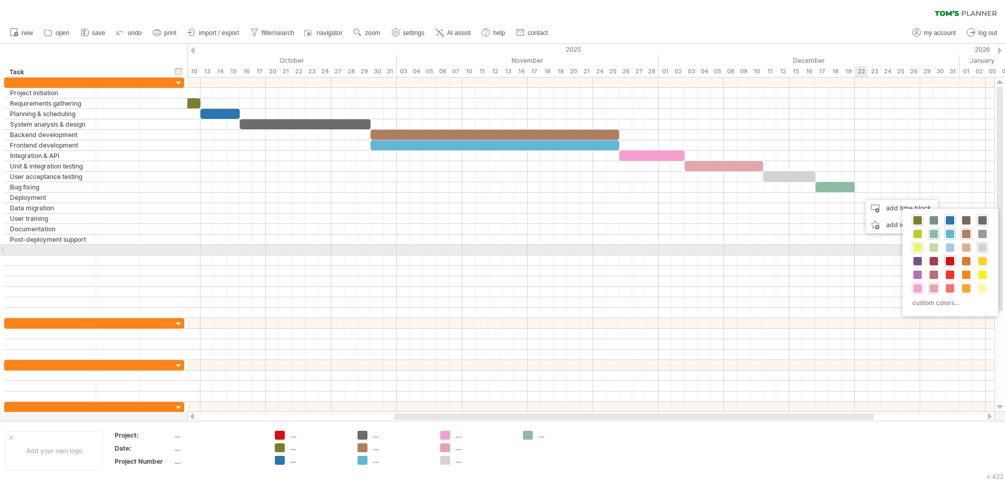
click at [918, 250] on span at bounding box center [918, 247] width 8 height 8
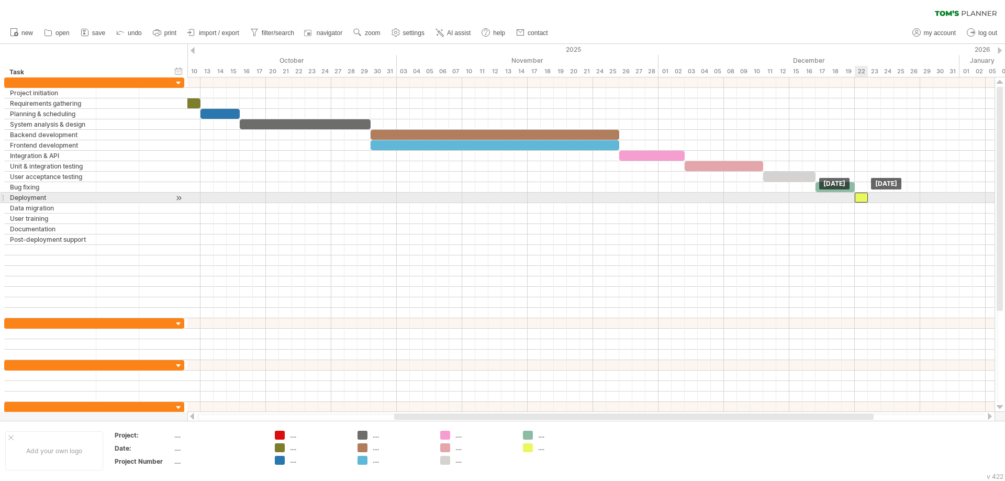
click at [863, 199] on div at bounding box center [861, 198] width 13 height 10
drag, startPoint x: 867, startPoint y: 197, endPoint x: 893, endPoint y: 196, distance: 26.2
click at [893, 196] on span at bounding box center [894, 198] width 4 height 10
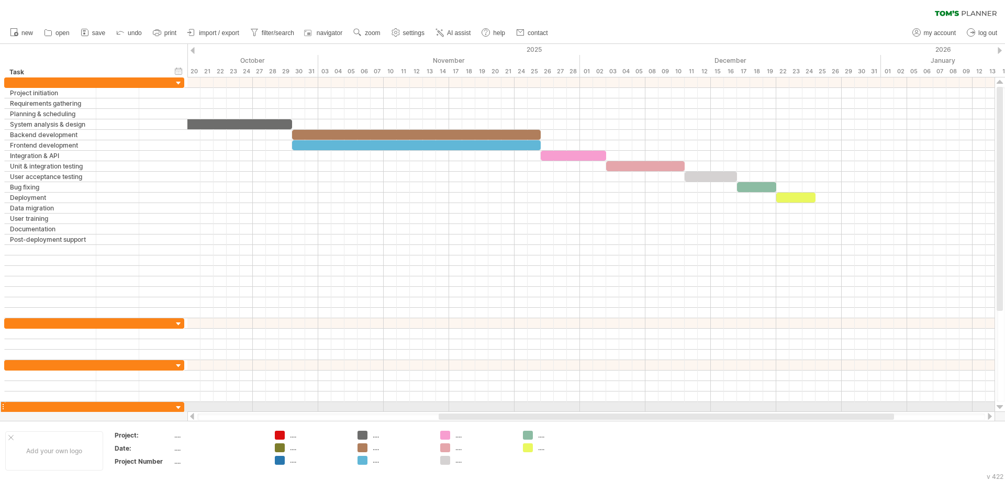
drag, startPoint x: 831, startPoint y: 416, endPoint x: 853, endPoint y: 321, distance: 97.8
click at [880, 411] on div "Trying to reach [DOMAIN_NAME] Connected again... 0% clear filter new" at bounding box center [502, 240] width 1005 height 481
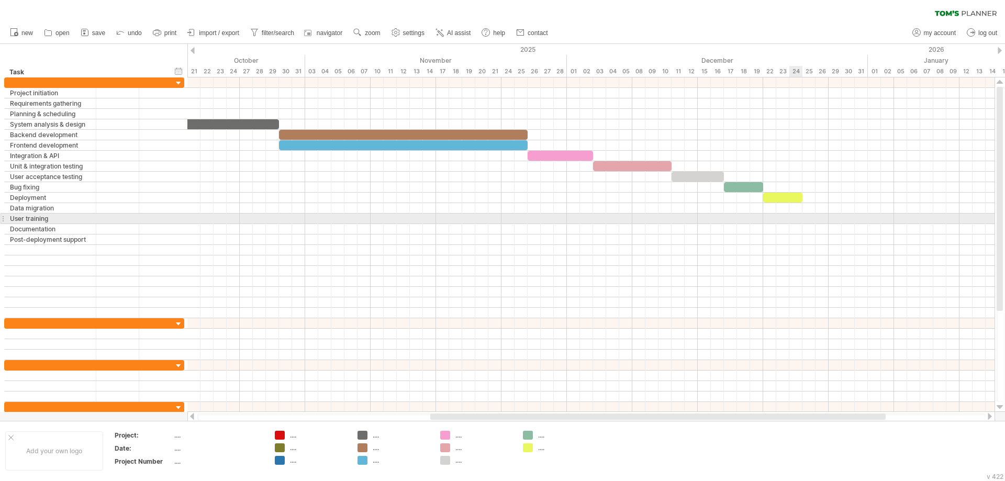
click at [797, 208] on div at bounding box center [590, 208] width 807 height 10
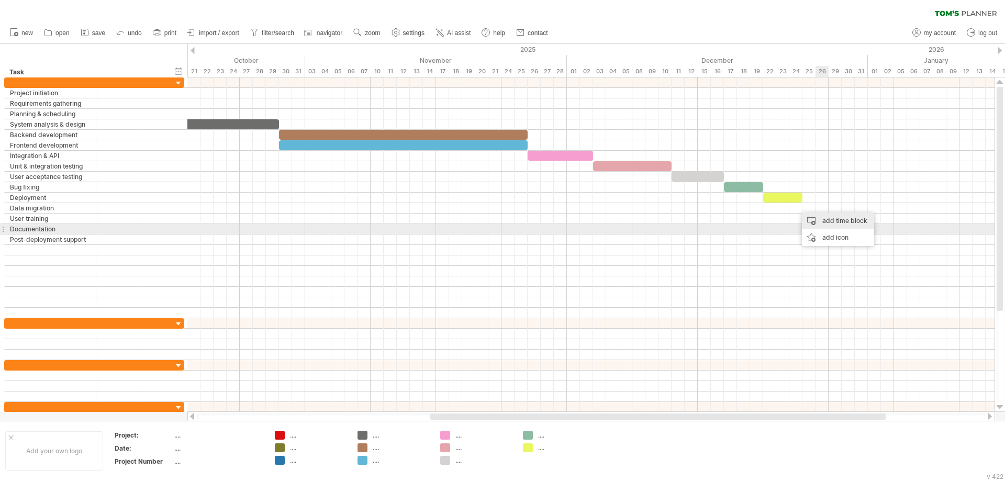
click at [839, 224] on div "add time block" at bounding box center [838, 221] width 72 height 17
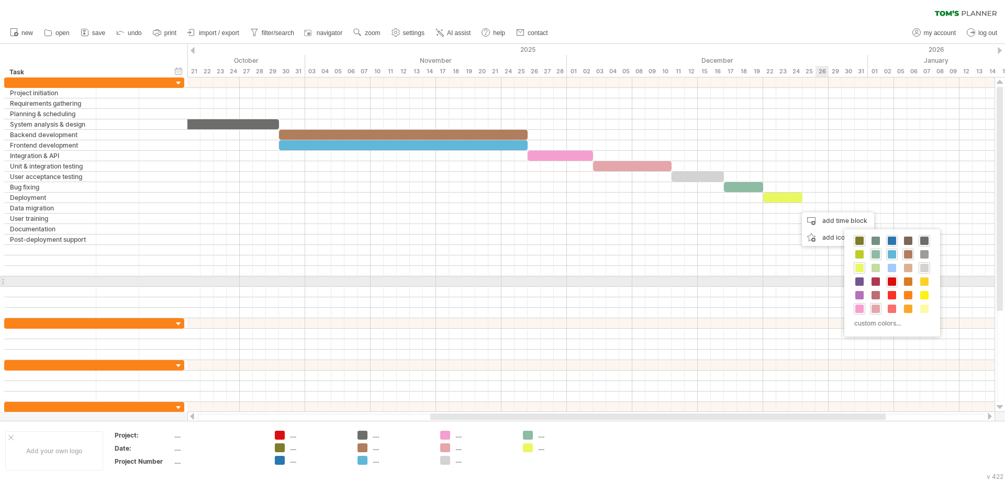
click at [873, 279] on span at bounding box center [876, 281] width 8 height 8
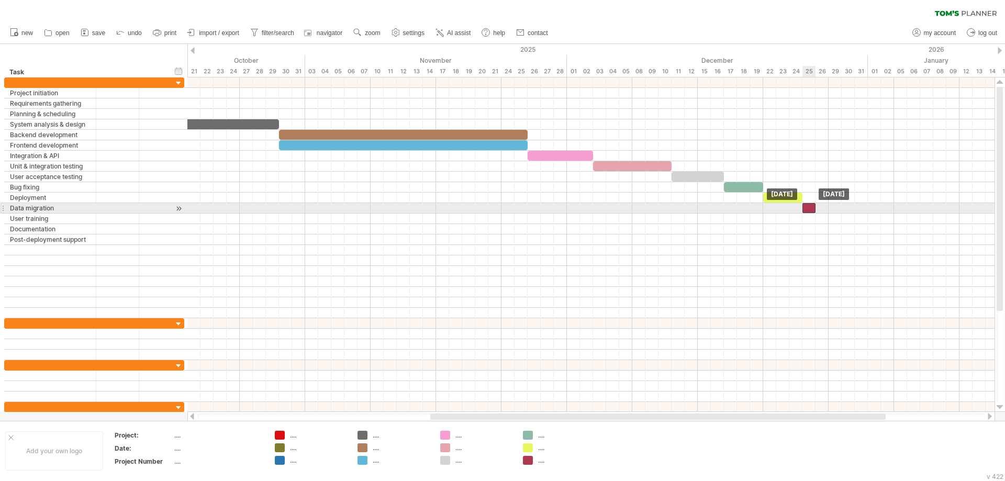
click at [807, 210] on div at bounding box center [809, 208] width 13 height 10
drag, startPoint x: 816, startPoint y: 209, endPoint x: 827, endPoint y: 209, distance: 11.0
click at [827, 209] on span at bounding box center [829, 208] width 4 height 10
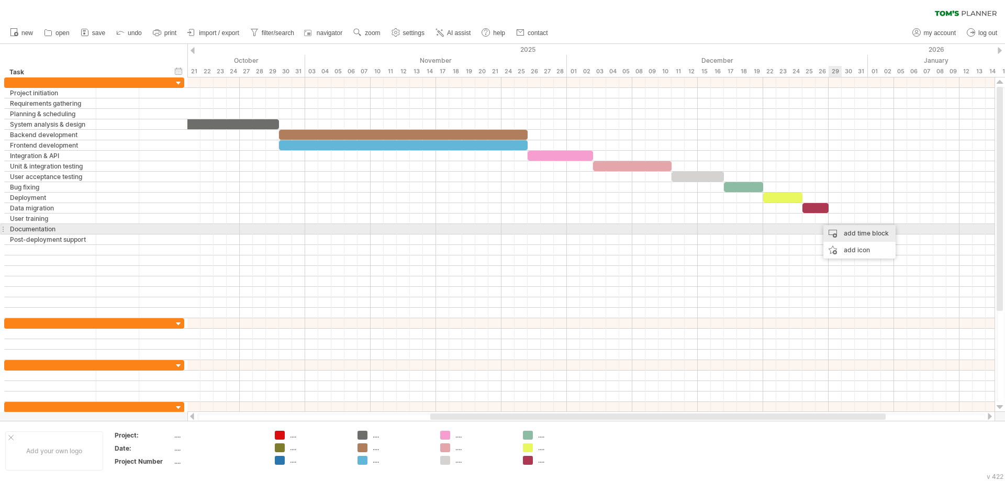
click at [851, 229] on div "add time block" at bounding box center [860, 233] width 72 height 17
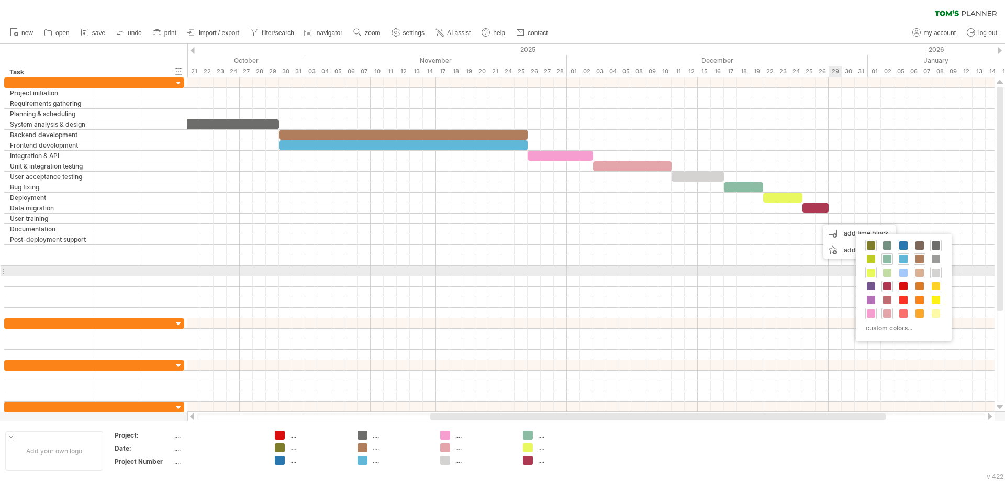
click at [921, 273] on span at bounding box center [920, 273] width 8 height 8
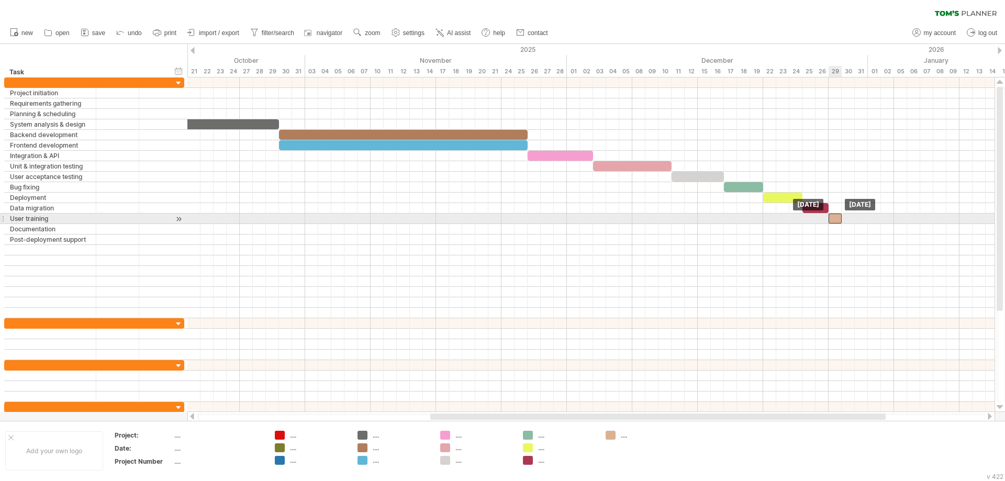
drag, startPoint x: 825, startPoint y: 221, endPoint x: 837, endPoint y: 222, distance: 12.1
click at [837, 222] on div at bounding box center [835, 219] width 13 height 10
drag, startPoint x: 830, startPoint y: 218, endPoint x: 818, endPoint y: 218, distance: 12.0
click at [818, 218] on div at bounding box center [829, 219] width 26 height 10
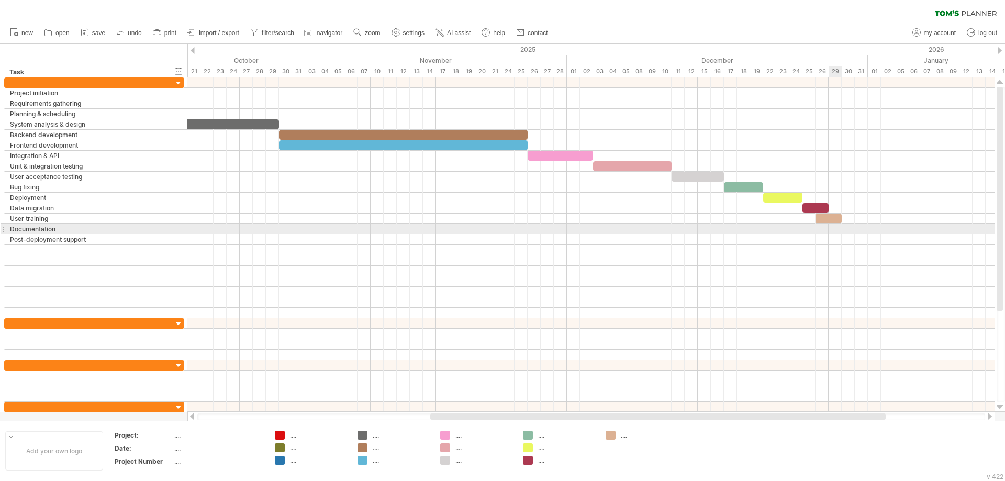
click at [834, 230] on div at bounding box center [590, 229] width 807 height 10
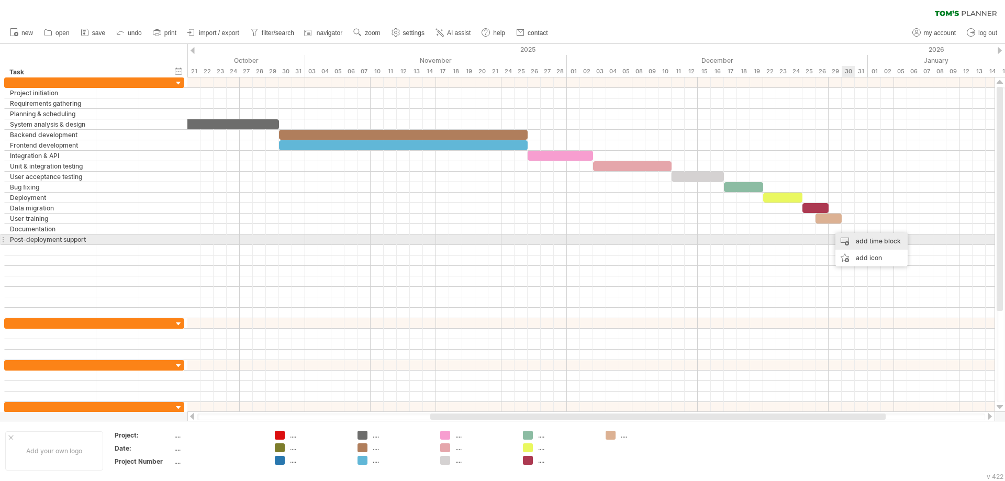
click at [858, 239] on div "add time block" at bounding box center [872, 241] width 72 height 17
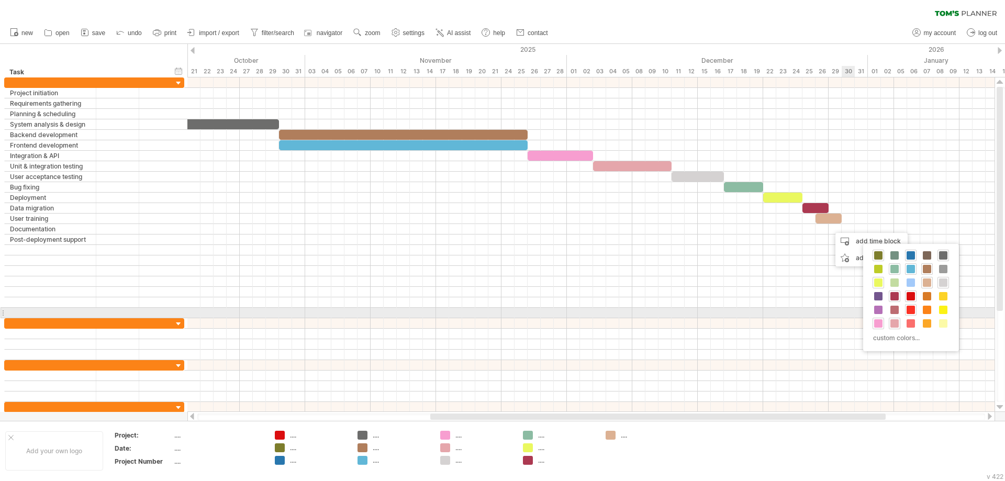
click at [909, 310] on span at bounding box center [911, 310] width 8 height 8
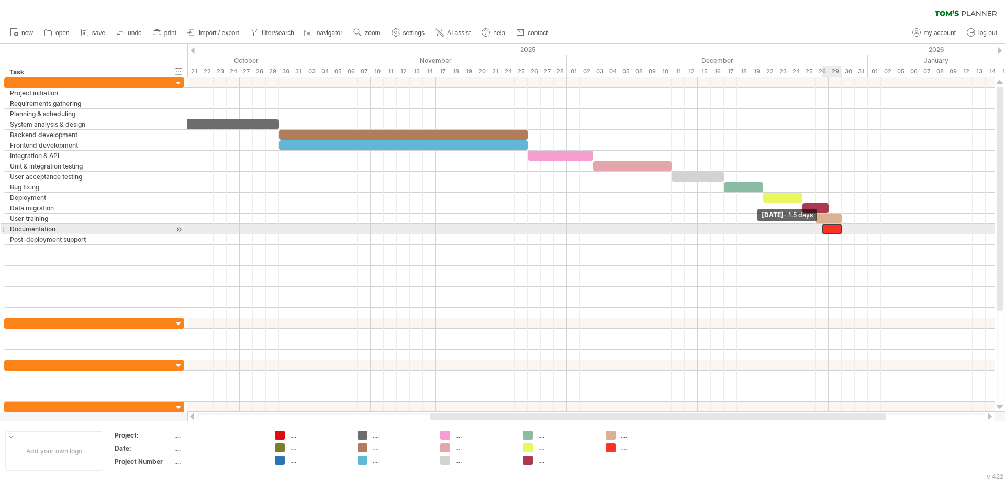
drag, startPoint x: 828, startPoint y: 230, endPoint x: 821, endPoint y: 230, distance: 7.3
click at [821, 230] on span at bounding box center [822, 229] width 4 height 10
drag, startPoint x: 842, startPoint y: 229, endPoint x: 855, endPoint y: 229, distance: 13.1
click at [855, 229] on span at bounding box center [855, 229] width 4 height 10
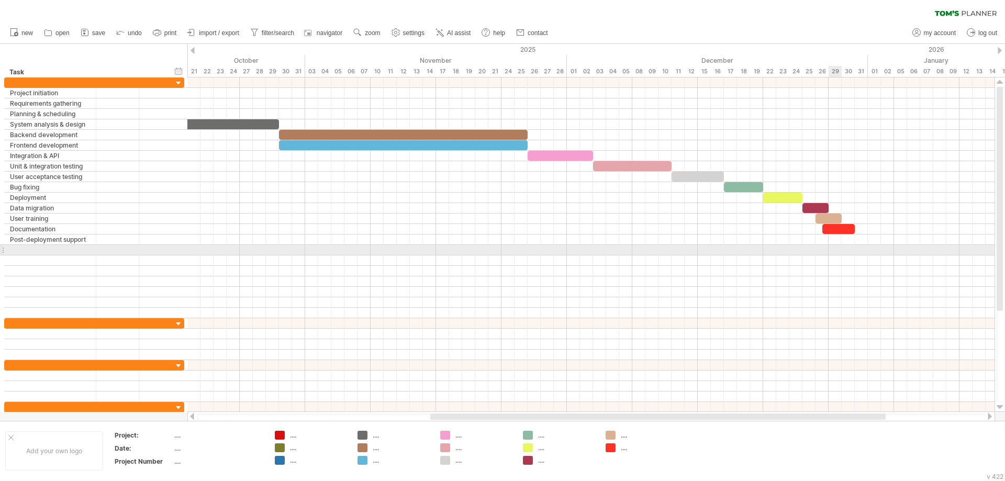
click at [840, 243] on div at bounding box center [590, 240] width 807 height 10
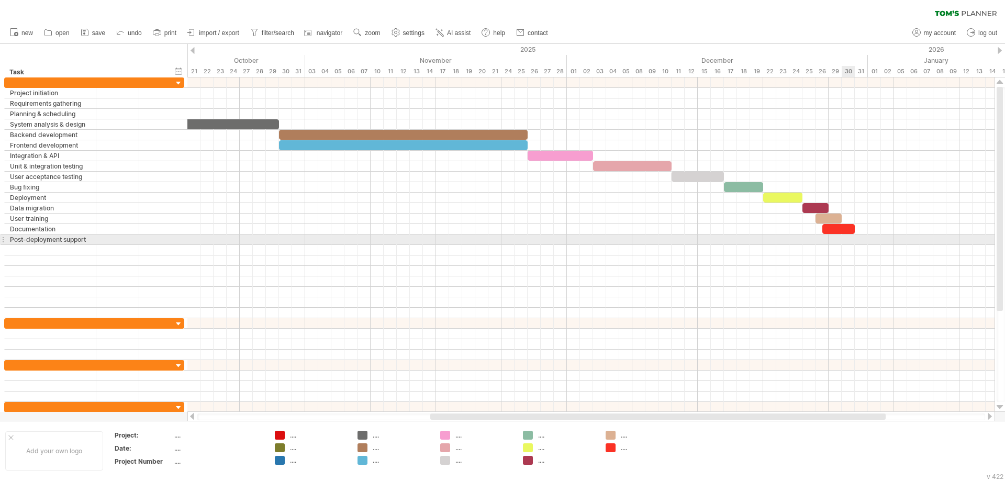
click at [851, 240] on div at bounding box center [590, 240] width 807 height 10
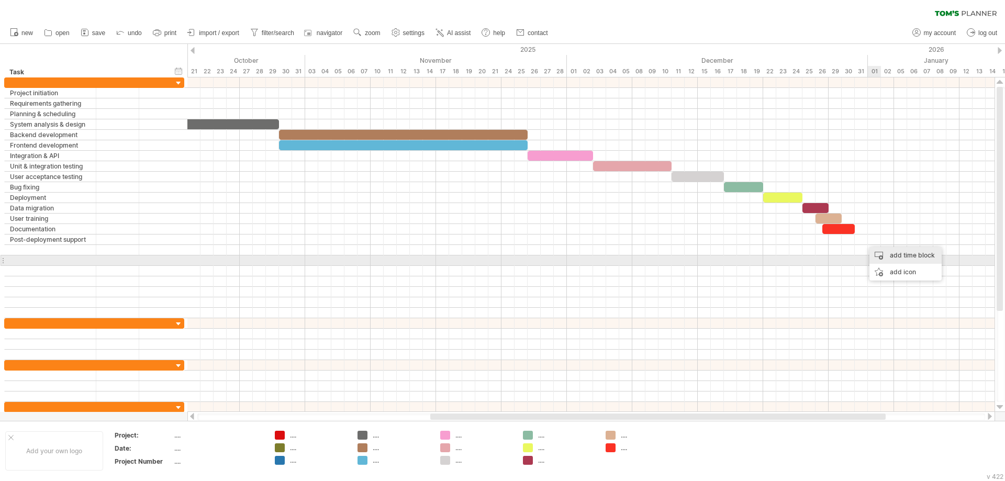
click at [893, 259] on div "add time block" at bounding box center [906, 255] width 72 height 17
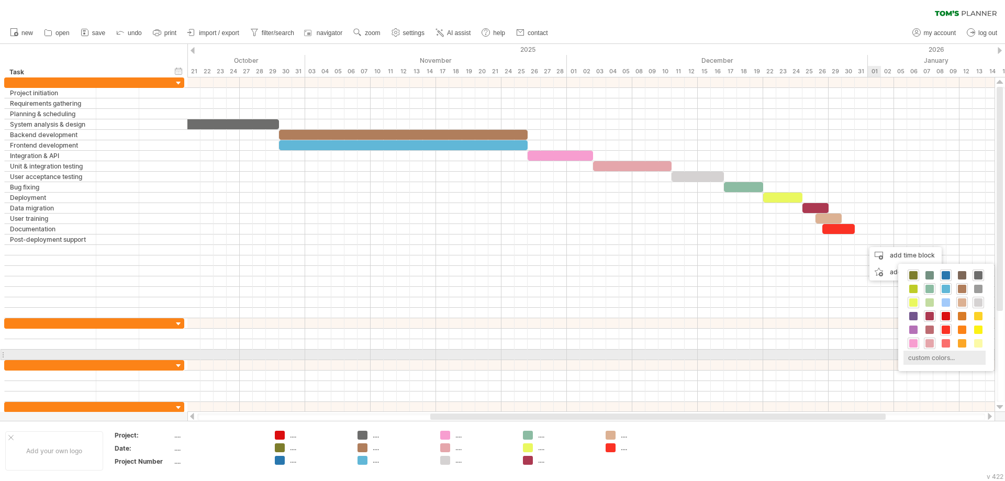
click at [949, 359] on div "custom colors..." at bounding box center [945, 358] width 82 height 14
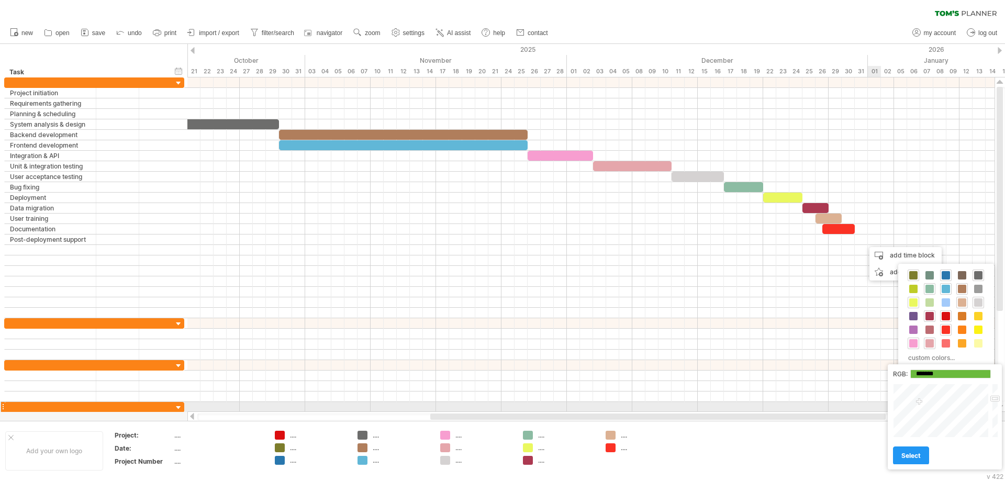
drag, startPoint x: 902, startPoint y: 394, endPoint x: 911, endPoint y: 391, distance: 9.4
click at [919, 402] on div at bounding box center [941, 411] width 97 height 54
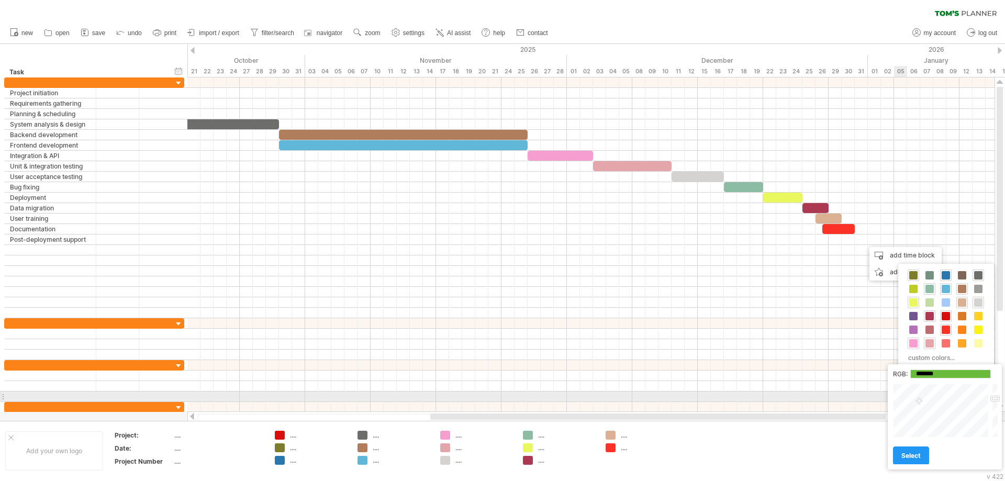
type input "*******"
click at [921, 397] on div at bounding box center [941, 411] width 97 height 54
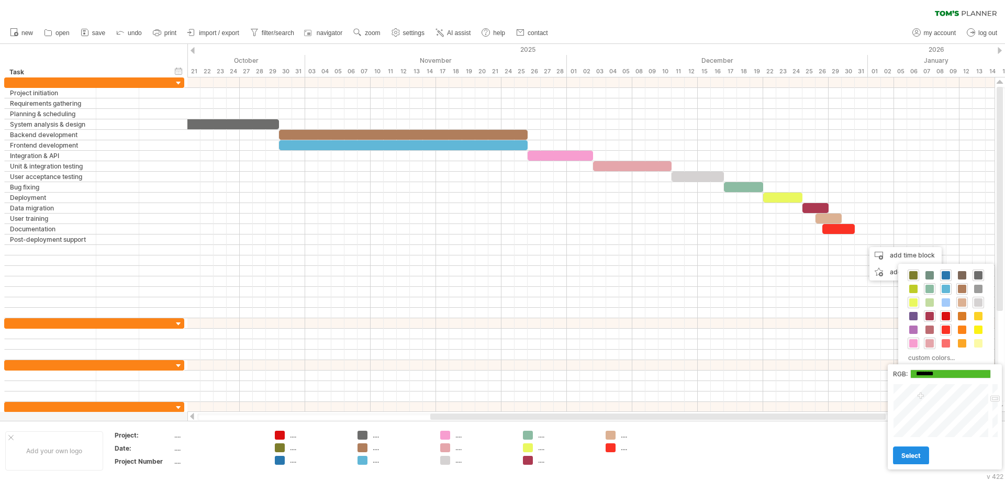
click at [908, 458] on span "select" at bounding box center [911, 456] width 19 height 8
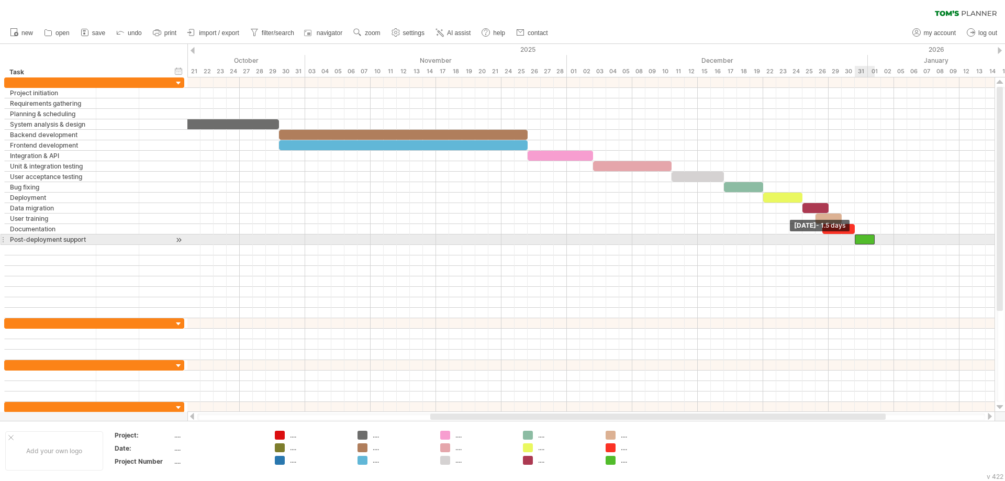
drag, startPoint x: 860, startPoint y: 238, endPoint x: 854, endPoint y: 238, distance: 6.3
click at [854, 238] on span at bounding box center [855, 240] width 4 height 10
drag, startPoint x: 874, startPoint y: 239, endPoint x: 908, endPoint y: 242, distance: 34.2
click at [908, 242] on span at bounding box center [907, 240] width 4 height 10
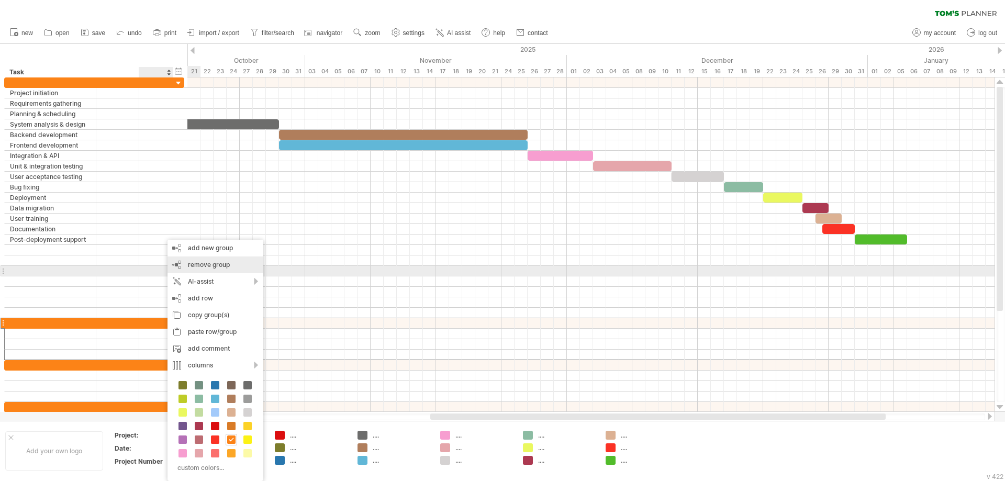
click at [218, 270] on div "remove group remove selected groups" at bounding box center [216, 265] width 96 height 17
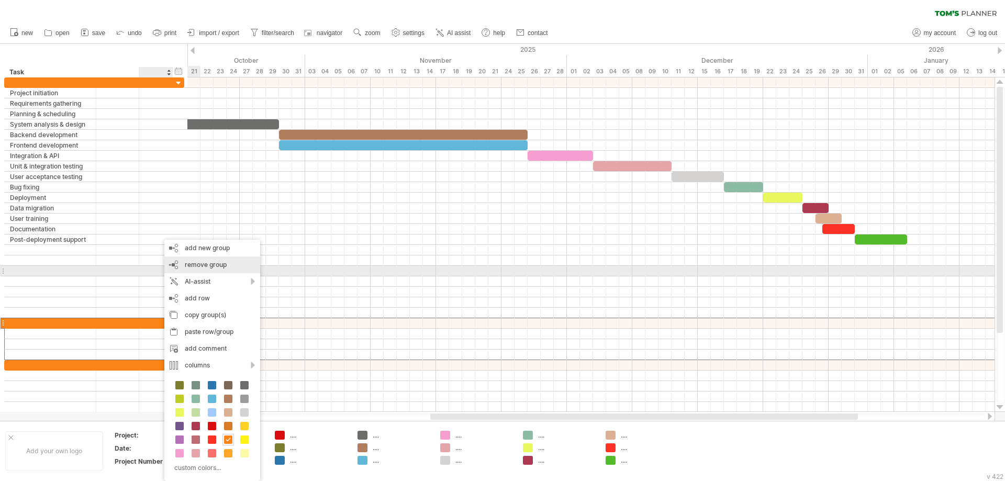
click at [204, 266] on span "remove group" at bounding box center [206, 265] width 42 height 8
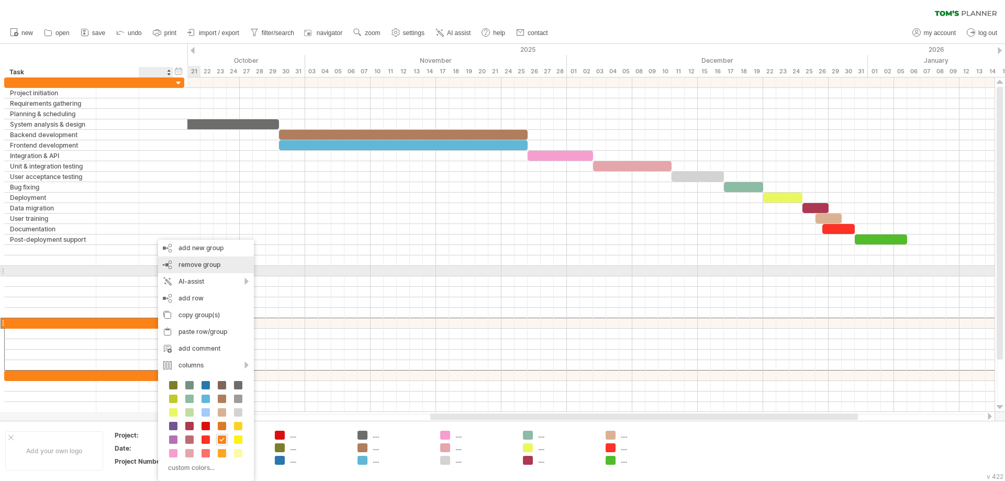
click at [205, 268] on span "remove group" at bounding box center [200, 265] width 42 height 8
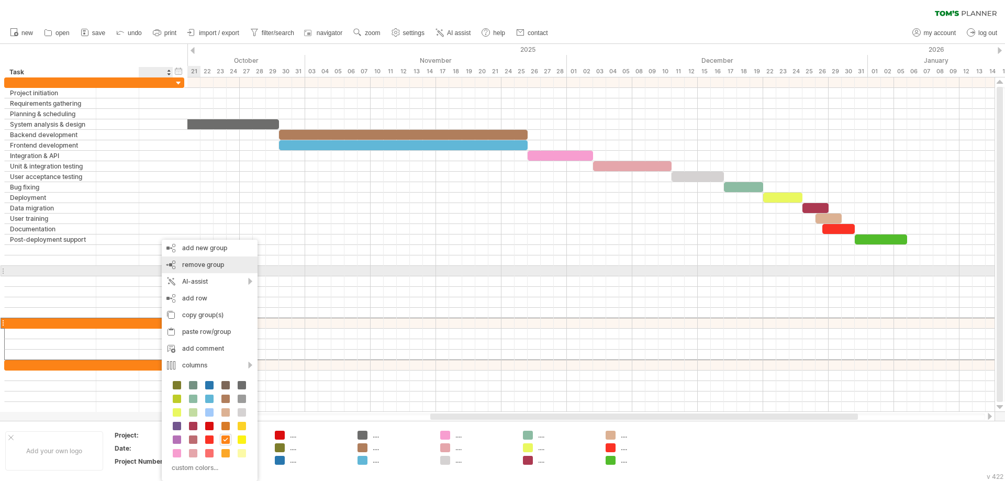
click at [213, 268] on span "remove group" at bounding box center [203, 265] width 42 height 8
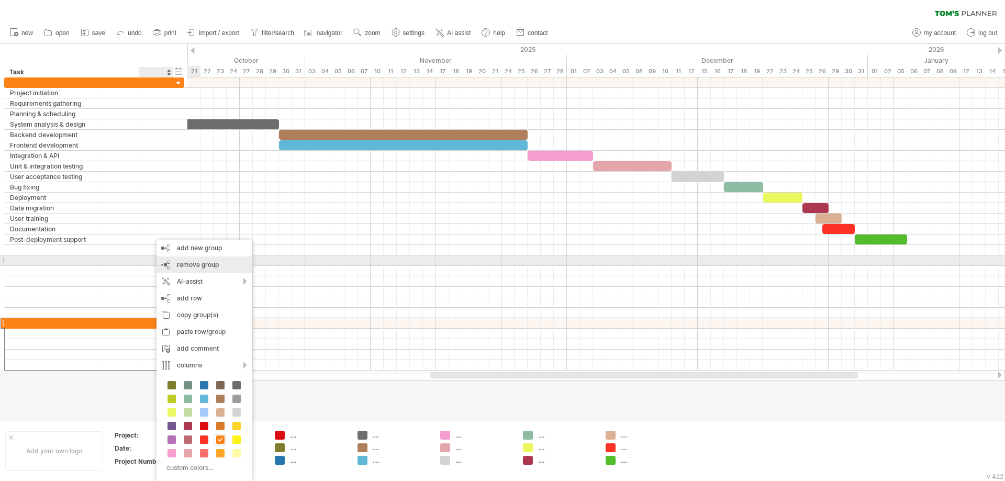
click at [219, 264] on div "remove group remove selected groups" at bounding box center [205, 265] width 96 height 17
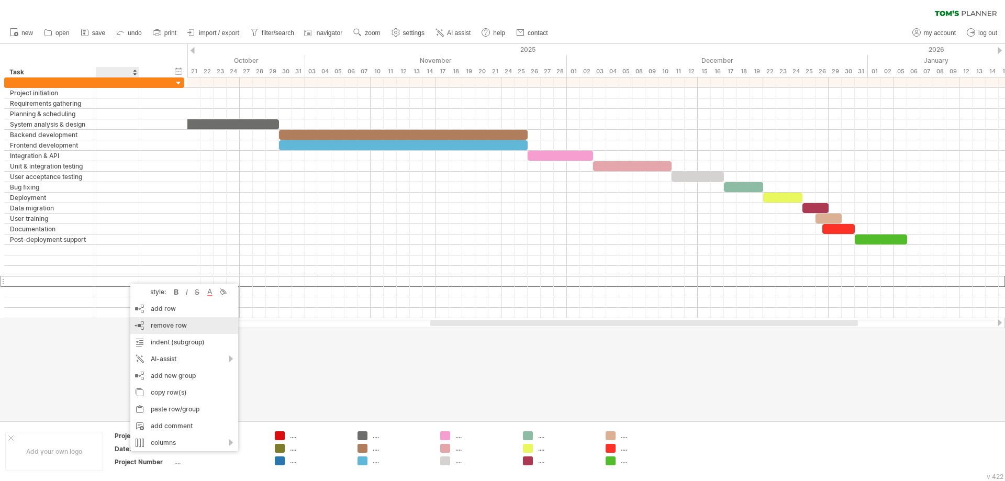
click at [174, 322] on span "remove row" at bounding box center [169, 325] width 36 height 8
click at [172, 328] on span "remove row" at bounding box center [182, 329] width 36 height 8
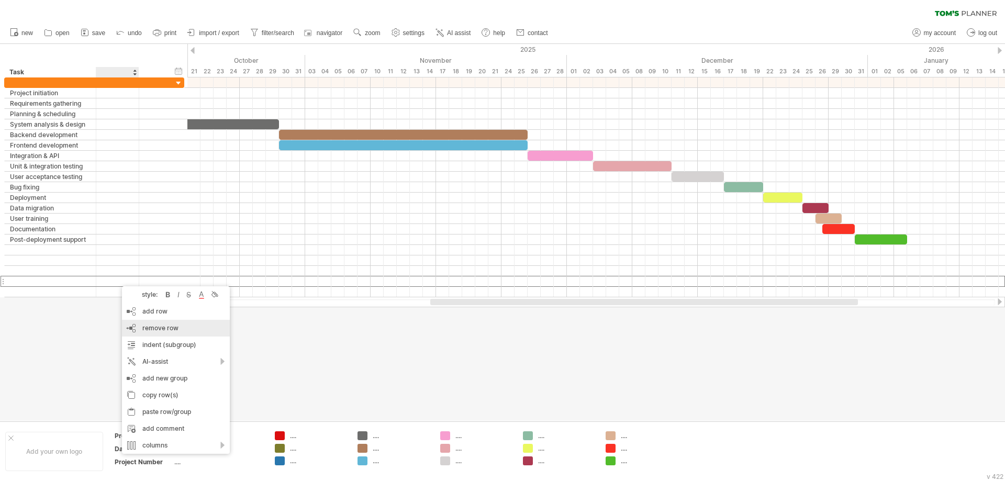
click at [156, 329] on span "remove row" at bounding box center [160, 328] width 36 height 8
click at [166, 309] on div "remove row remove selected rows" at bounding box center [179, 305] width 108 height 17
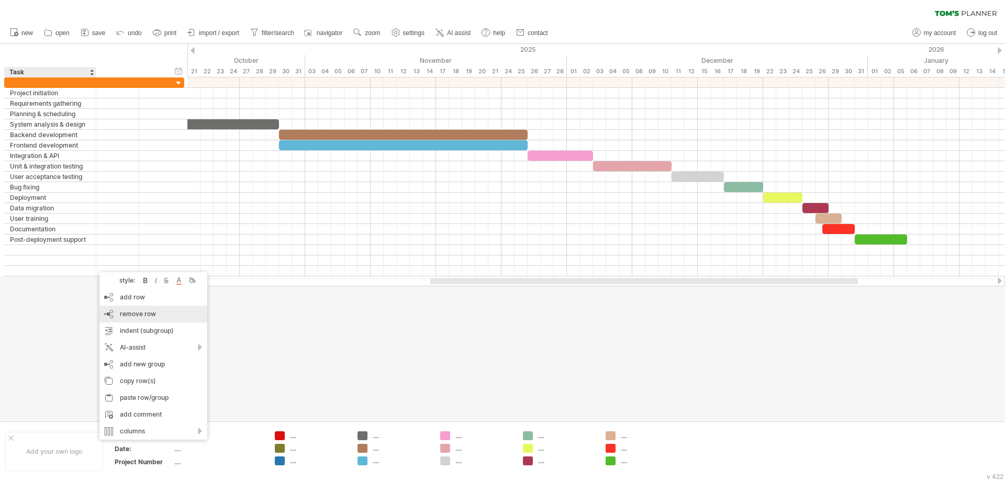
click at [141, 314] on span "remove row" at bounding box center [138, 314] width 36 height 8
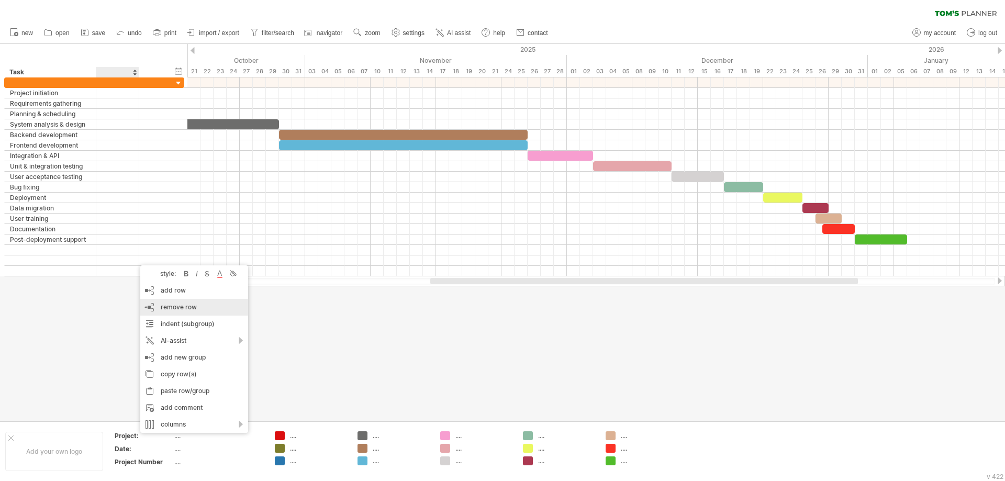
click at [175, 311] on div "remove row remove selected rows" at bounding box center [194, 307] width 108 height 17
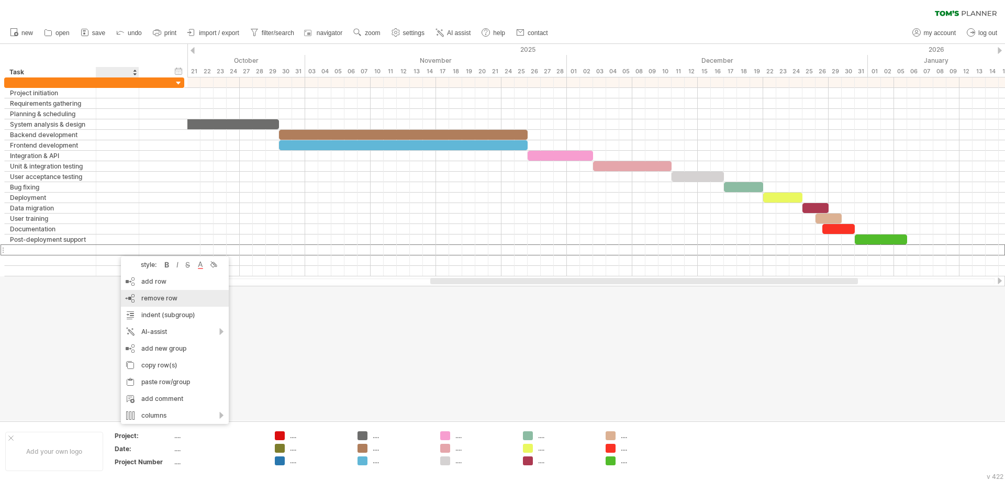
click at [155, 302] on div "remove row remove selected rows" at bounding box center [175, 298] width 108 height 17
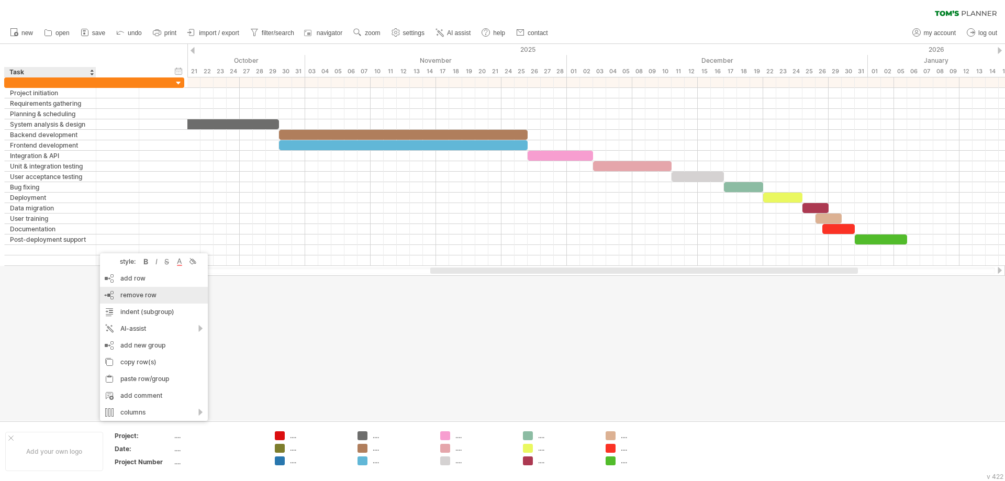
click at [154, 296] on span "remove row" at bounding box center [138, 295] width 36 height 8
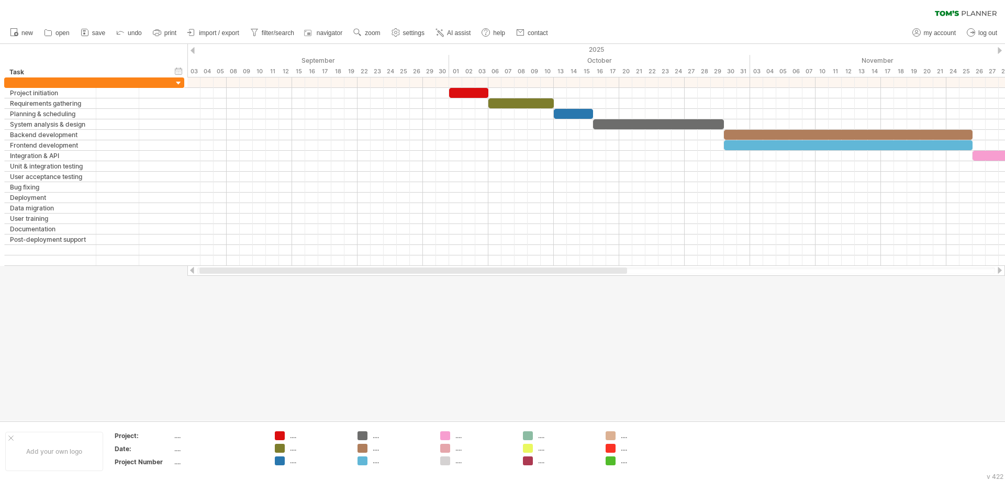
drag, startPoint x: 468, startPoint y: 271, endPoint x: 197, endPoint y: 266, distance: 271.2
click at [197, 268] on div at bounding box center [596, 270] width 818 height 10
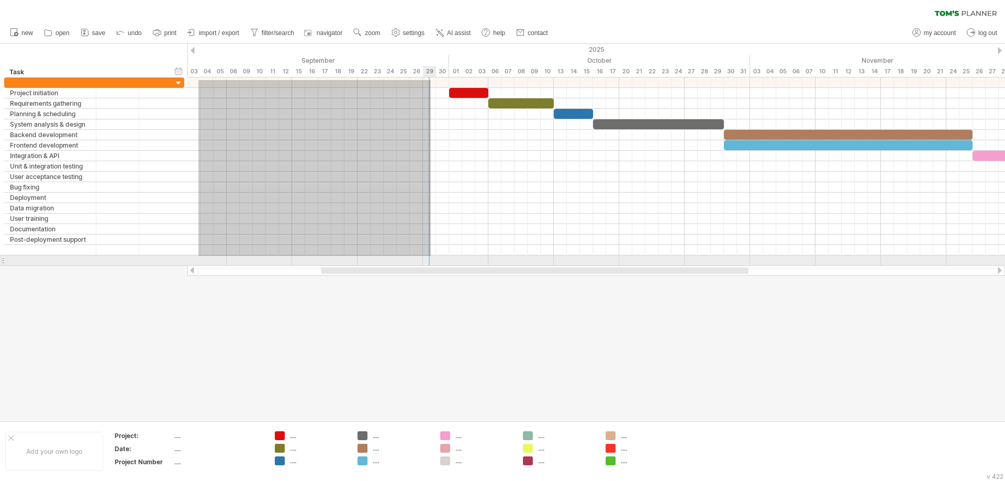
drag, startPoint x: 215, startPoint y: 90, endPoint x: 431, endPoint y: 256, distance: 272.9
click at [431, 256] on div at bounding box center [596, 171] width 818 height 188
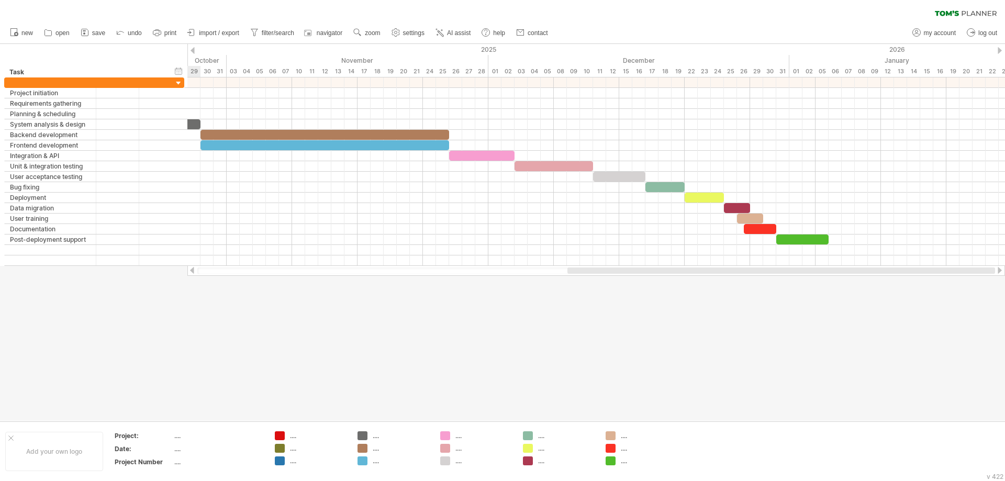
drag, startPoint x: 425, startPoint y: 272, endPoint x: 709, endPoint y: 295, distance: 285.2
click at [709, 295] on div "Trying to reach [DOMAIN_NAME] Connected again... 0% clear filter new" at bounding box center [502, 240] width 1005 height 481
click at [688, 324] on div at bounding box center [502, 232] width 1005 height 377
click at [200, 36] on span "import / export" at bounding box center [219, 32] width 40 height 7
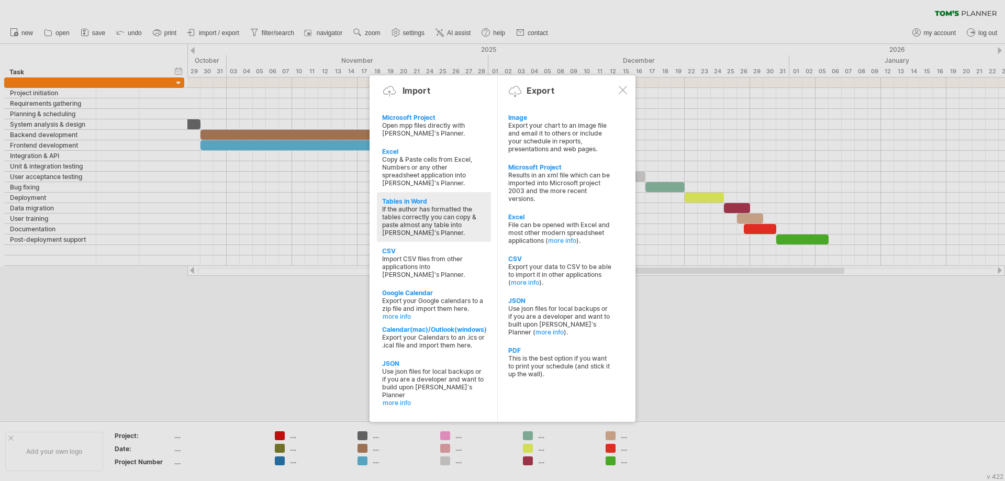
click at [405, 214] on div "If the author has formatted the tables correctly you can copy & paste almost an…" at bounding box center [434, 220] width 104 height 31
type textarea "**********"
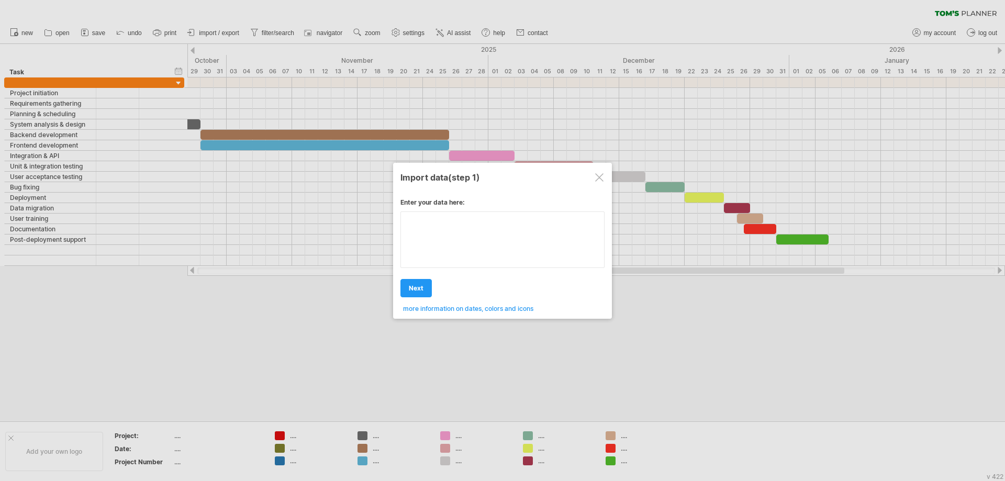
click at [434, 238] on div "Enter your data here: Your data: Weekend days ' mon tue Hide weekend days" at bounding box center [502, 252] width 204 height 122
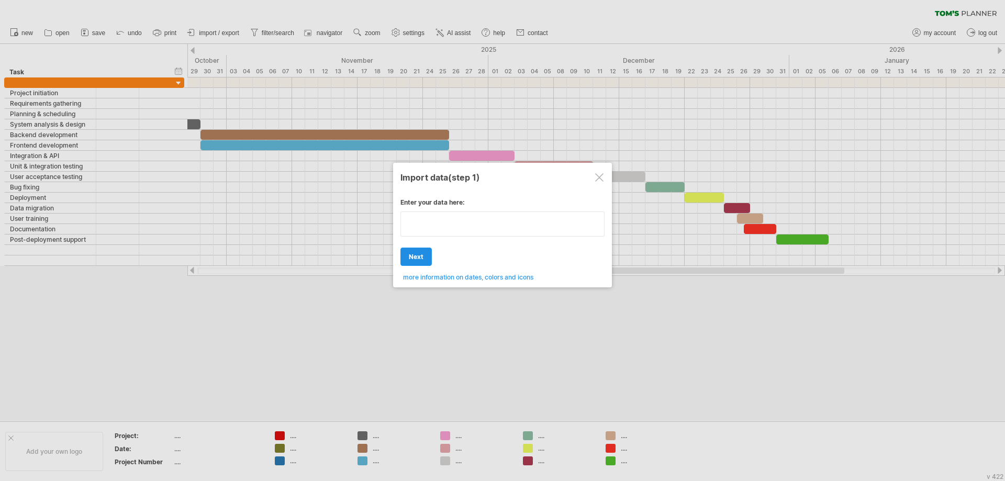
type textarea "**********"
click at [410, 253] on div "Enter your data here: Your data: Weekend days ' mon tue Hide weekend days" at bounding box center [502, 236] width 204 height 91
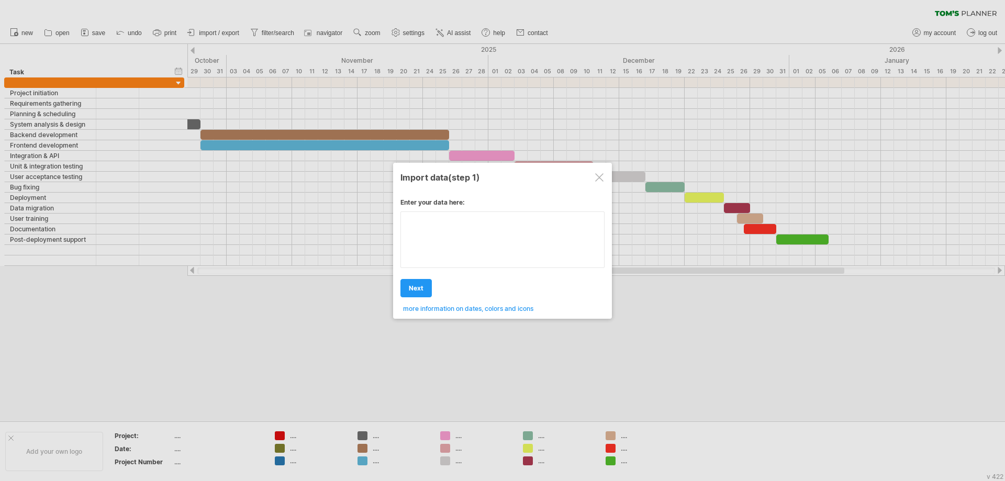
click at [466, 222] on textarea at bounding box center [502, 240] width 204 height 57
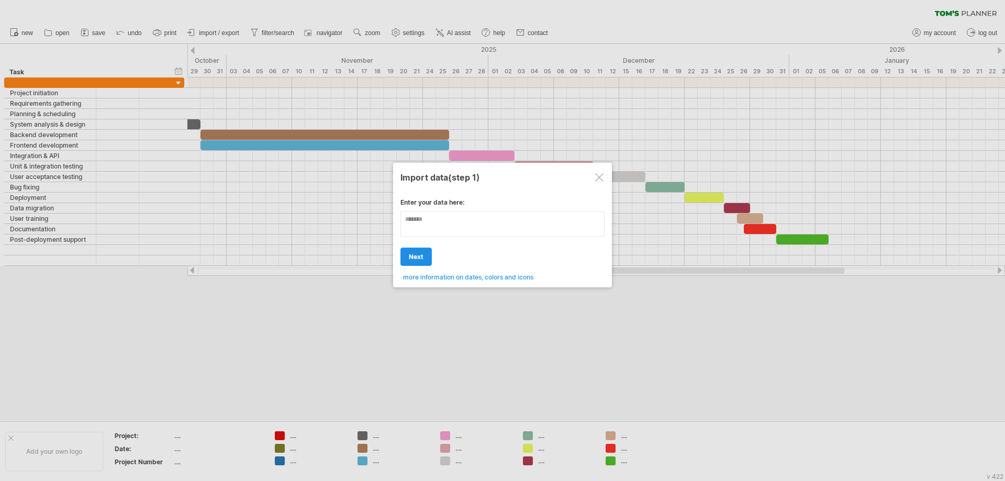
type textarea "******"
click at [417, 261] on link "next" at bounding box center [415, 257] width 31 height 18
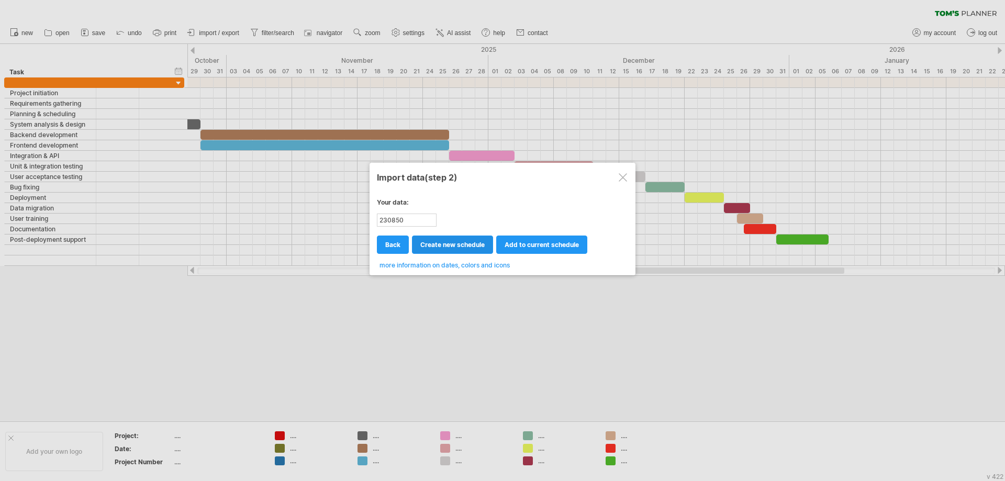
click at [477, 246] on span "create new schedule" at bounding box center [452, 245] width 64 height 8
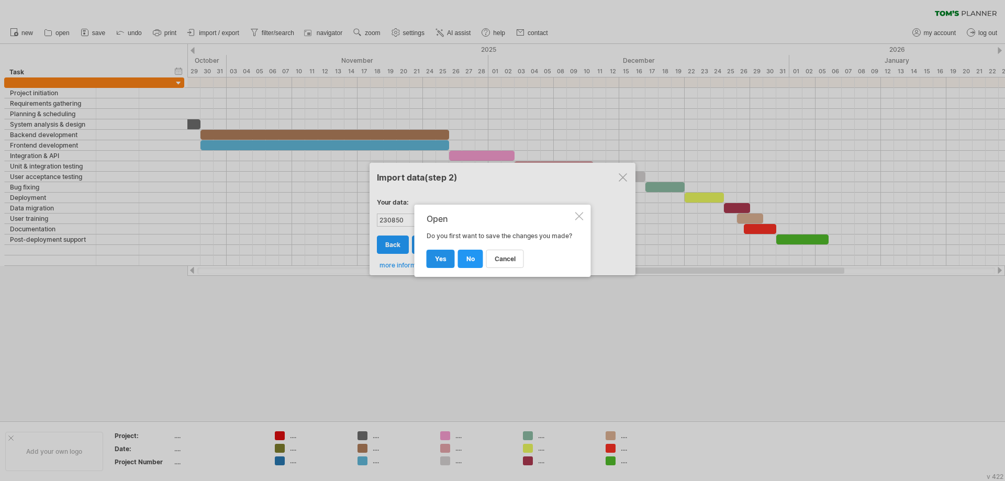
click at [442, 263] on span "yes" at bounding box center [441, 259] width 12 height 8
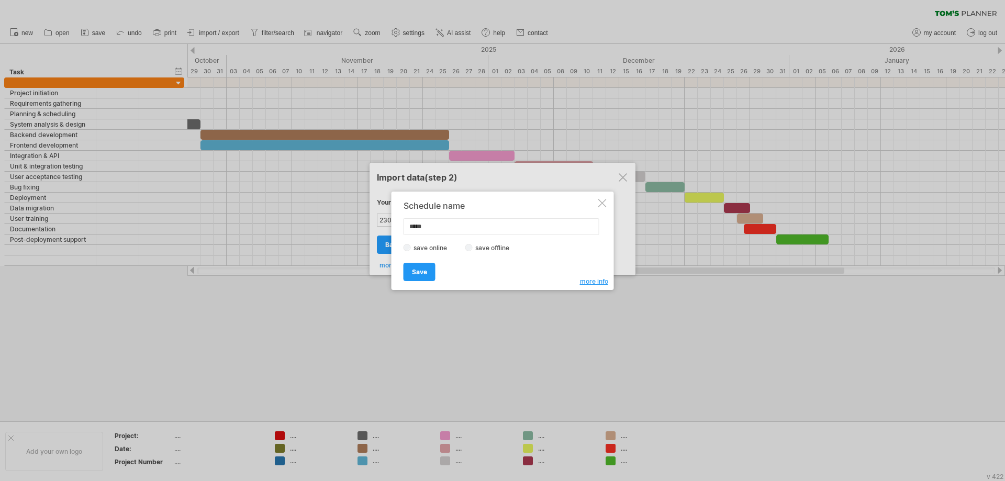
type input "******"
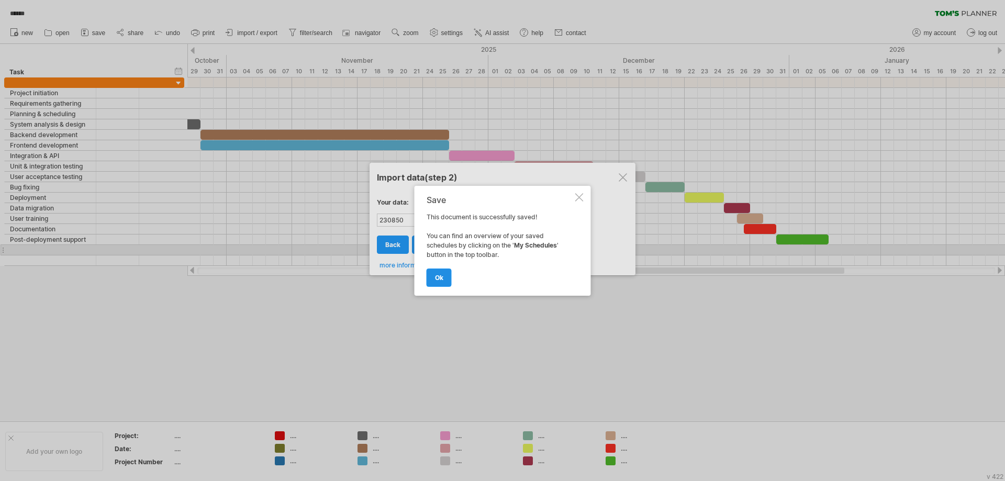
click at [440, 274] on span "ok" at bounding box center [439, 278] width 8 height 8
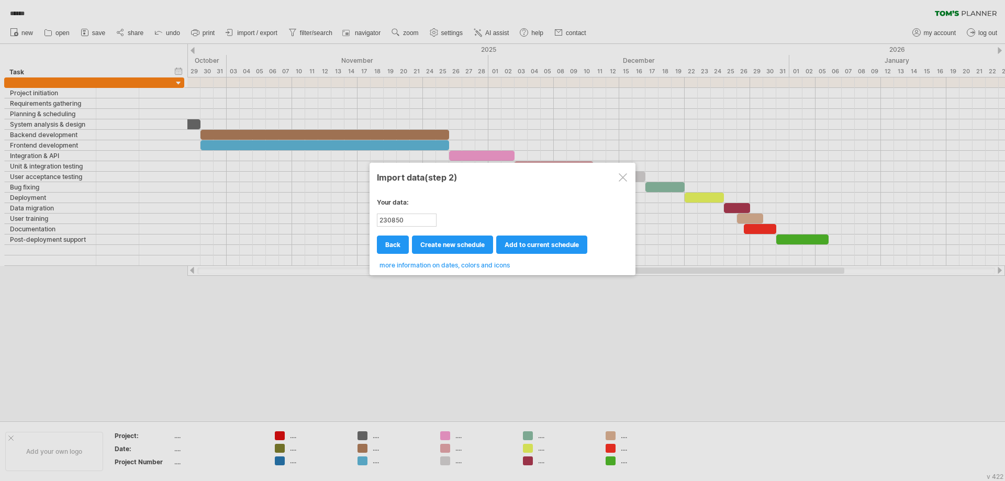
click at [585, 310] on div at bounding box center [502, 240] width 1005 height 481
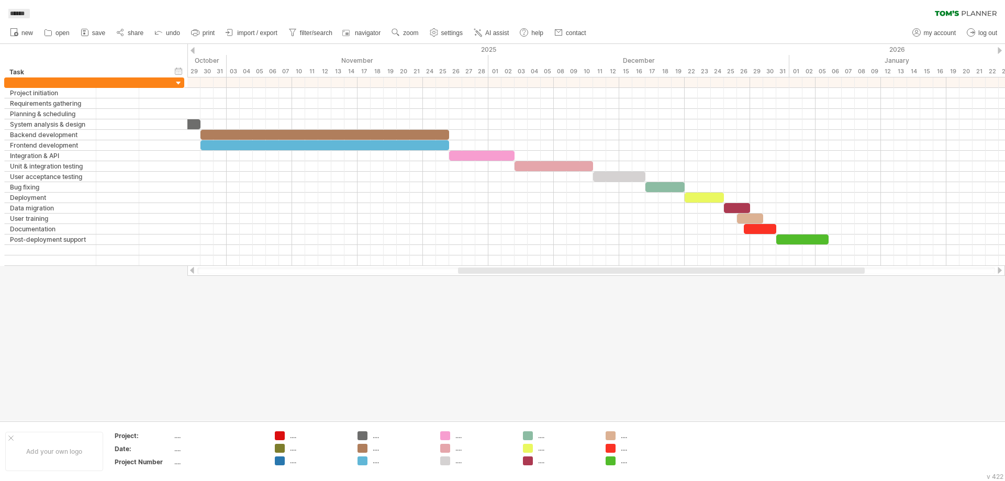
click at [23, 15] on span "******" at bounding box center [17, 13] width 25 height 9
click at [52, 12] on div "****** clear filter reapply filter" at bounding box center [502, 11] width 1005 height 22
click at [30, 12] on span "******" at bounding box center [17, 13] width 25 height 9
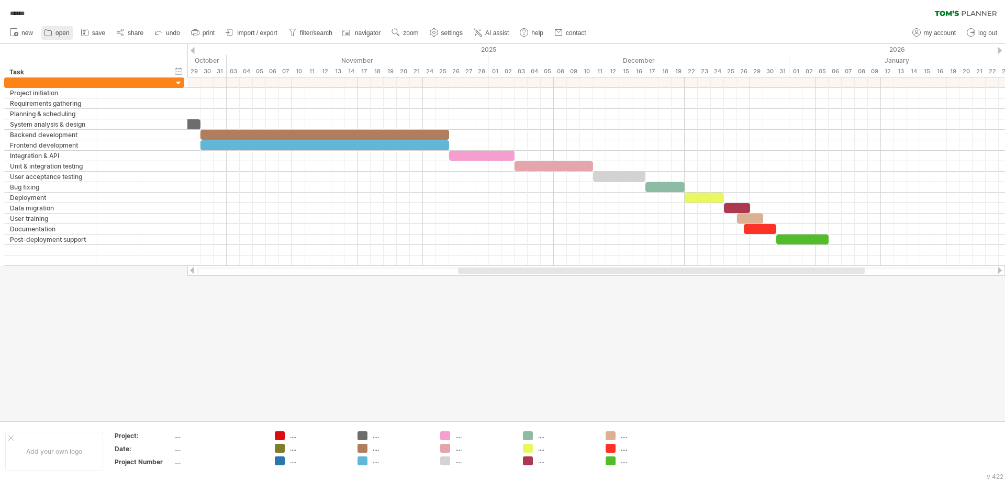
click at [61, 34] on span "open" at bounding box center [62, 32] width 14 height 7
type input "******"
type input "**********"
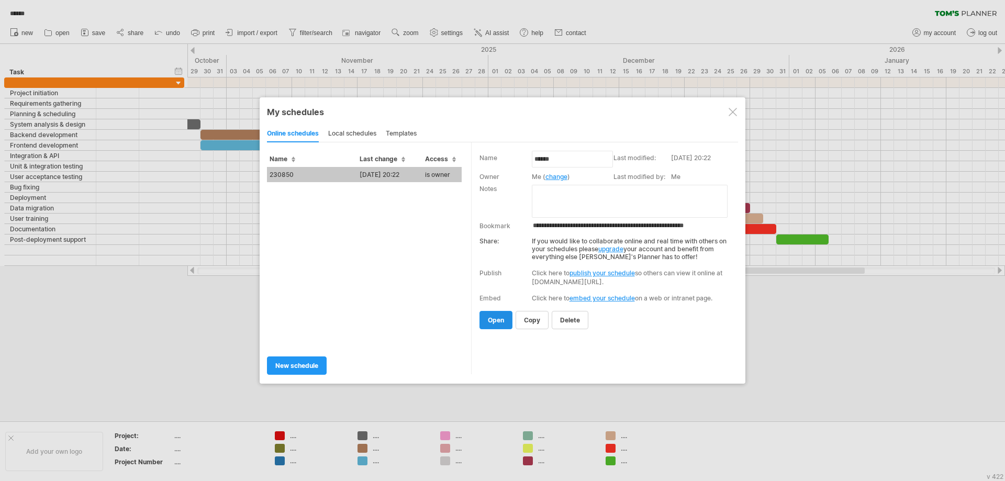
click at [497, 320] on span "open" at bounding box center [496, 320] width 16 height 8
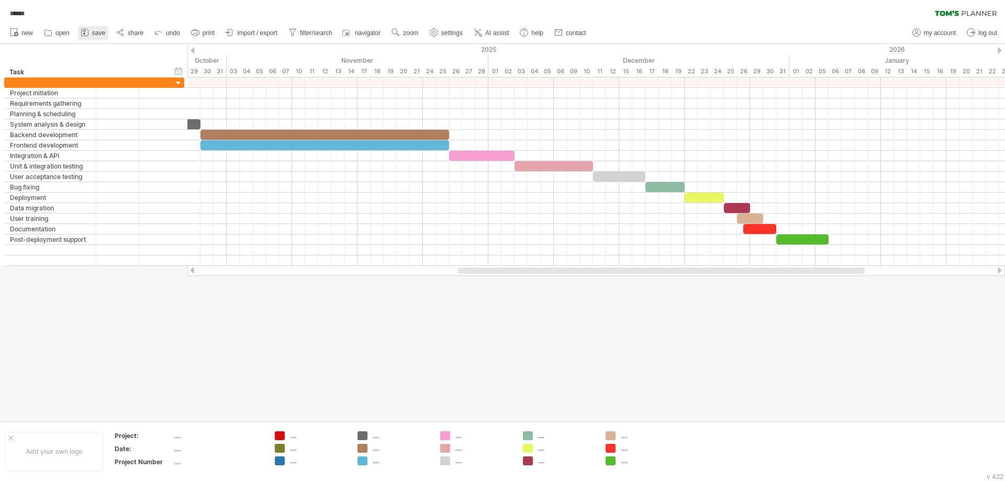
click at [81, 30] on icon at bounding box center [85, 32] width 10 height 10
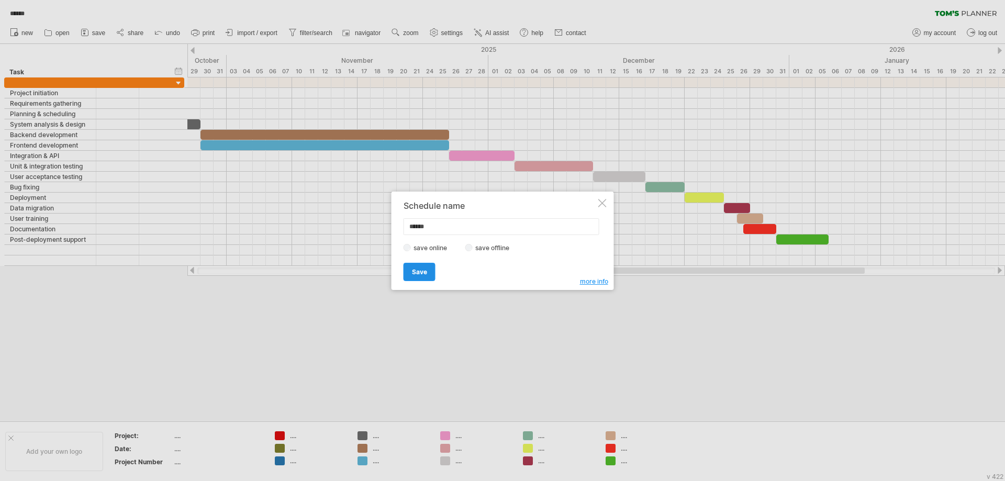
click at [428, 274] on link "Save" at bounding box center [420, 272] width 32 height 18
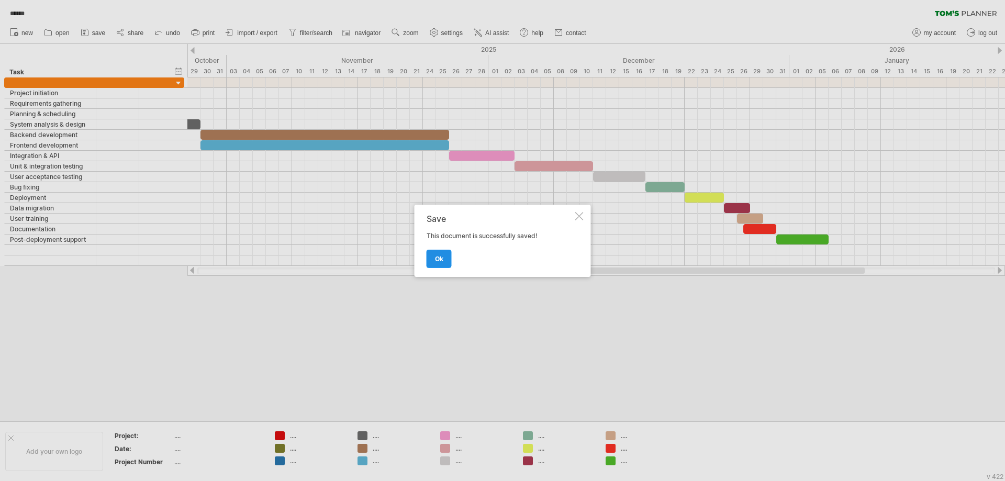
click at [442, 262] on span "ok" at bounding box center [439, 259] width 8 height 8
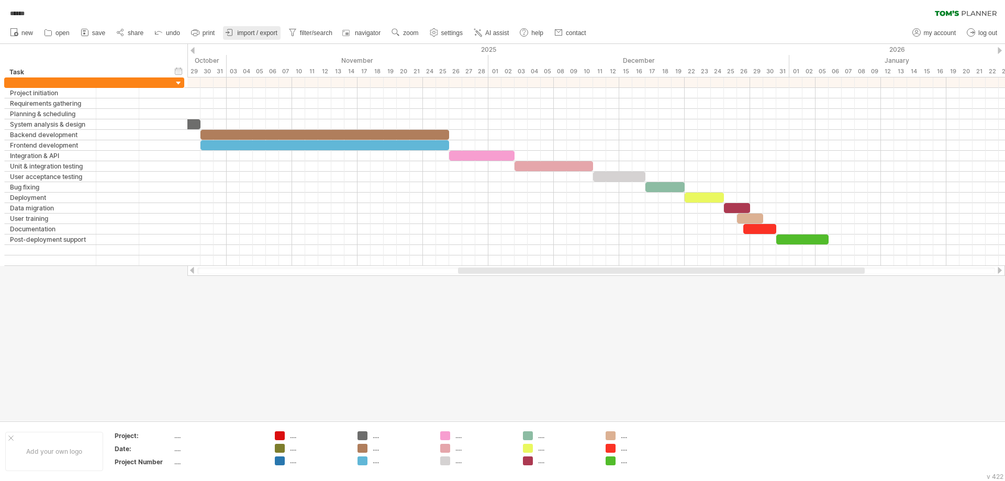
click at [250, 31] on span "import / export" at bounding box center [257, 32] width 40 height 7
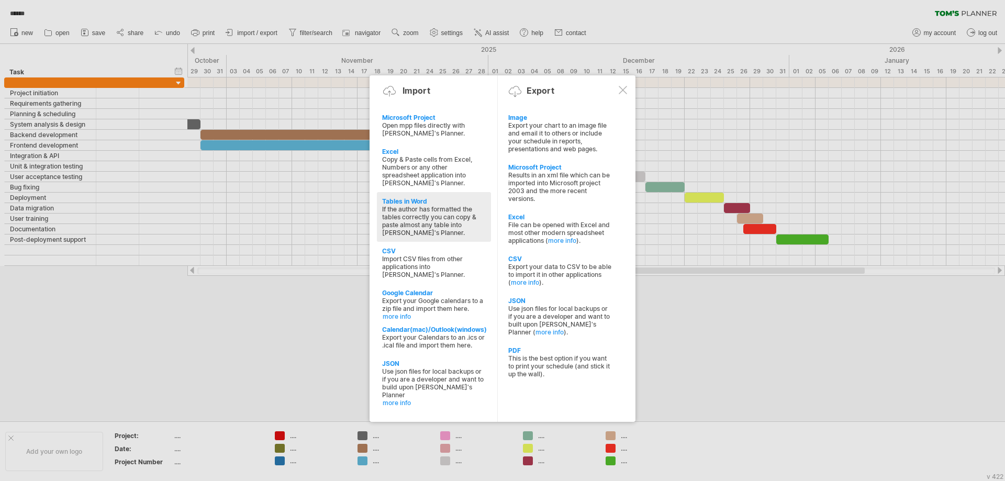
click at [414, 219] on div "If the author has formatted the tables correctly you can copy & paste almost an…" at bounding box center [434, 220] width 104 height 31
type textarea "**********"
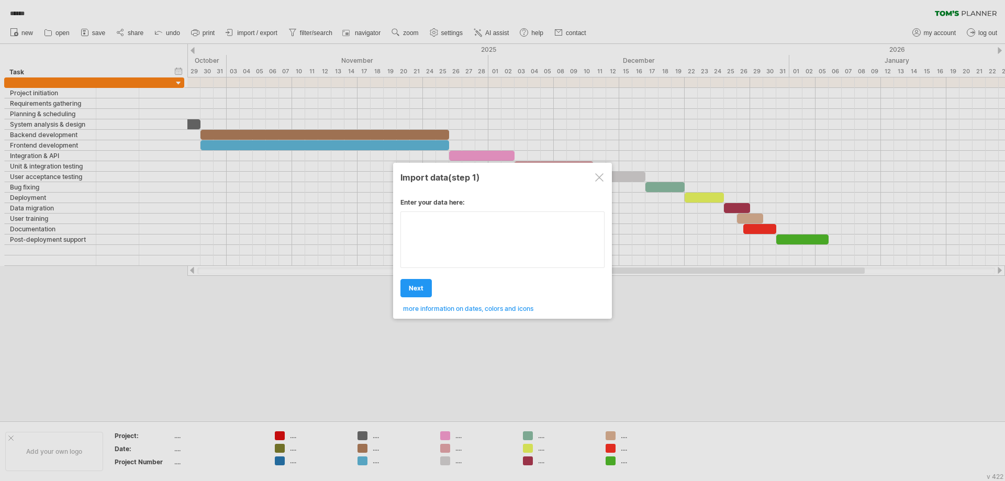
click at [458, 228] on textarea at bounding box center [502, 240] width 204 height 57
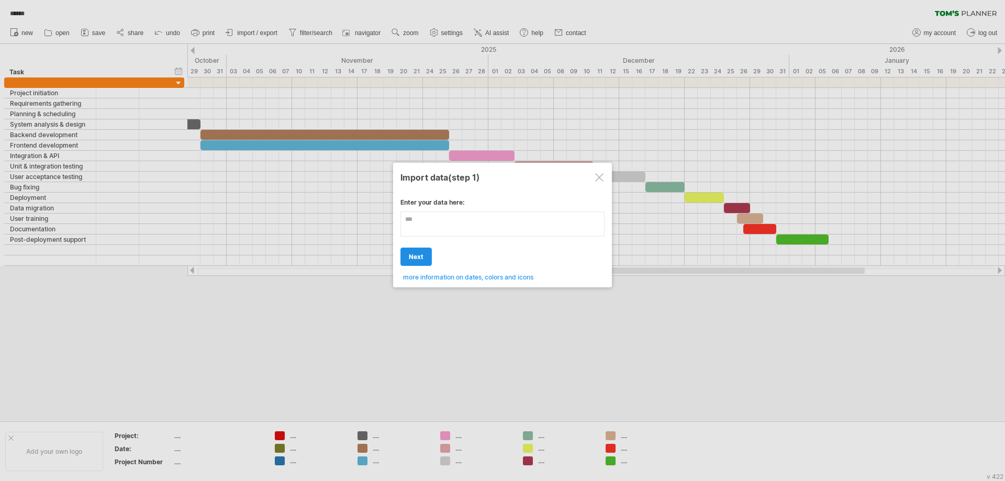
type textarea "***"
click at [426, 252] on link "next" at bounding box center [415, 257] width 31 height 18
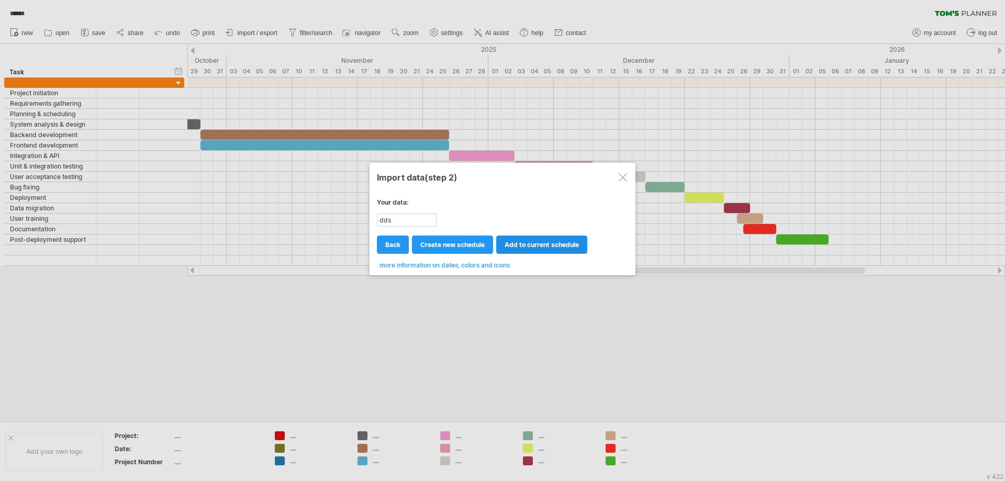
click at [527, 244] on span "add to current schedule" at bounding box center [542, 245] width 74 height 8
select select "********"
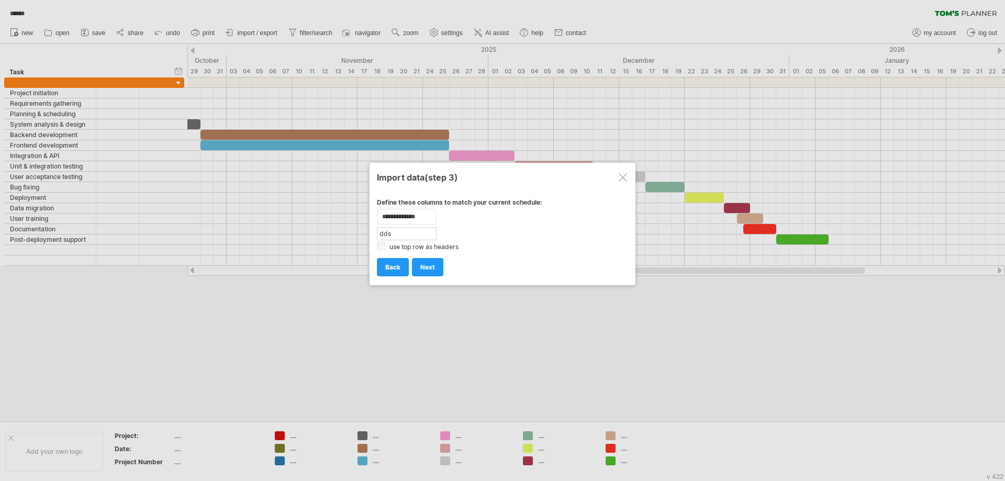
click at [409, 230] on div "dds" at bounding box center [407, 233] width 58 height 11
click at [417, 216] on select "**********" at bounding box center [406, 217] width 59 height 16
click at [422, 220] on select "**********" at bounding box center [406, 217] width 59 height 16
click at [417, 266] on link "next" at bounding box center [427, 267] width 31 height 18
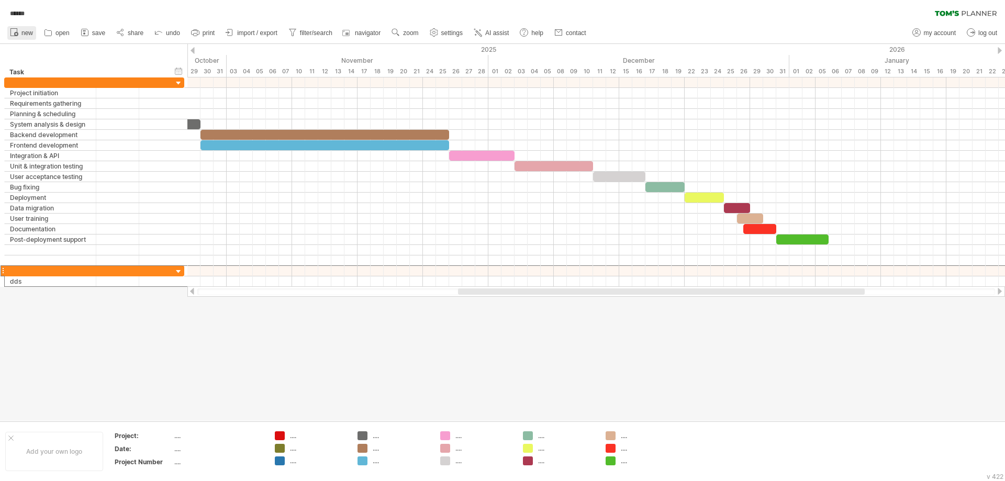
click at [27, 32] on span "new" at bounding box center [27, 32] width 12 height 7
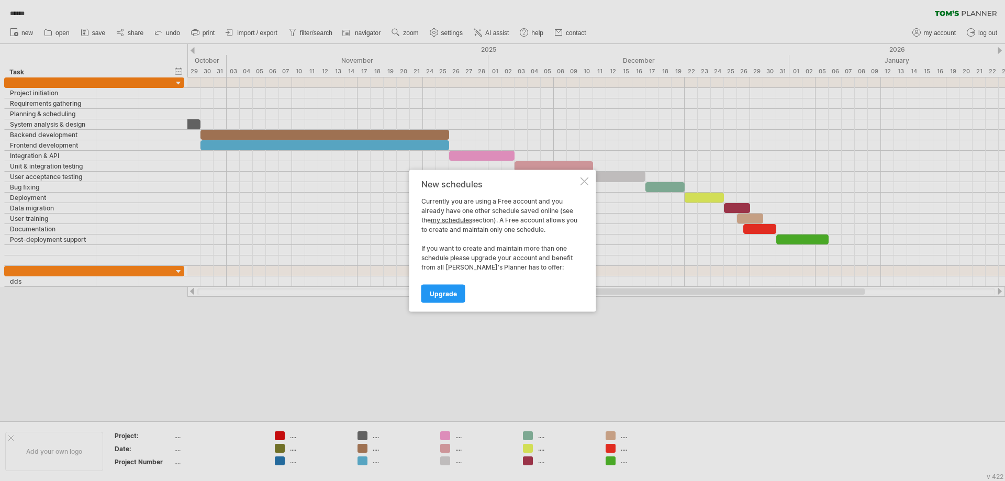
click at [578, 177] on div "New schedules Currently you are using a Free account and you already have one o…" at bounding box center [502, 241] width 187 height 142
click at [586, 179] on div at bounding box center [585, 181] width 8 height 8
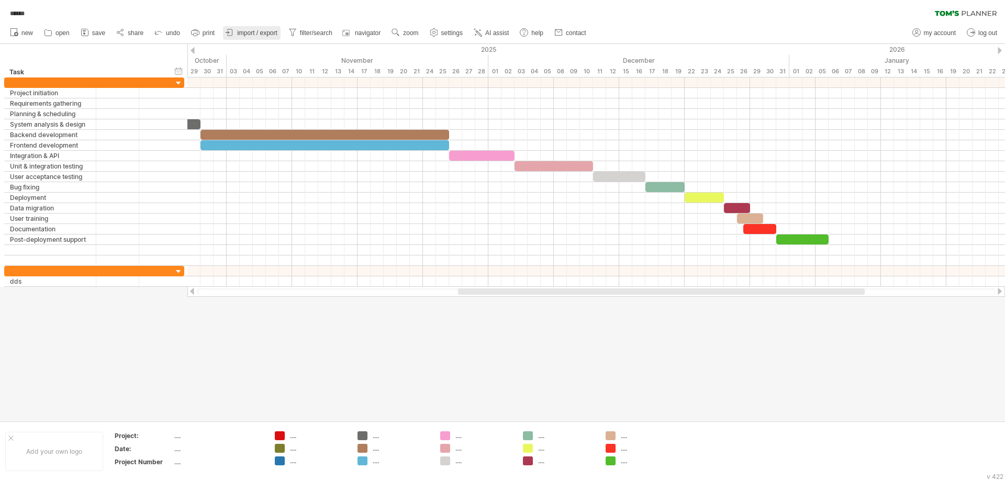
click at [248, 35] on span "import / export" at bounding box center [257, 32] width 40 height 7
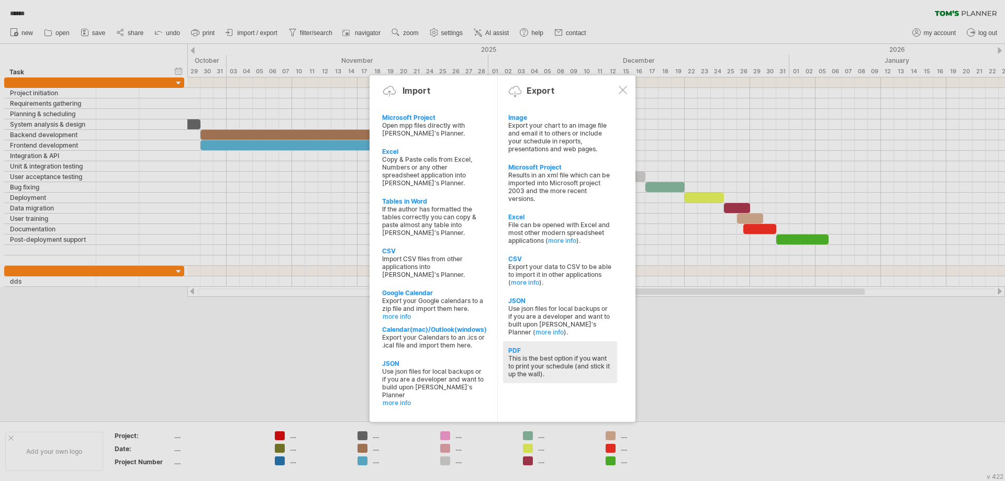
click at [528, 358] on div "This is the best option if you want to print your schedule (and stick it up the…" at bounding box center [560, 366] width 104 height 24
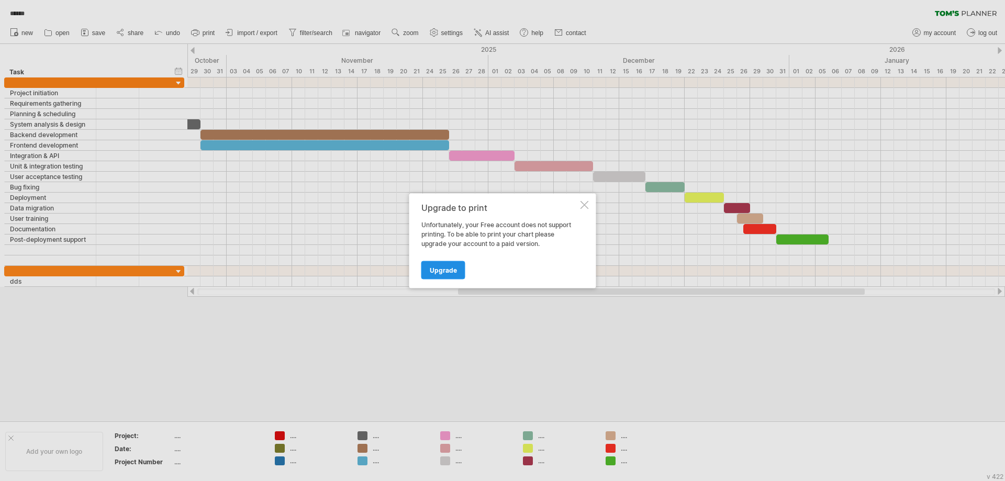
click at [452, 267] on span "Upgrade" at bounding box center [443, 270] width 27 height 8
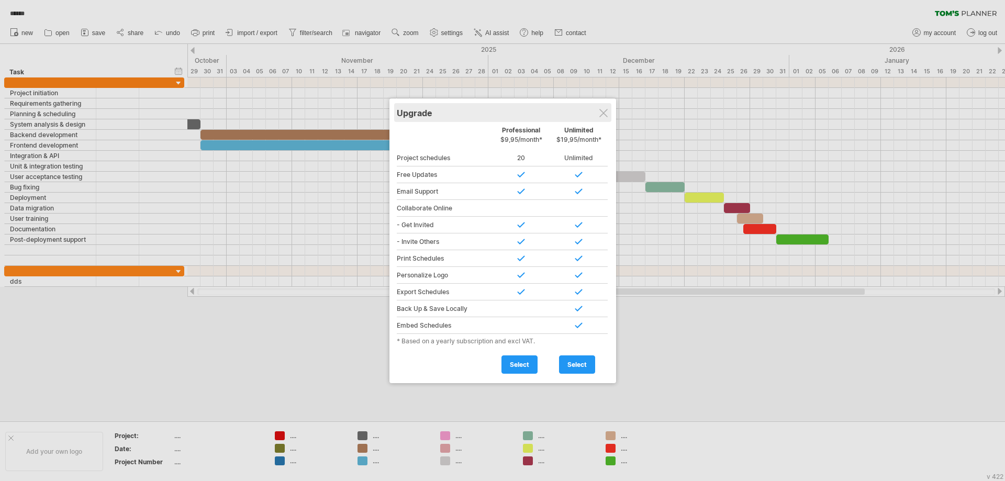
click at [598, 112] on div "Upgrade" at bounding box center [503, 112] width 212 height 19
click at [608, 114] on div "Upgrade" at bounding box center [502, 112] width 212 height 19
click at [607, 114] on div at bounding box center [603, 112] width 8 height 8
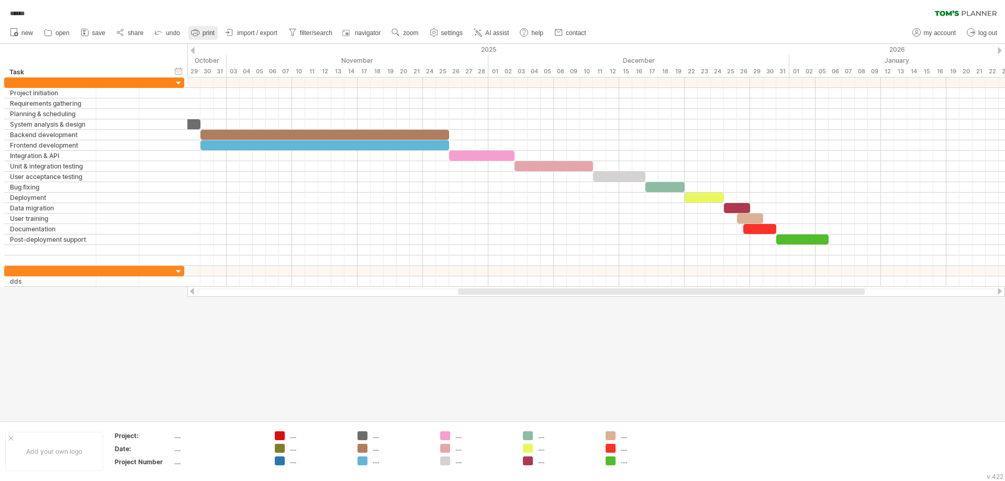
click at [205, 31] on span "print" at bounding box center [209, 32] width 12 height 7
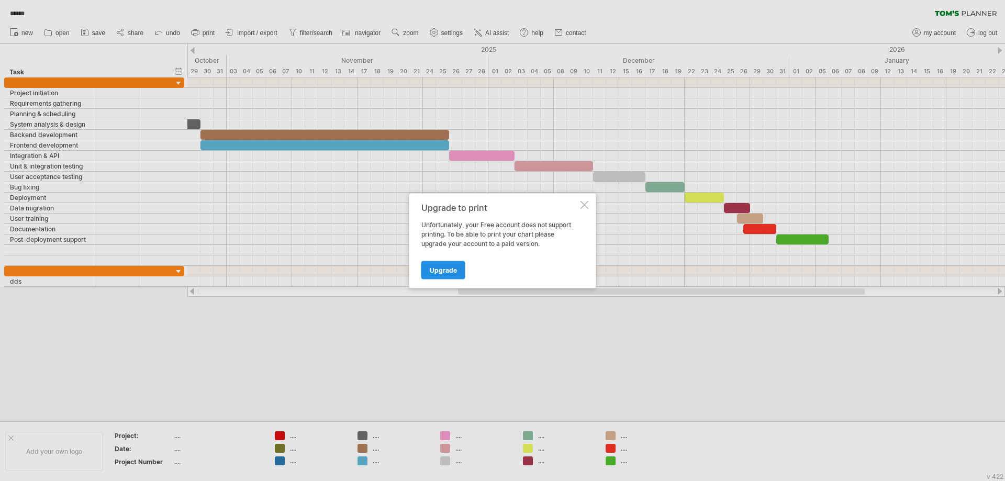
click at [444, 275] on link "Upgrade" at bounding box center [443, 270] width 44 height 18
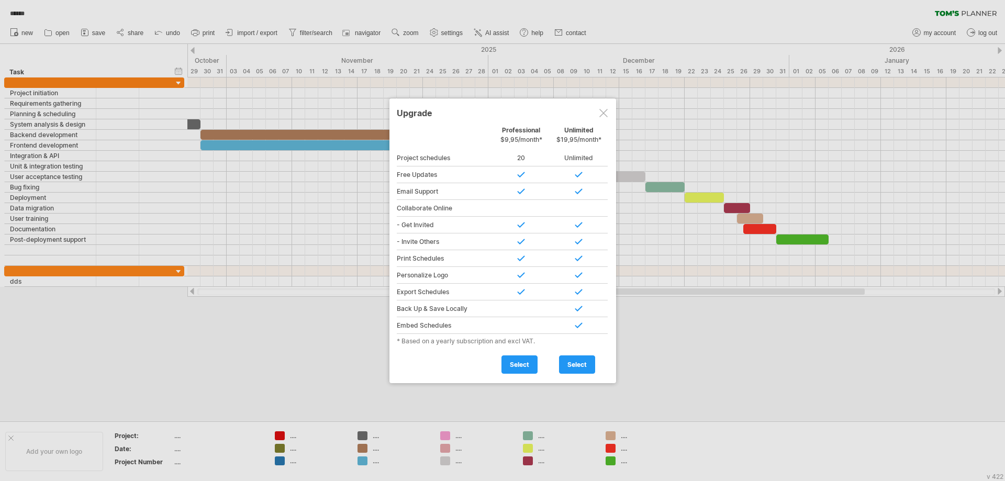
click at [605, 109] on div at bounding box center [603, 113] width 8 height 8
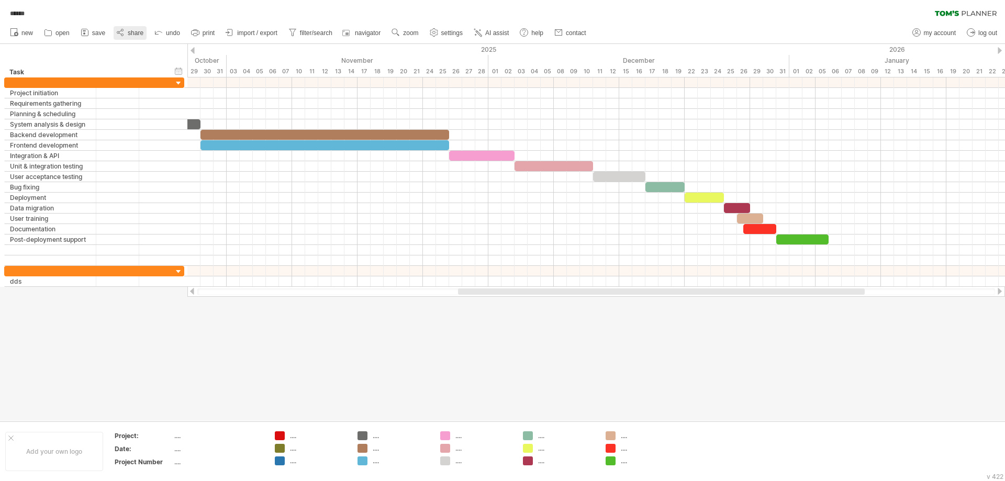
click at [137, 34] on span "share" at bounding box center [136, 32] width 16 height 7
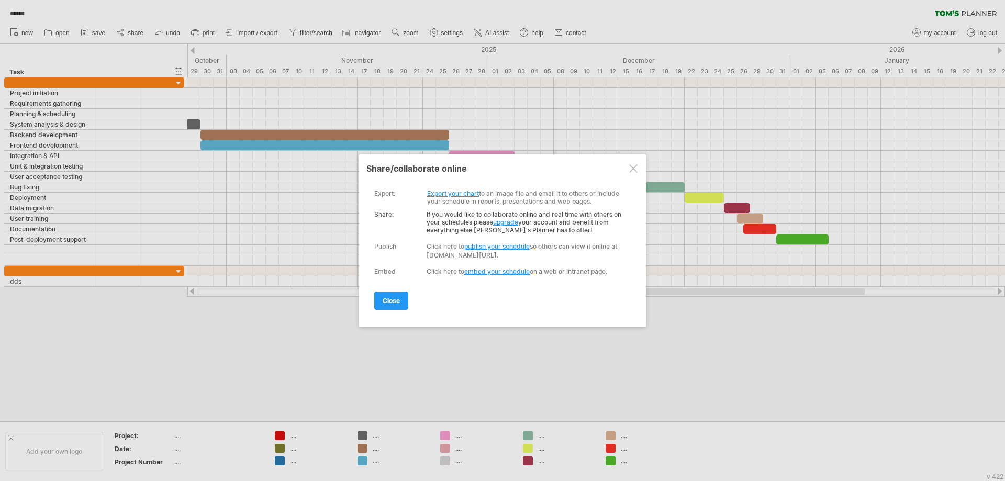
click at [391, 310] on div "Double click on one of the schedules in the list on the left to open it. Or sin…" at bounding box center [499, 250] width 267 height 136
click at [399, 296] on link "close" at bounding box center [391, 301] width 34 height 18
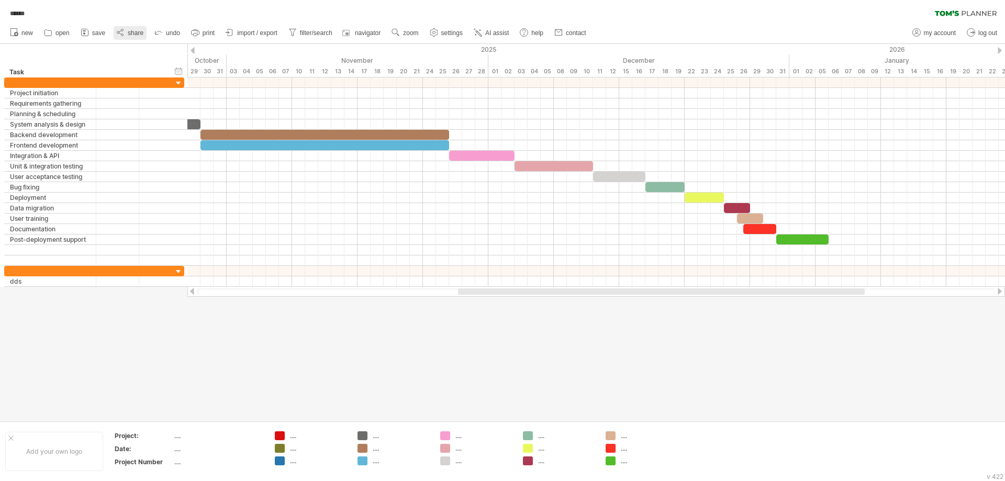
click at [131, 29] on link "share" at bounding box center [130, 33] width 33 height 14
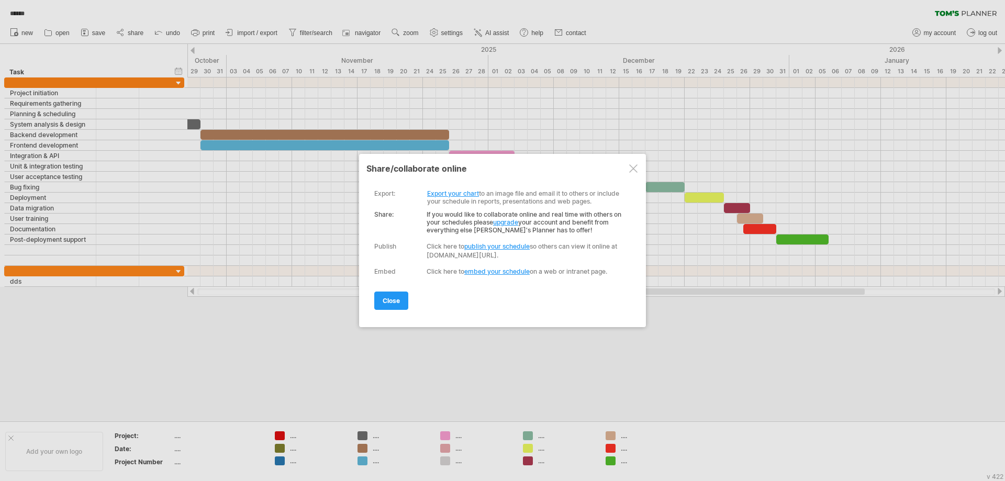
click at [509, 201] on div "export: Export your chart to an image file and email it to others or include yo…" at bounding box center [500, 194] width 252 height 24
click at [456, 194] on link "Export your chart" at bounding box center [453, 194] width 52 height 8
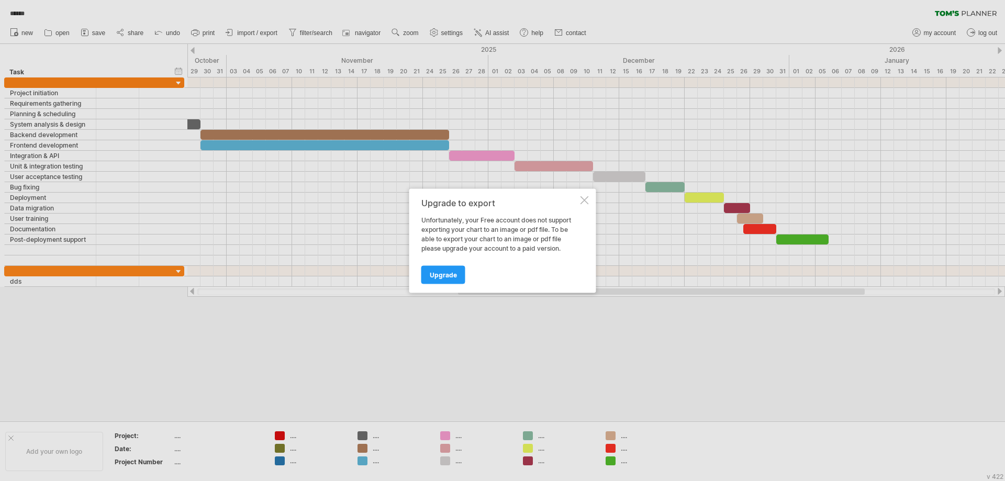
click at [443, 268] on link "Upgrade" at bounding box center [443, 274] width 44 height 18
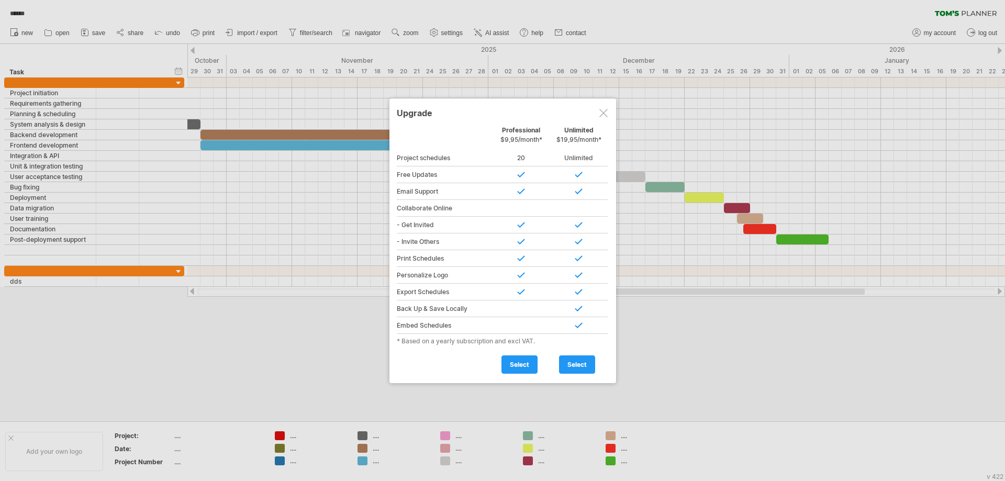
click at [600, 109] on div at bounding box center [603, 113] width 8 height 8
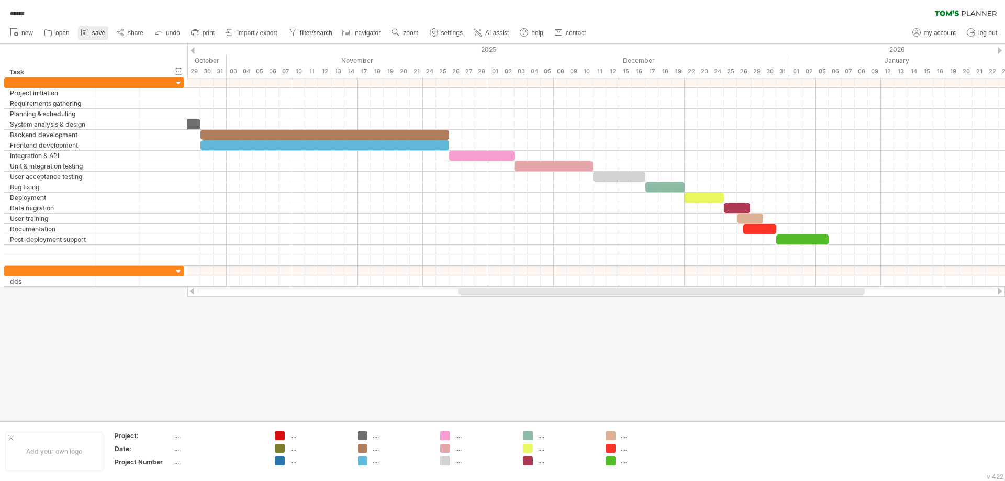
click at [98, 30] on span "save" at bounding box center [98, 32] width 13 height 7
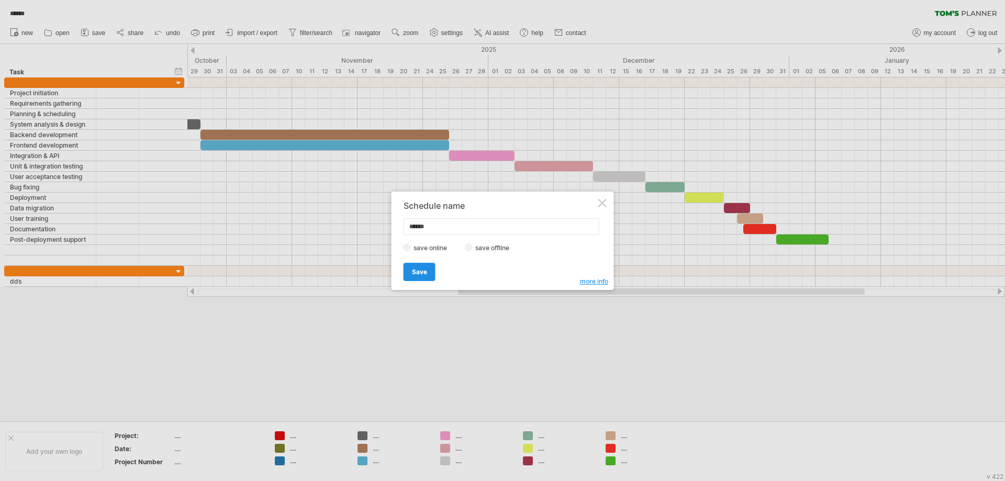
click at [405, 266] on link "Save" at bounding box center [420, 272] width 32 height 18
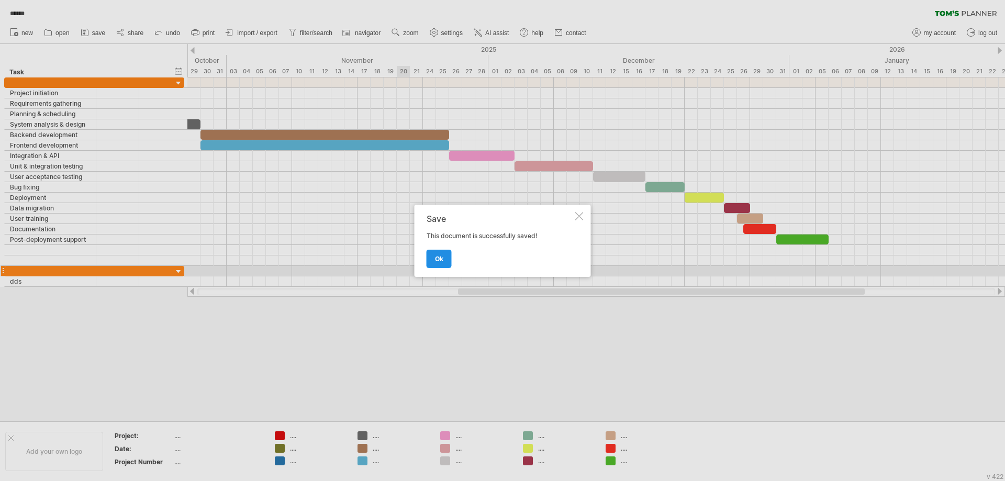
click at [444, 266] on link "ok" at bounding box center [439, 259] width 25 height 18
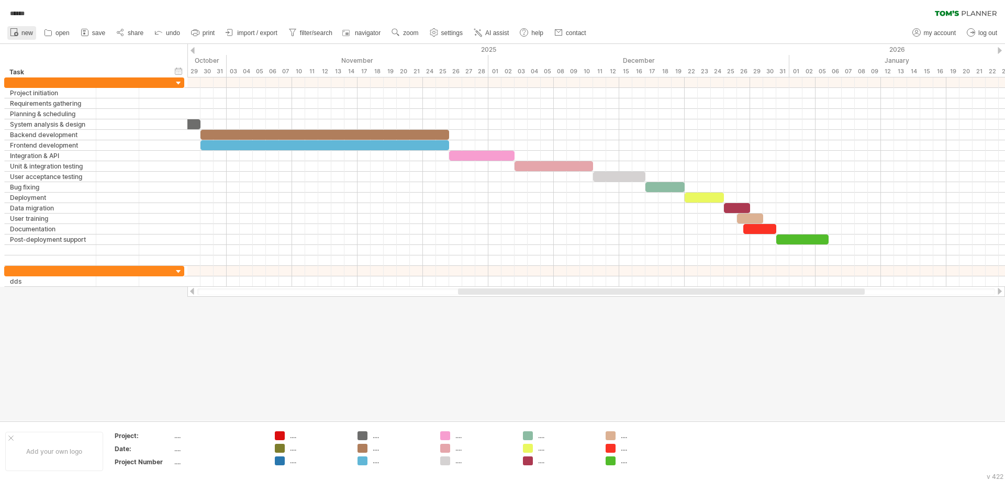
click at [19, 32] on link "new" at bounding box center [21, 33] width 29 height 14
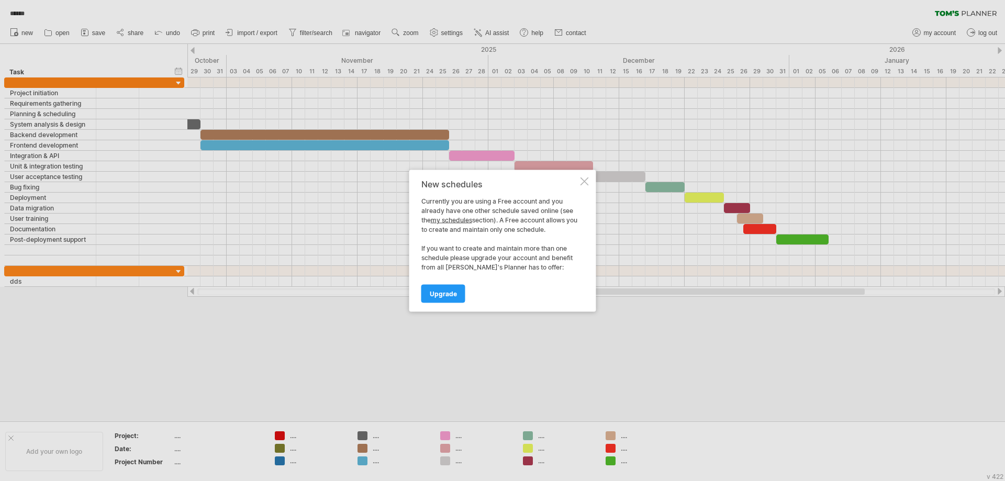
click at [22, 14] on div at bounding box center [502, 240] width 1005 height 481
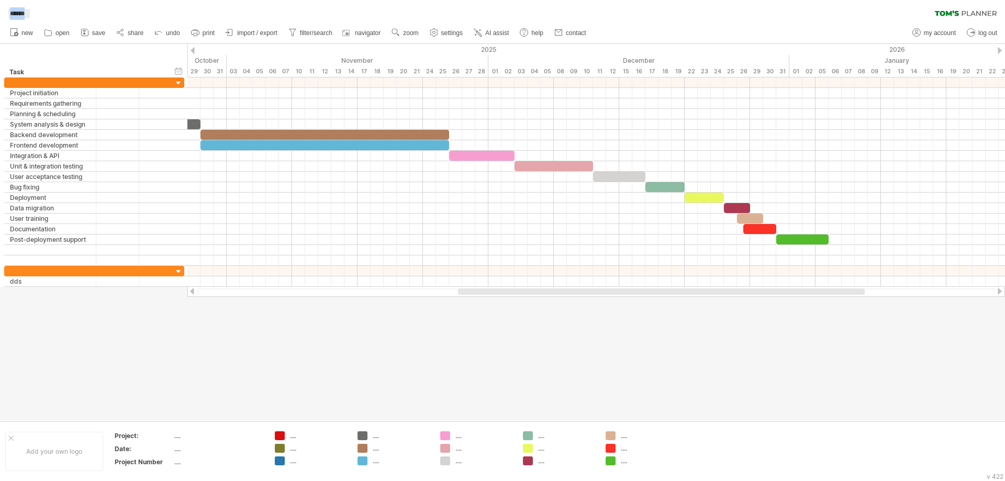
click at [22, 14] on span "******" at bounding box center [17, 13] width 25 height 9
click at [9, 436] on div at bounding box center [10, 438] width 5 height 5
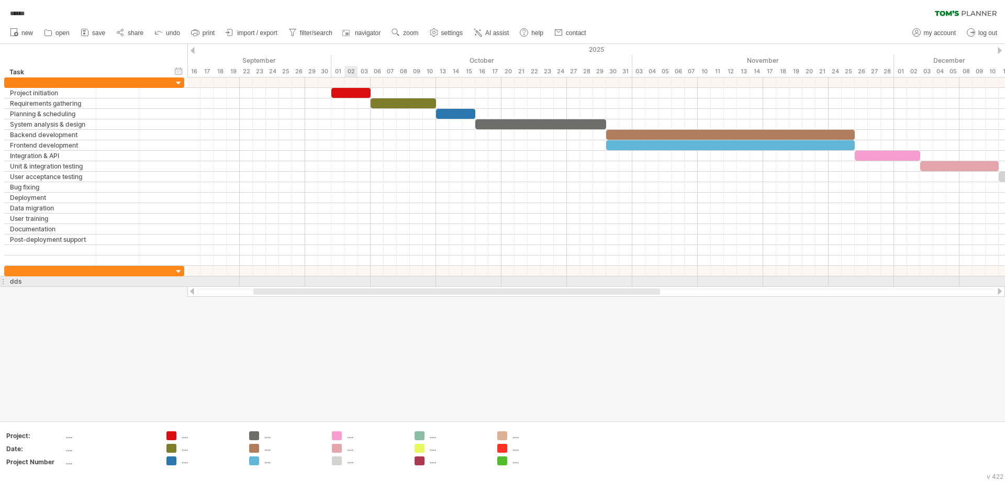
drag, startPoint x: 542, startPoint y: 295, endPoint x: 350, endPoint y: 284, distance: 191.9
click at [350, 284] on div "Trying to reach [DOMAIN_NAME] Connected again... 0% autosave... ****** clear fi…" at bounding box center [502, 240] width 1005 height 481
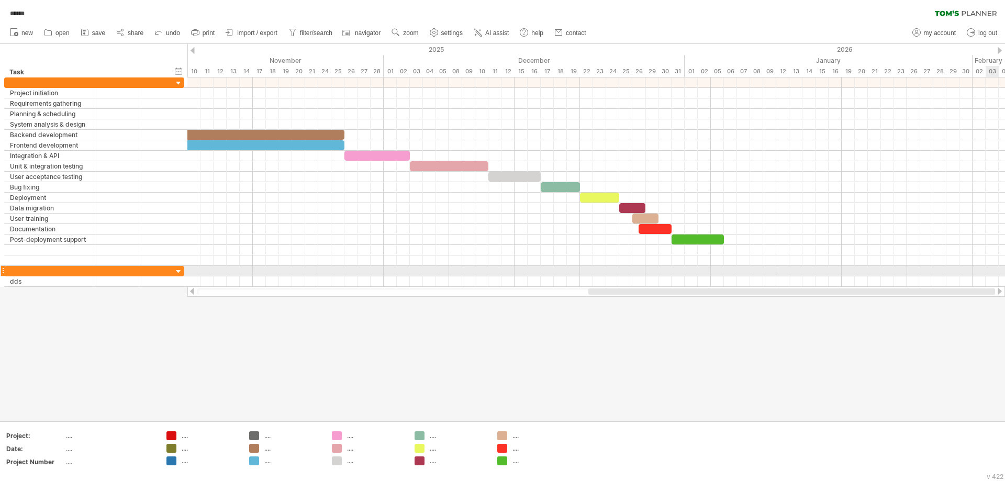
drag, startPoint x: 683, startPoint y: 294, endPoint x: 995, endPoint y: 266, distance: 313.2
click at [995, 266] on div "Trying to reach [DOMAIN_NAME] Connected again... 0% autosave... ****** clear fi…" at bounding box center [502, 240] width 1005 height 481
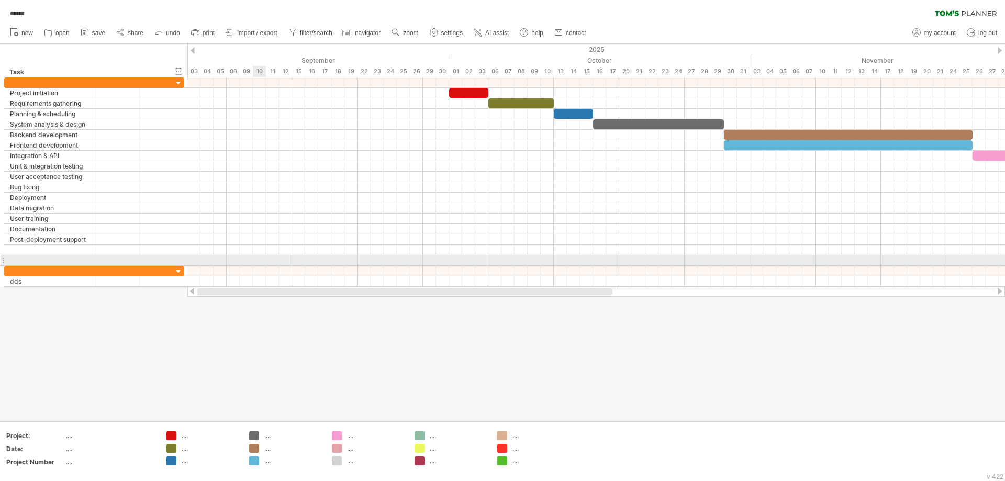
drag, startPoint x: 569, startPoint y: 291, endPoint x: 253, endPoint y: 258, distance: 318.0
click at [253, 258] on div "Trying to reach [DOMAIN_NAME] Connected again... 0% autosave... ****** clear fi…" at bounding box center [502, 240] width 1005 height 481
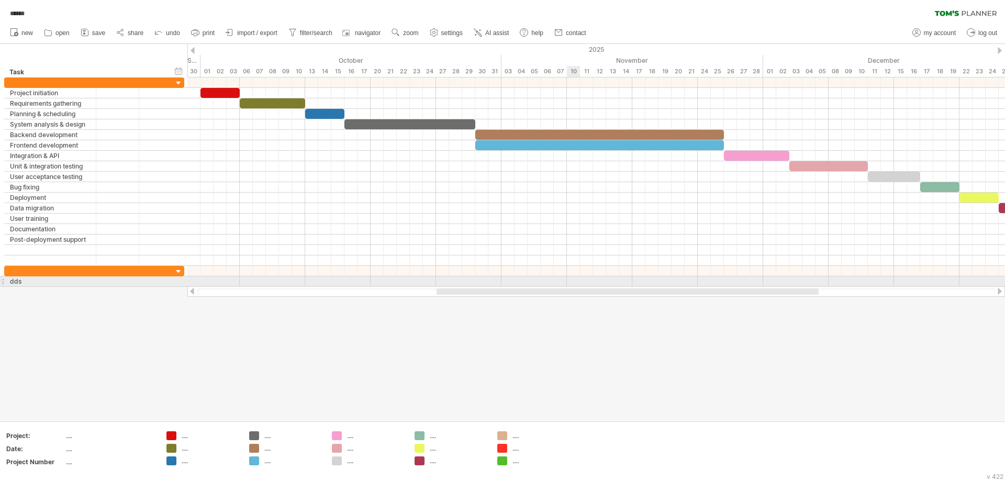
drag, startPoint x: 460, startPoint y: 293, endPoint x: 576, endPoint y: 279, distance: 116.6
click at [576, 279] on div "Trying to reach [DOMAIN_NAME] Connected again... 0% autosave... ****** clear fi…" at bounding box center [502, 240] width 1005 height 481
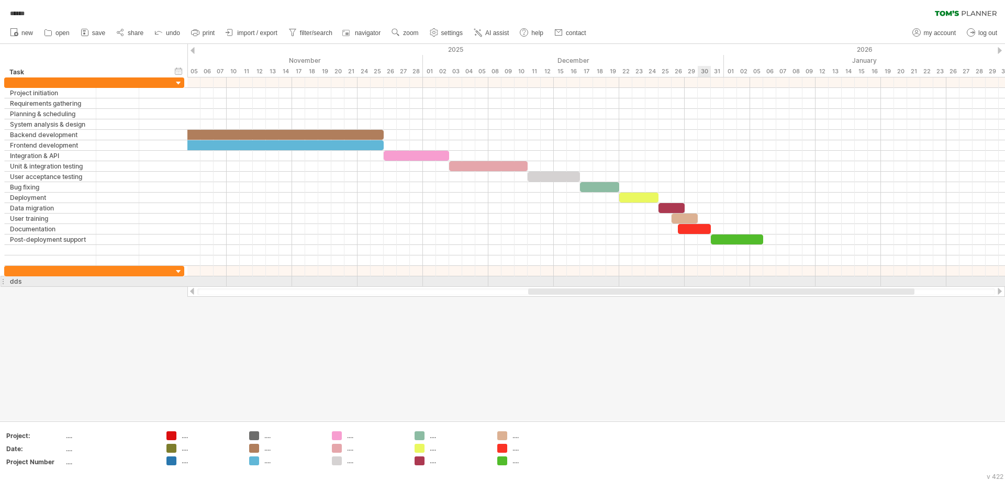
drag, startPoint x: 513, startPoint y: 291, endPoint x: 699, endPoint y: 285, distance: 185.9
click at [699, 285] on div "Trying to reach [DOMAIN_NAME] Connected again... 0% autosave... ****** clear fi…" at bounding box center [502, 240] width 1005 height 481
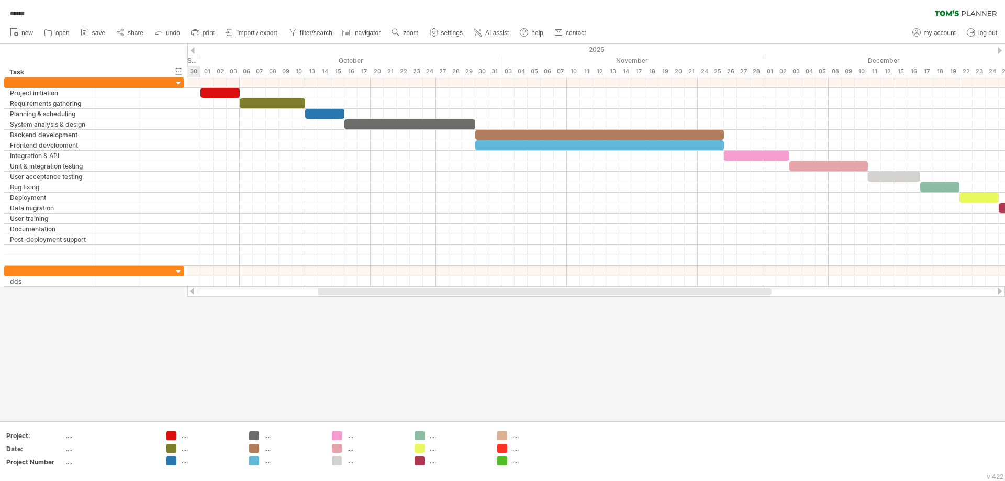
drag, startPoint x: 521, startPoint y: 290, endPoint x: 361, endPoint y: 292, distance: 160.7
click at [361, 292] on div at bounding box center [544, 291] width 453 height 6
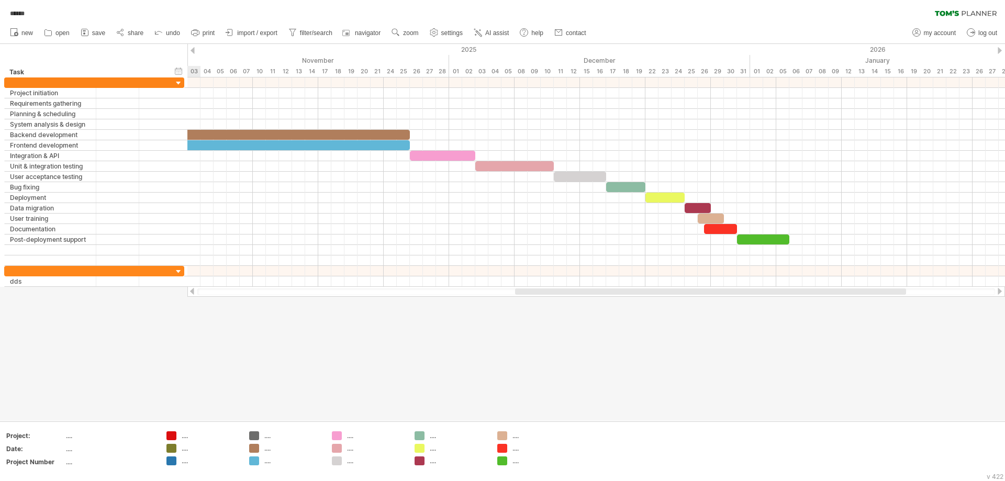
drag, startPoint x: 414, startPoint y: 293, endPoint x: 581, endPoint y: 298, distance: 167.1
click at [581, 298] on div "Trying to reach [DOMAIN_NAME] Connected again... 0% autosave... ****** clear fi…" at bounding box center [502, 240] width 1005 height 481
